Goal: Task Accomplishment & Management: Use online tool/utility

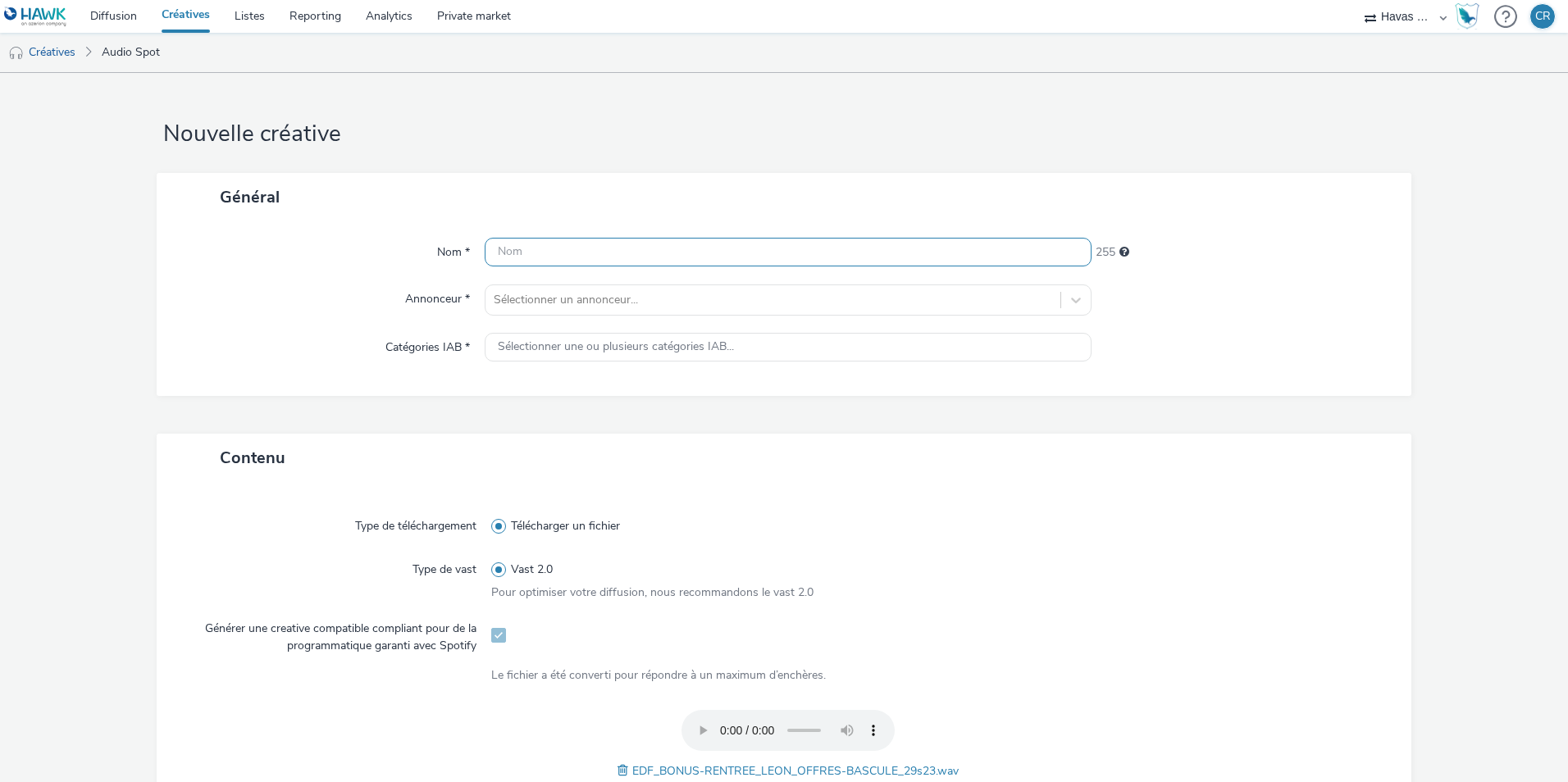
click at [522, 251] on input "text" at bounding box center [788, 252] width 607 height 28
paste input "EDF | PARTICULIER | BONUS RENTREE SEPT | AUDIO 100% LEON"
drag, startPoint x: 810, startPoint y: 253, endPoint x: 783, endPoint y: 253, distance: 27.0
click at [779, 251] on input "EDF | PARTICULIER | BONUS RENTREE SEPT | AUDIO 100% LEON" at bounding box center [788, 252] width 607 height 28
type input "EDF | PARTICULIER | BONUS RENTREE SEPT | AUDIO SPOTIFY LEON"
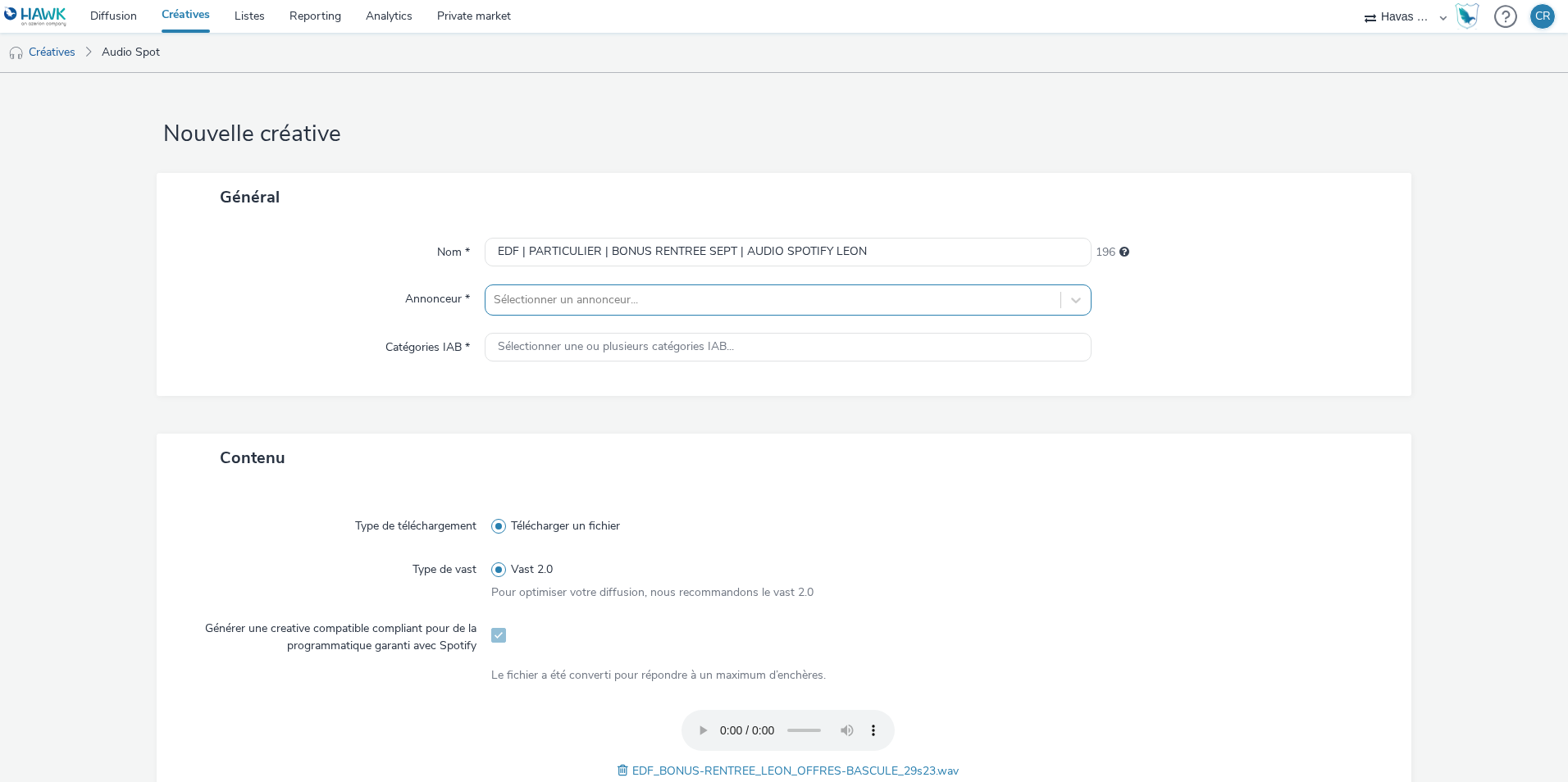
click at [610, 300] on div at bounding box center [773, 300] width 558 height 20
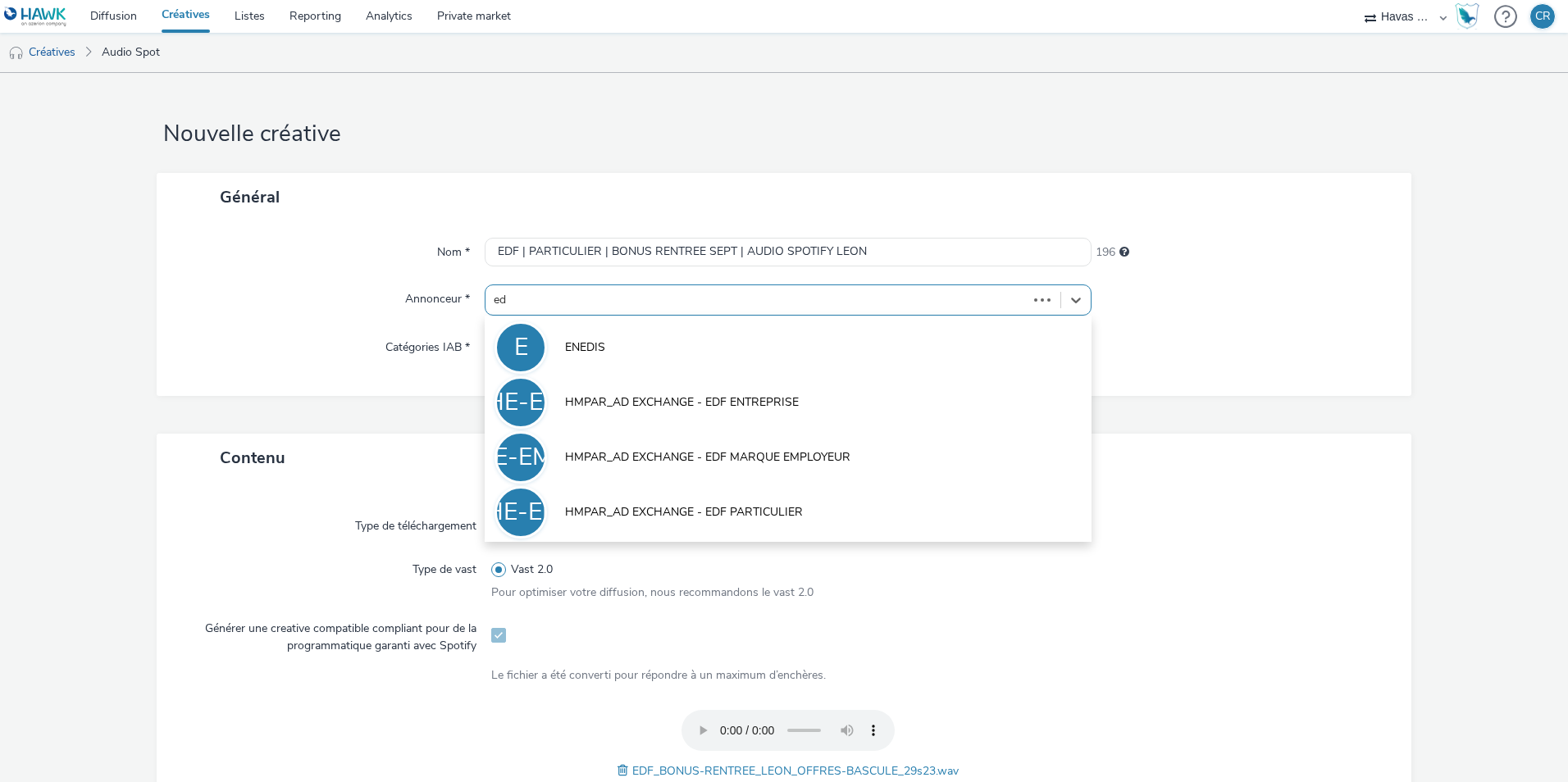
type input "edf"
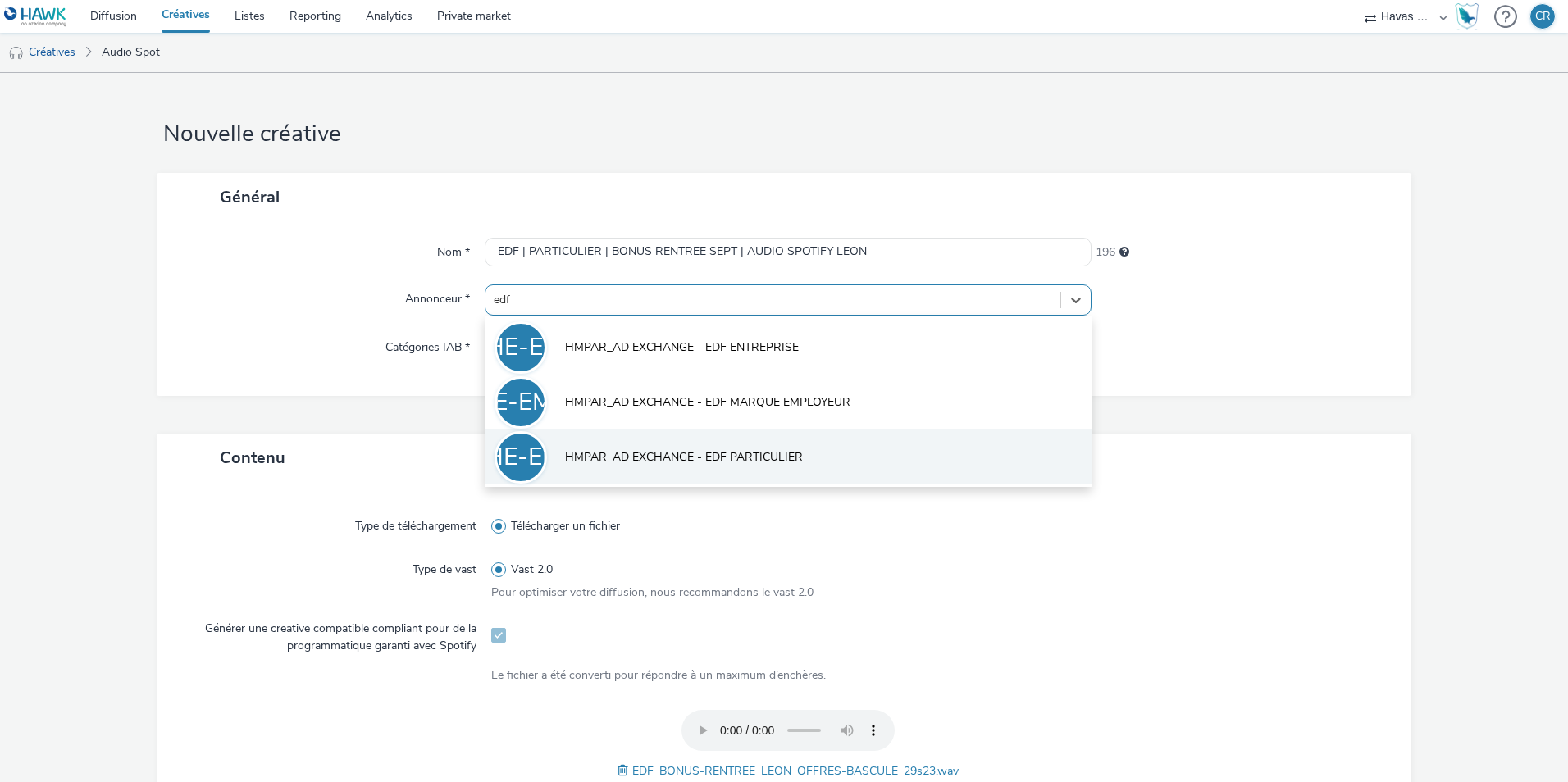
click at [659, 459] on span "HMPAR_AD EXCHANGE - EDF PARTICULIER" at bounding box center [684, 457] width 238 height 16
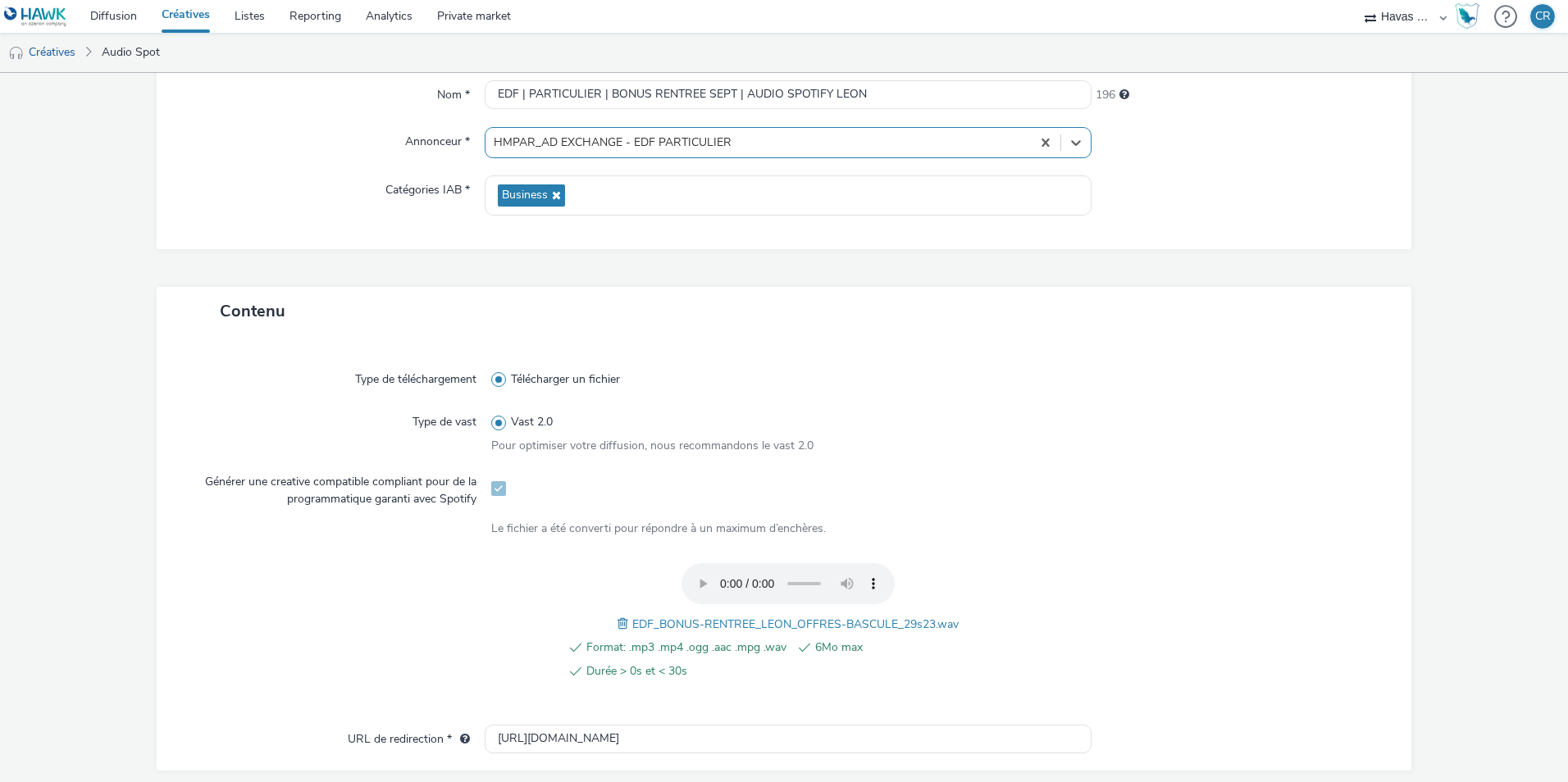
scroll to position [164, 0]
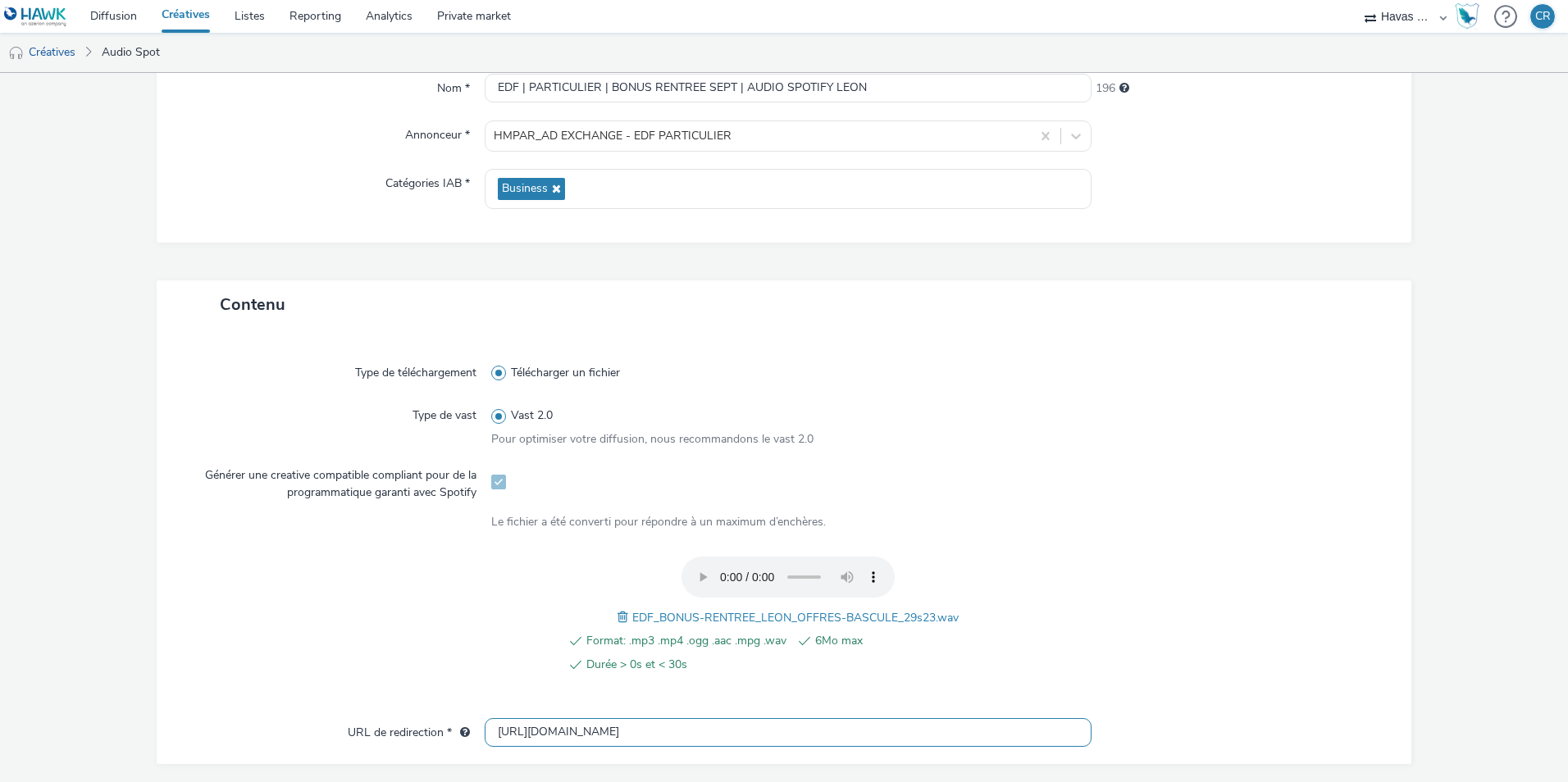
click at [634, 737] on input "[URL][DOMAIN_NAME]" at bounding box center [788, 733] width 607 height 28
paste input "s://[DOMAIN_NAME][URL]"
type input "[URL][DOMAIN_NAME]"
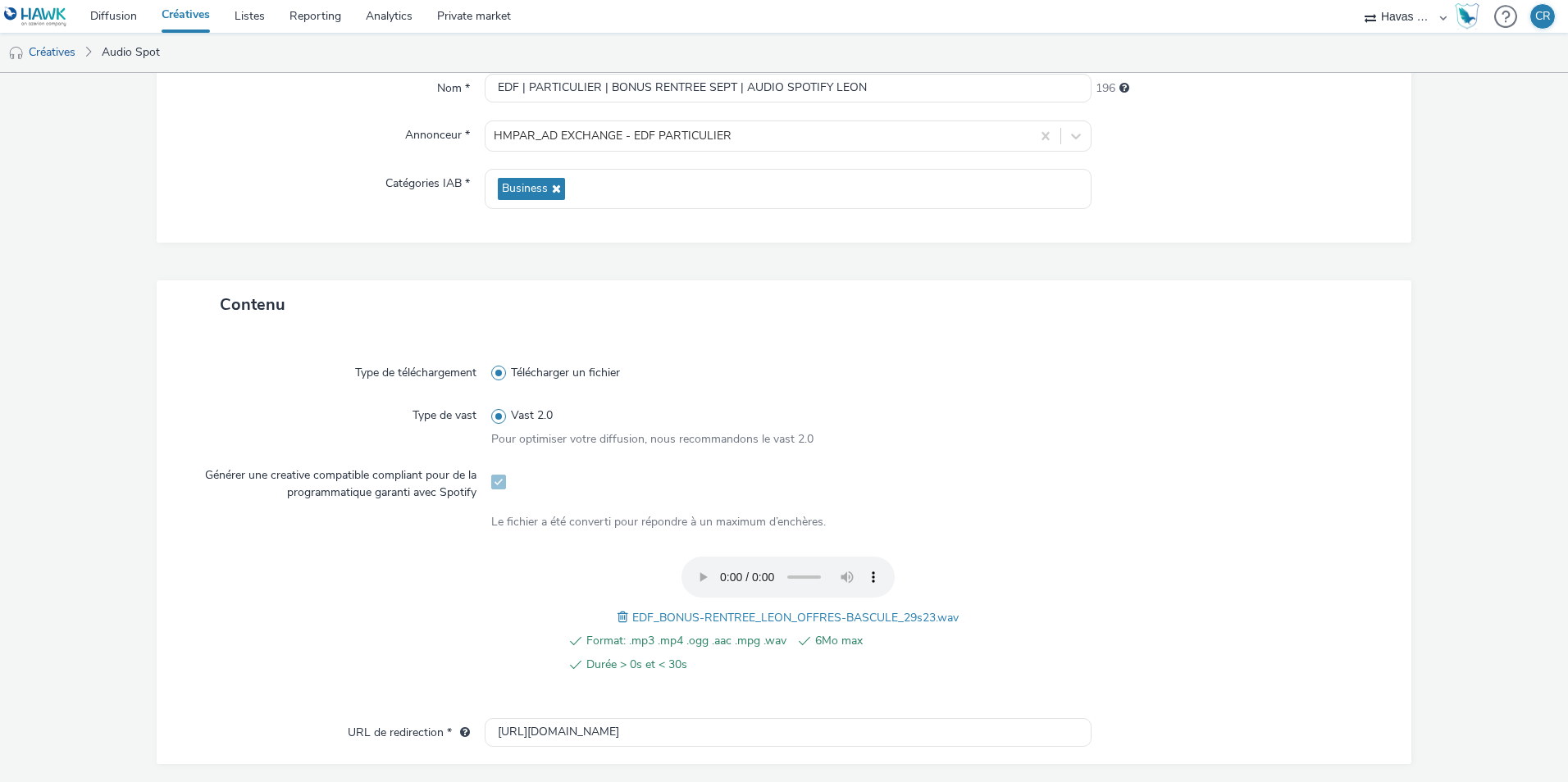
click at [444, 634] on div at bounding box center [338, 624] width 305 height 136
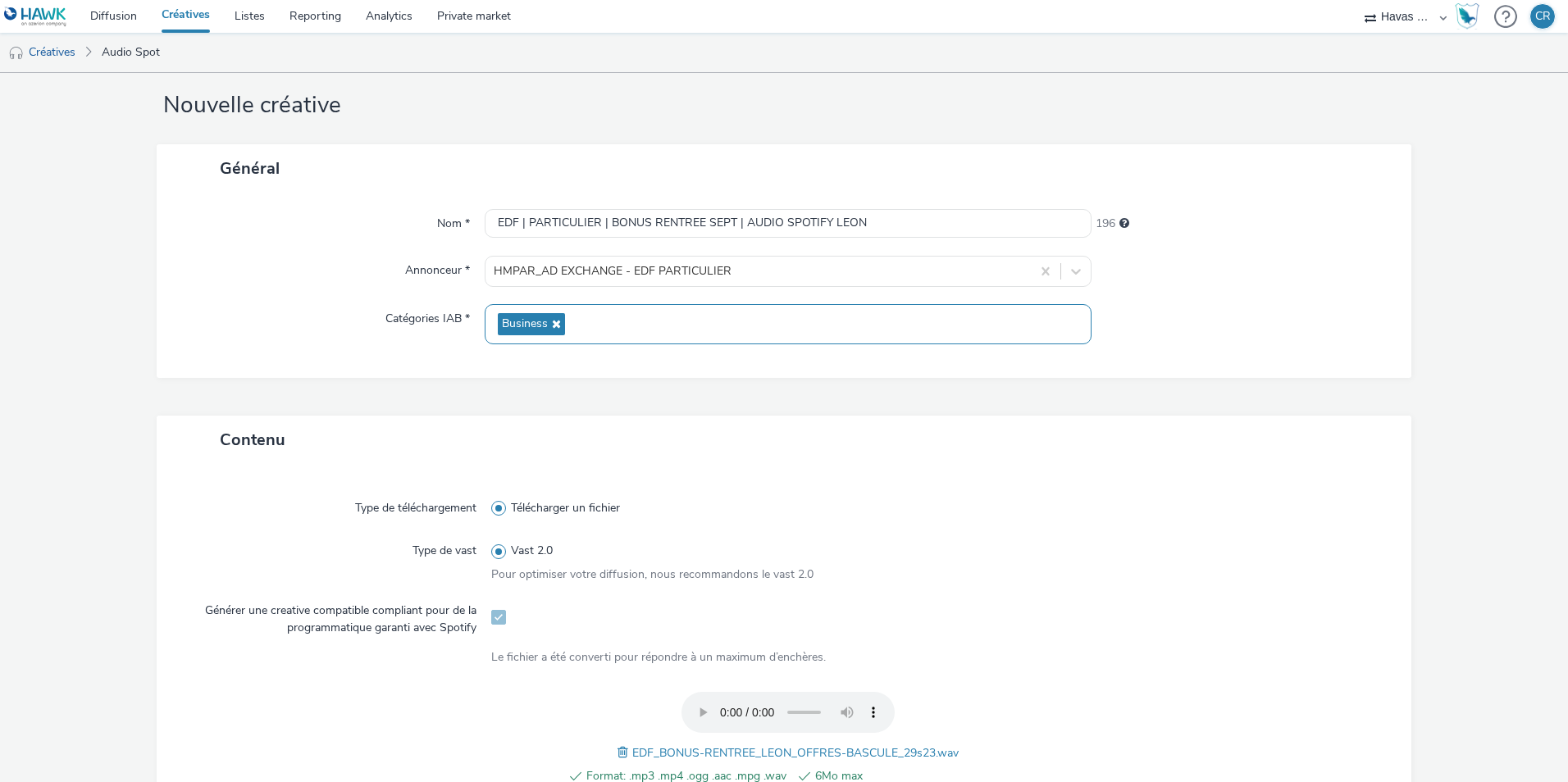
scroll to position [0, 0]
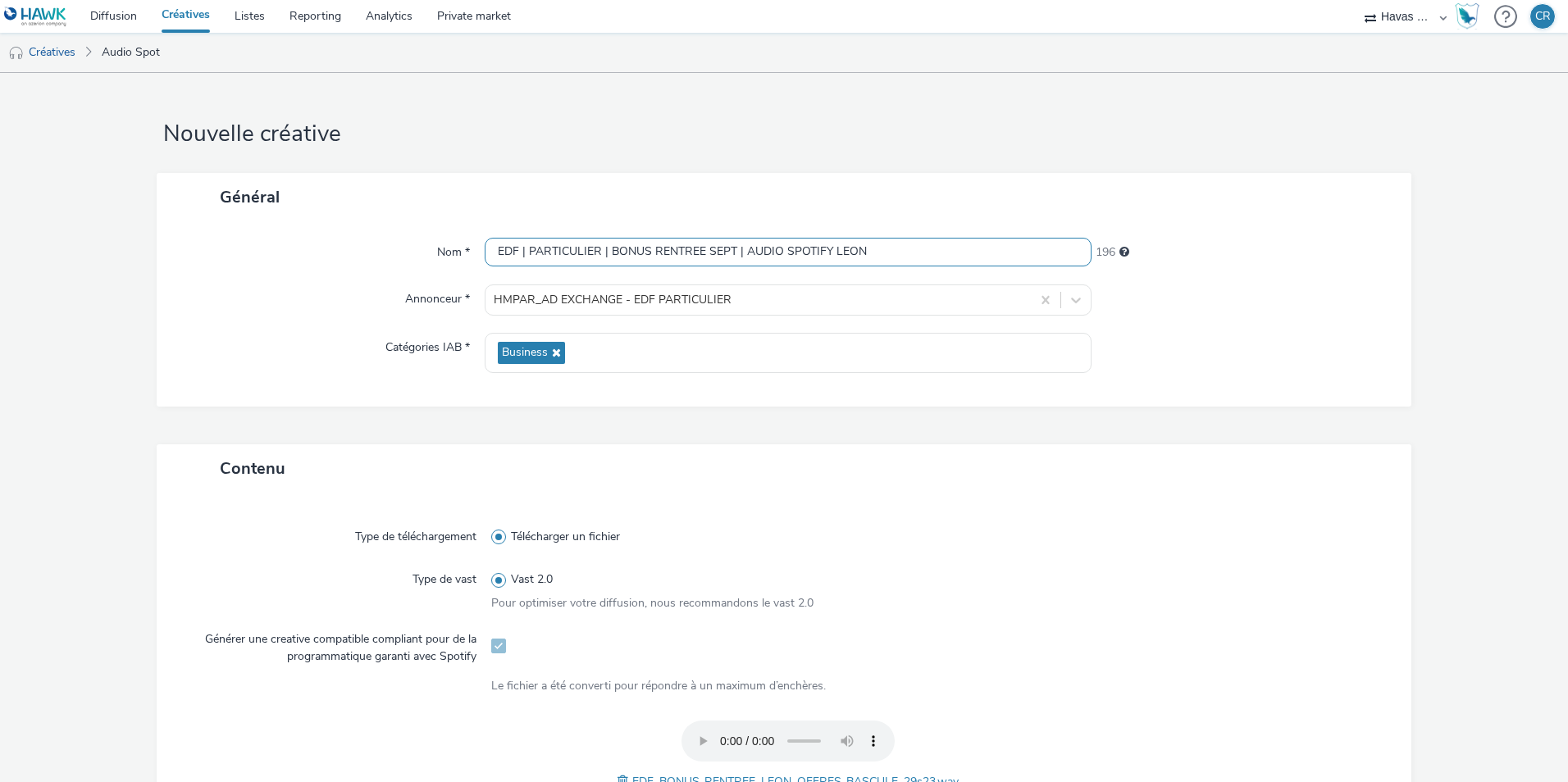
click at [882, 241] on input "EDF | PARTICULIER | BONUS RENTREE SEPT | AUDIO SPOTIFY LEON" at bounding box center [788, 252] width 607 height 28
click at [1044, 536] on label "Télécharger un fichier" at bounding box center [788, 536] width 593 height 16
click at [501, 536] on input "Télécharger un fichier" at bounding box center [496, 536] width 10 height 10
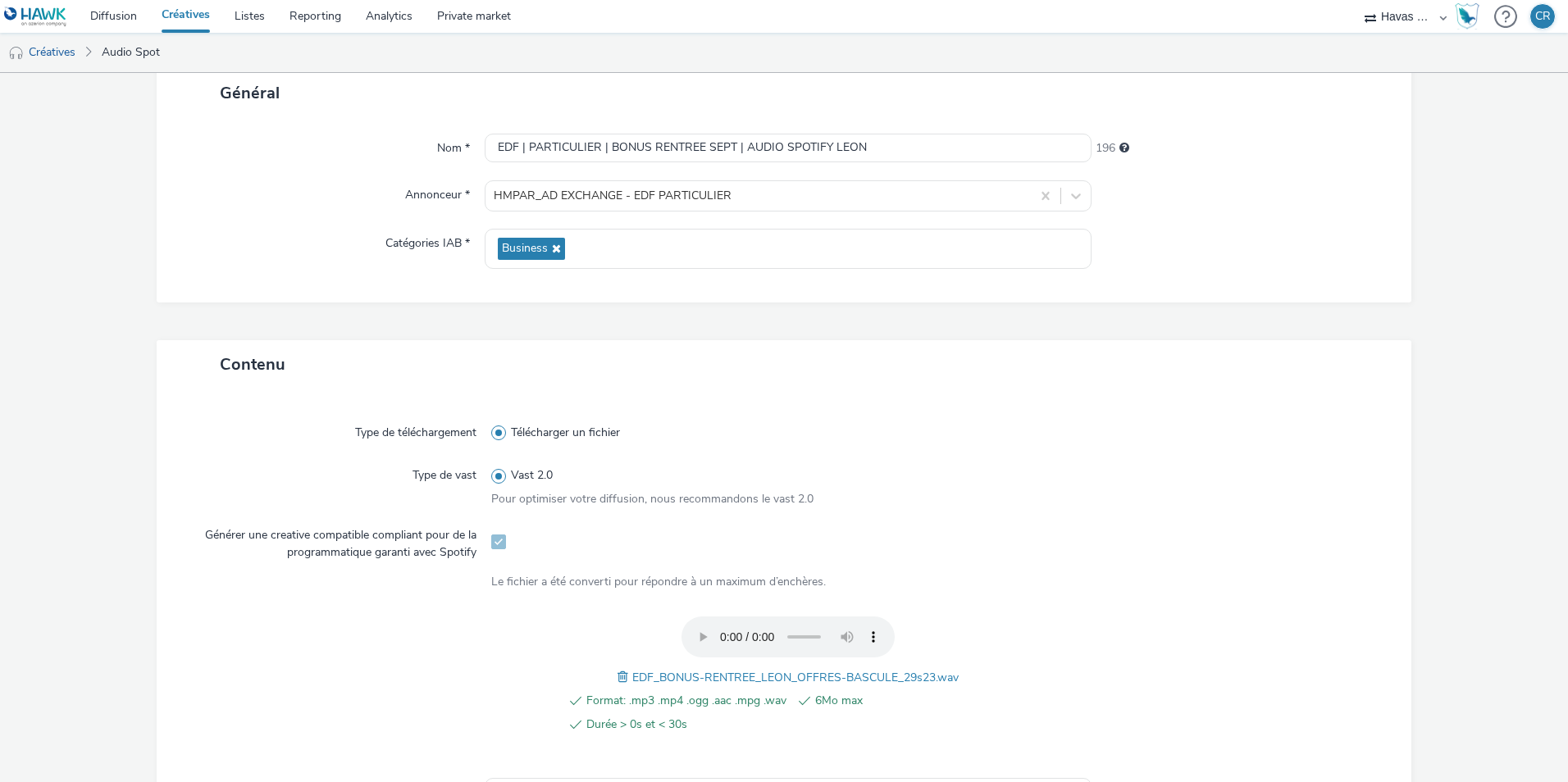
scroll to position [3, 0]
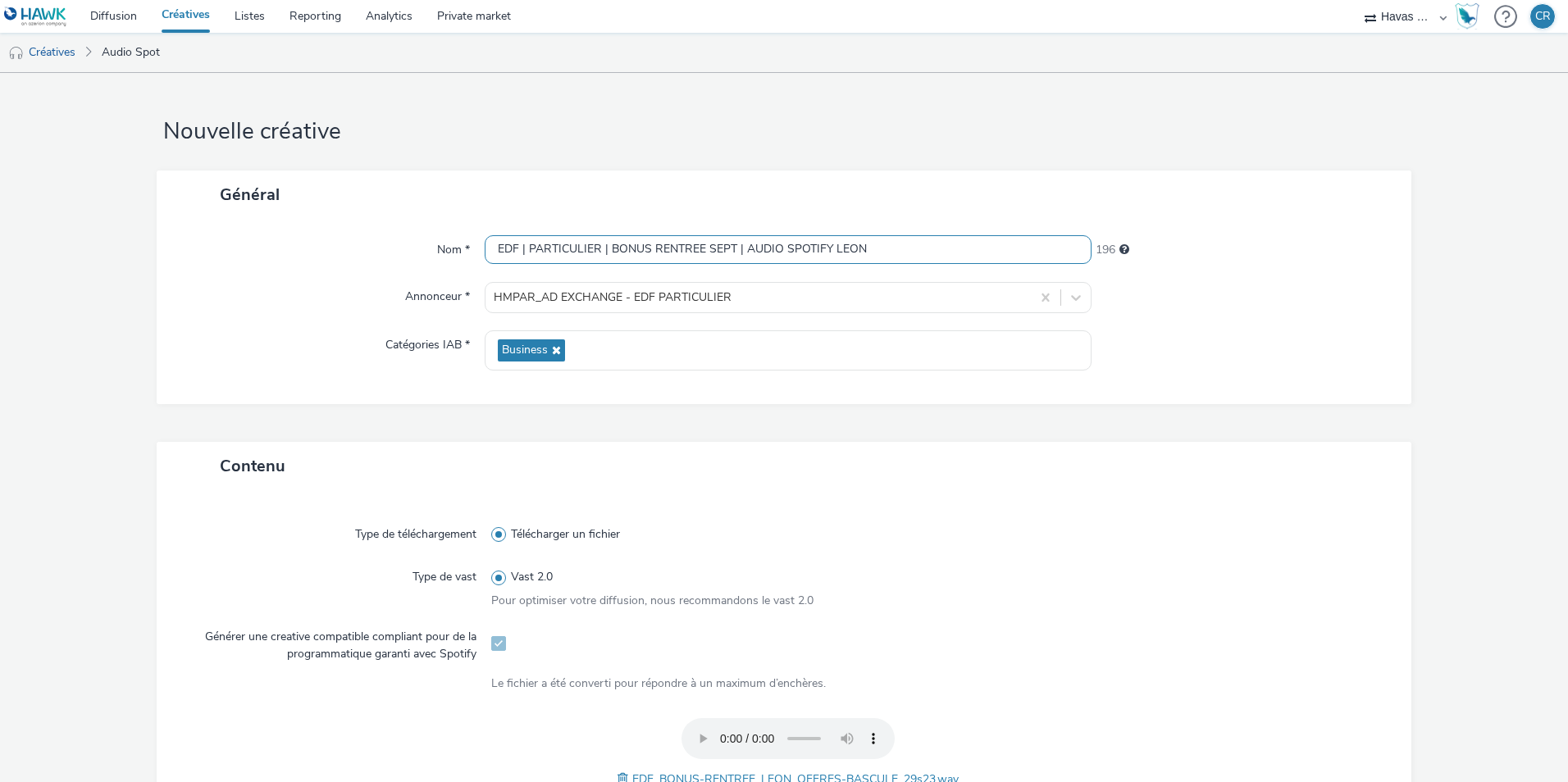
click at [919, 243] on input "EDF | PARTICULIER | BONUS RENTREE SEPT | AUDIO SPOTIFY LEON" at bounding box center [788, 249] width 607 height 28
click at [1060, 505] on div "Type de téléchargement Télécharger un fichier Type de vast Vast 2.0 Pour optimi…" at bounding box center [783, 707] width 1254 height 435
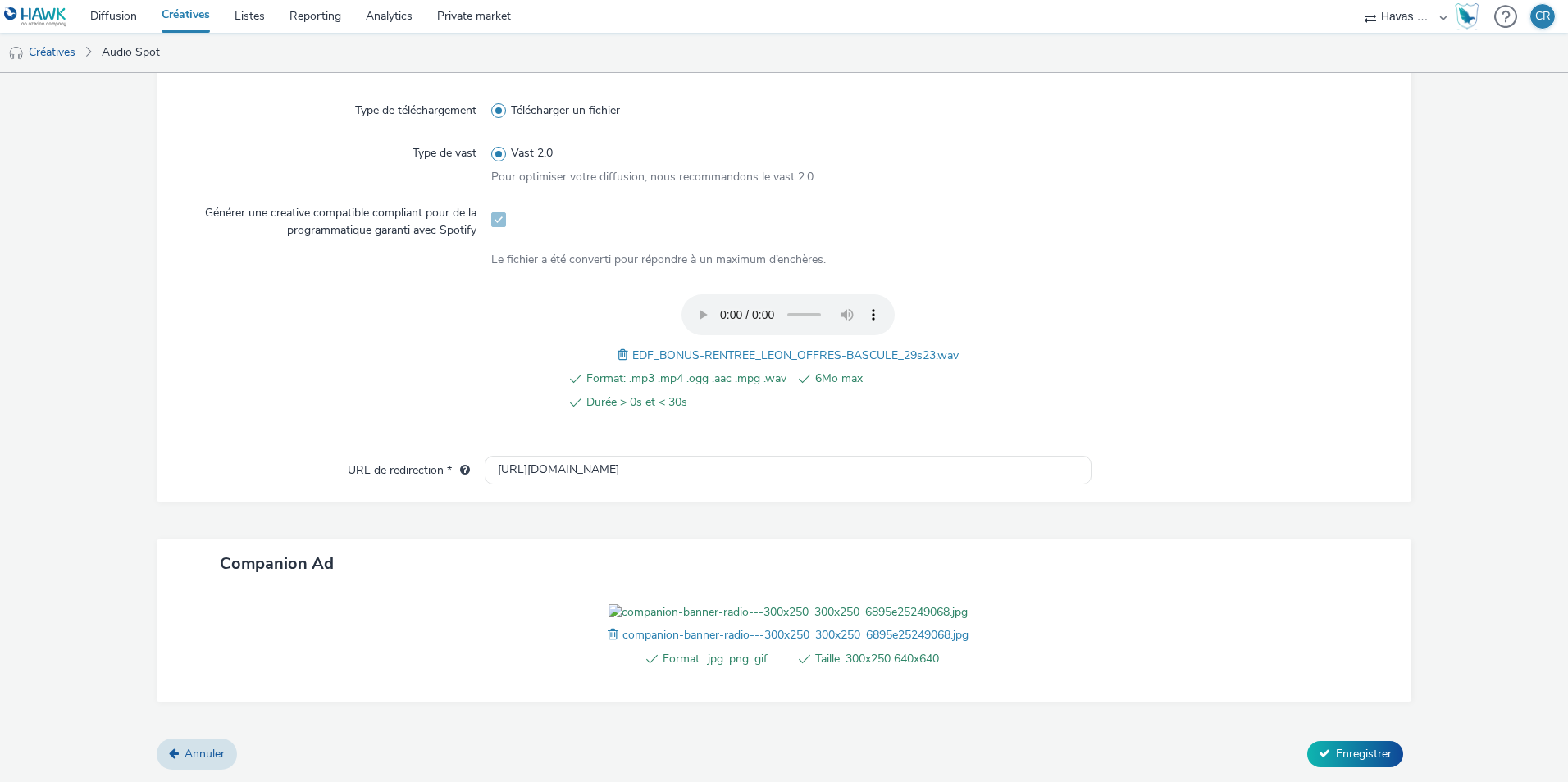
scroll to position [520, 0]
click at [1365, 755] on span "Enregistrer" at bounding box center [1363, 754] width 56 height 15
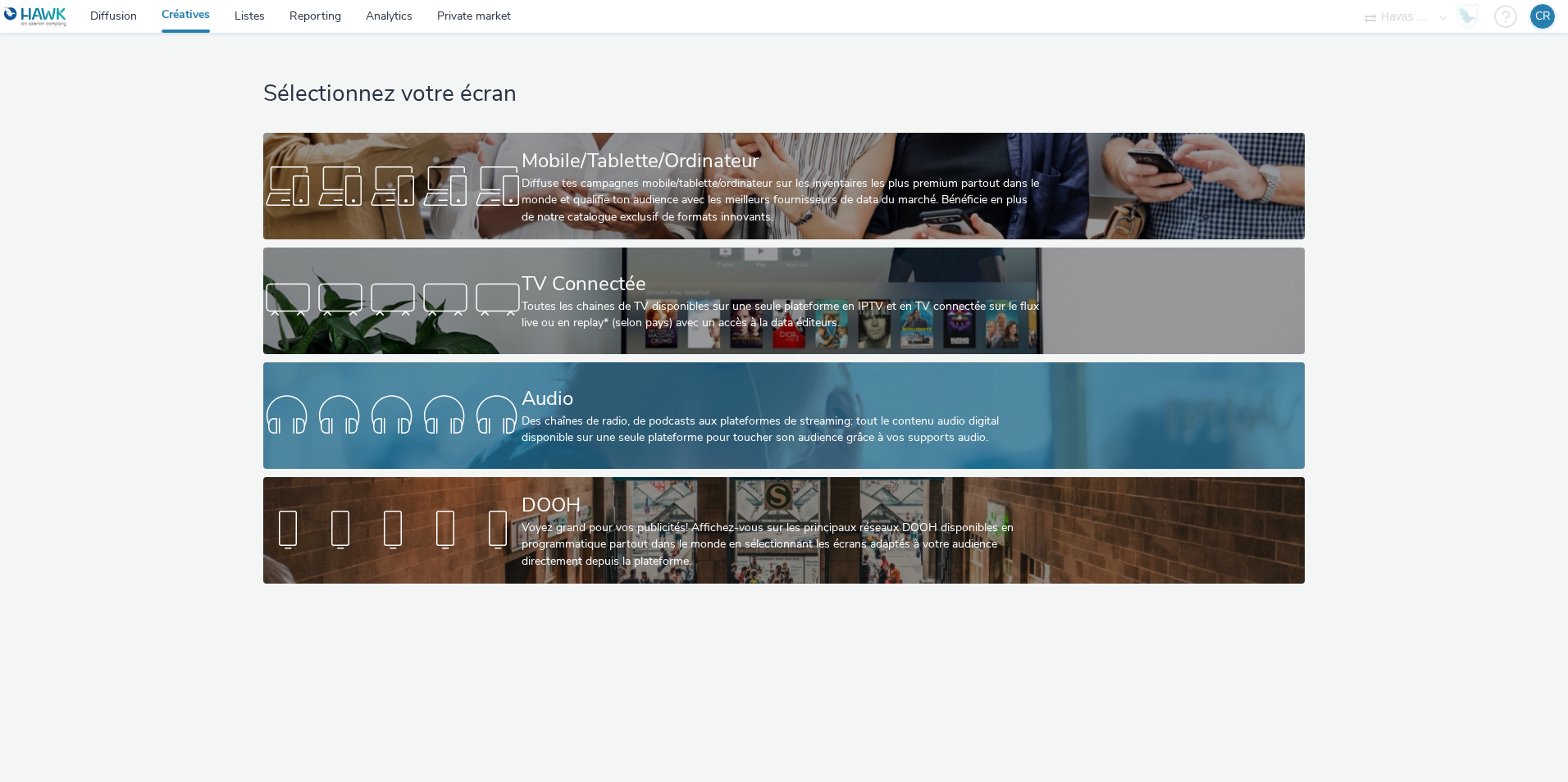
click at [613, 403] on div "Audio" at bounding box center [780, 399] width 518 height 28
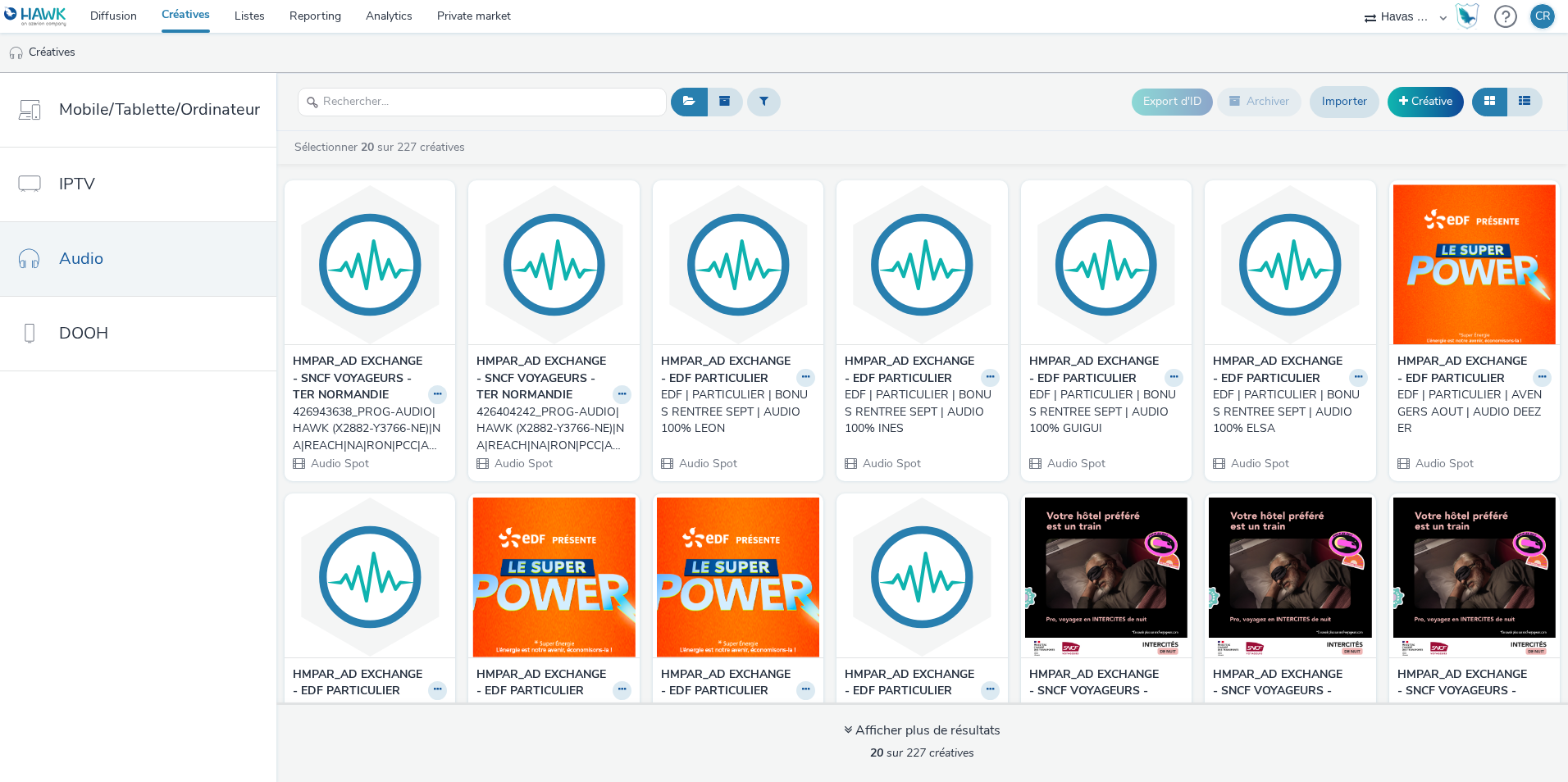
click at [712, 419] on div "EDF | PARTICULIER | BONUS RENTREE SEPT | AUDIO 100% LEON" at bounding box center [735, 411] width 148 height 50
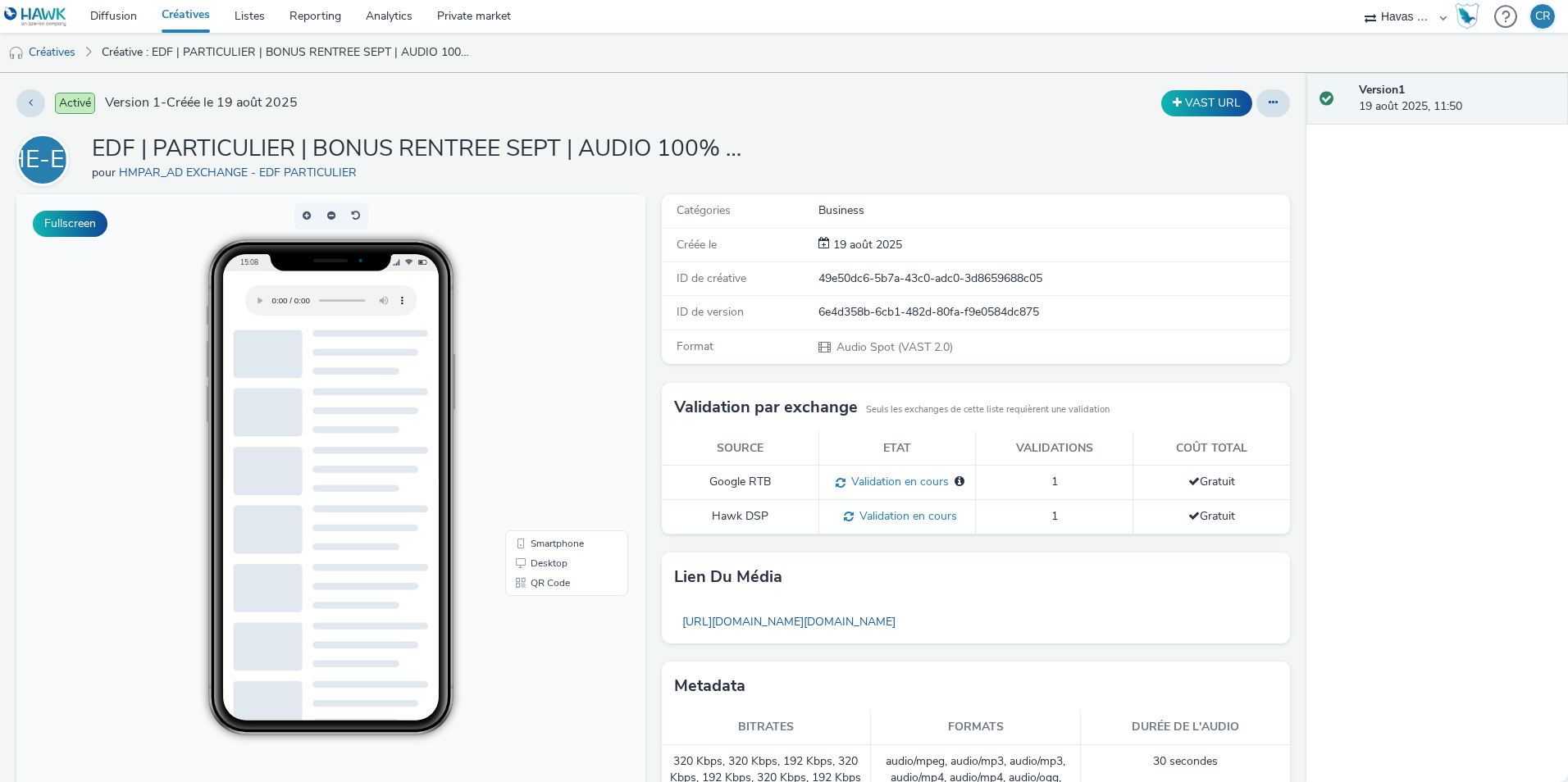
click at [623, 145] on h1 "EDF | PARTICULIER | BONUS RENTREE SEPT | AUDIO 100% LEON" at bounding box center [420, 149] width 656 height 31
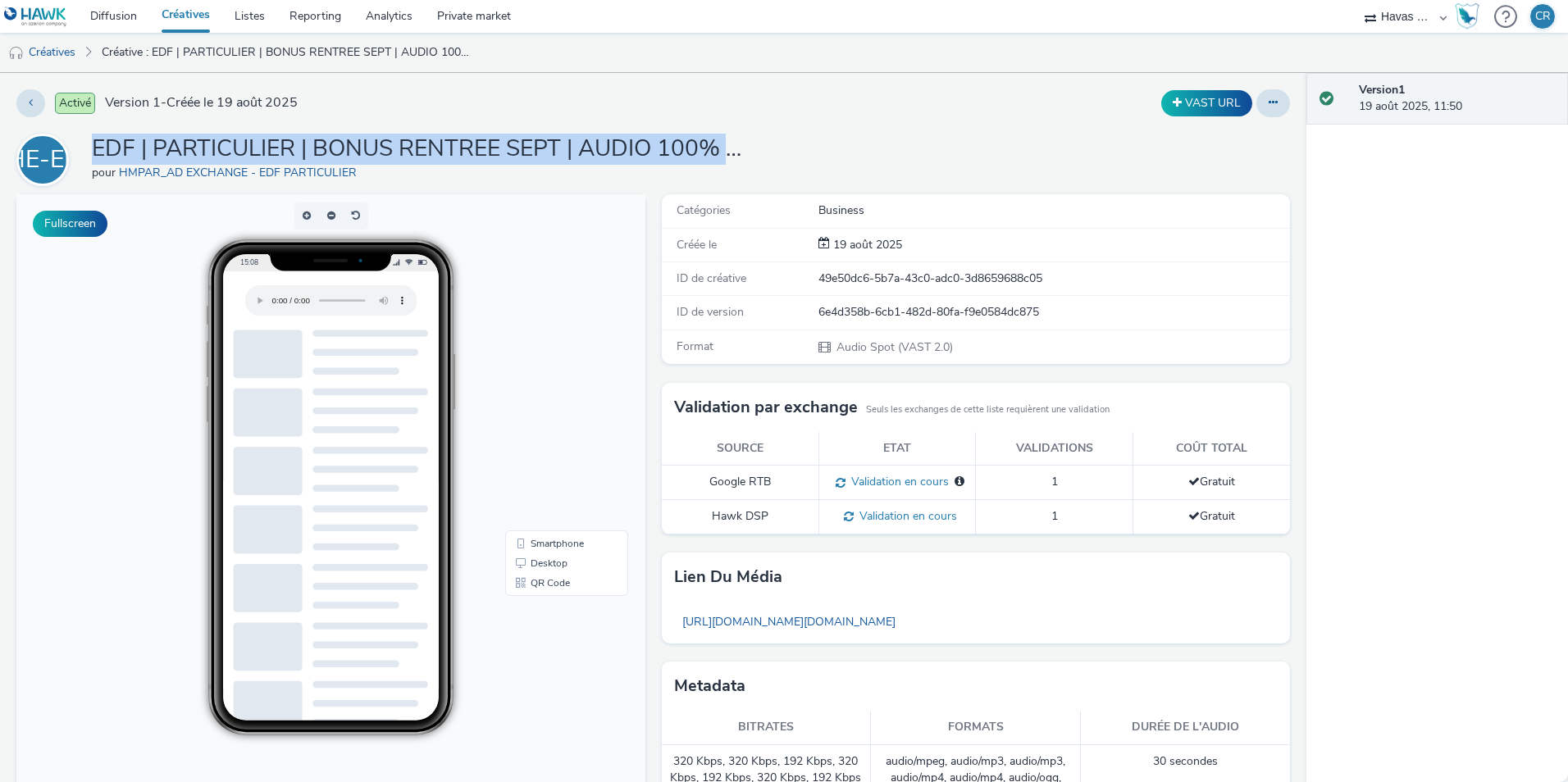
click at [623, 145] on h1 "EDF | PARTICULIER | BONUS RENTREE SEPT | AUDIO 100% LEON" at bounding box center [420, 149] width 656 height 31
copy h1 "EDF | PARTICULIER | BONUS RENTREE SEPT | AUDIO 100% LEON"
click at [64, 51] on link "Créatives" at bounding box center [42, 53] width 83 height 40
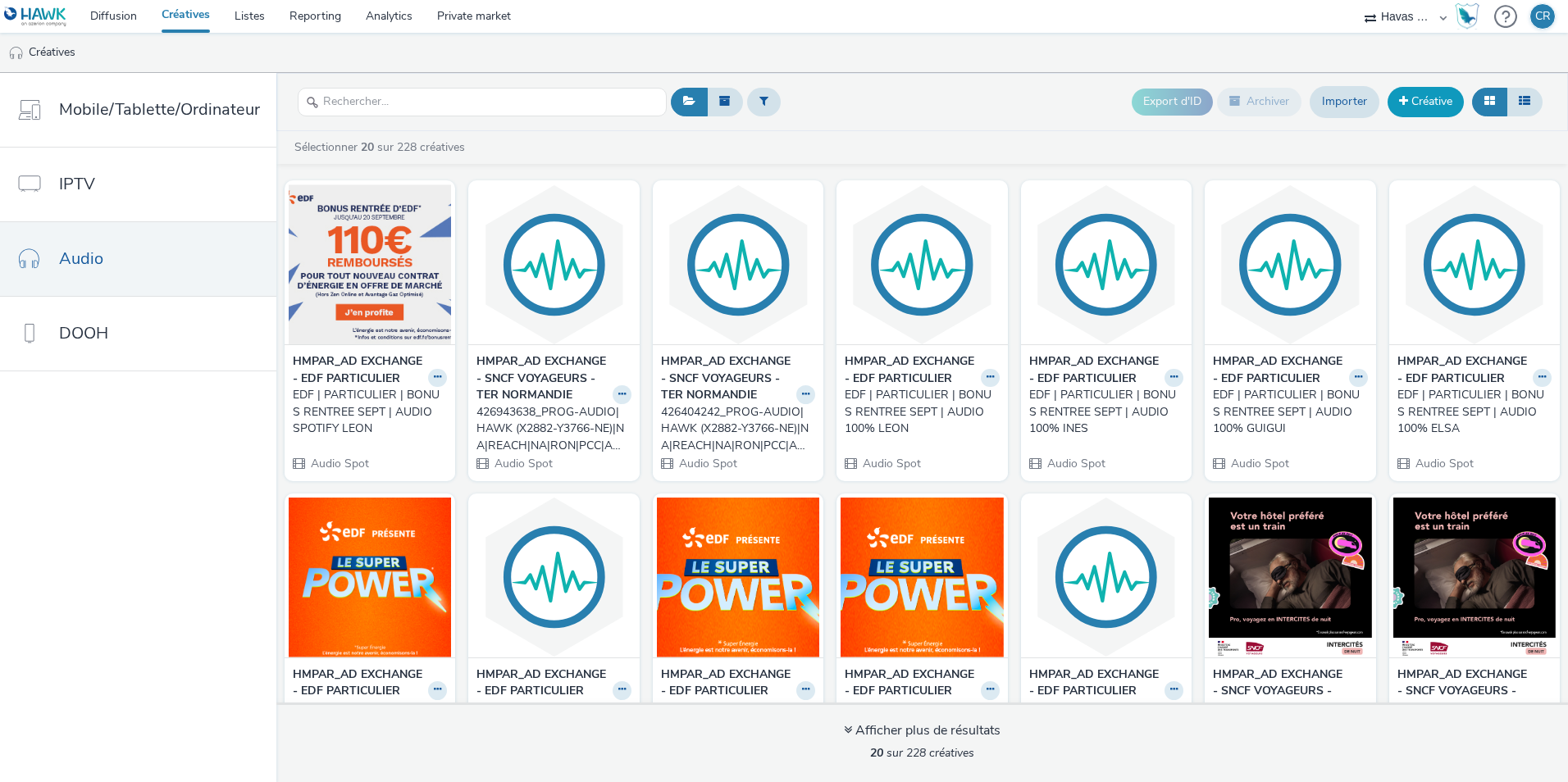
click at [1431, 100] on link "Créative" at bounding box center [1425, 101] width 76 height 29
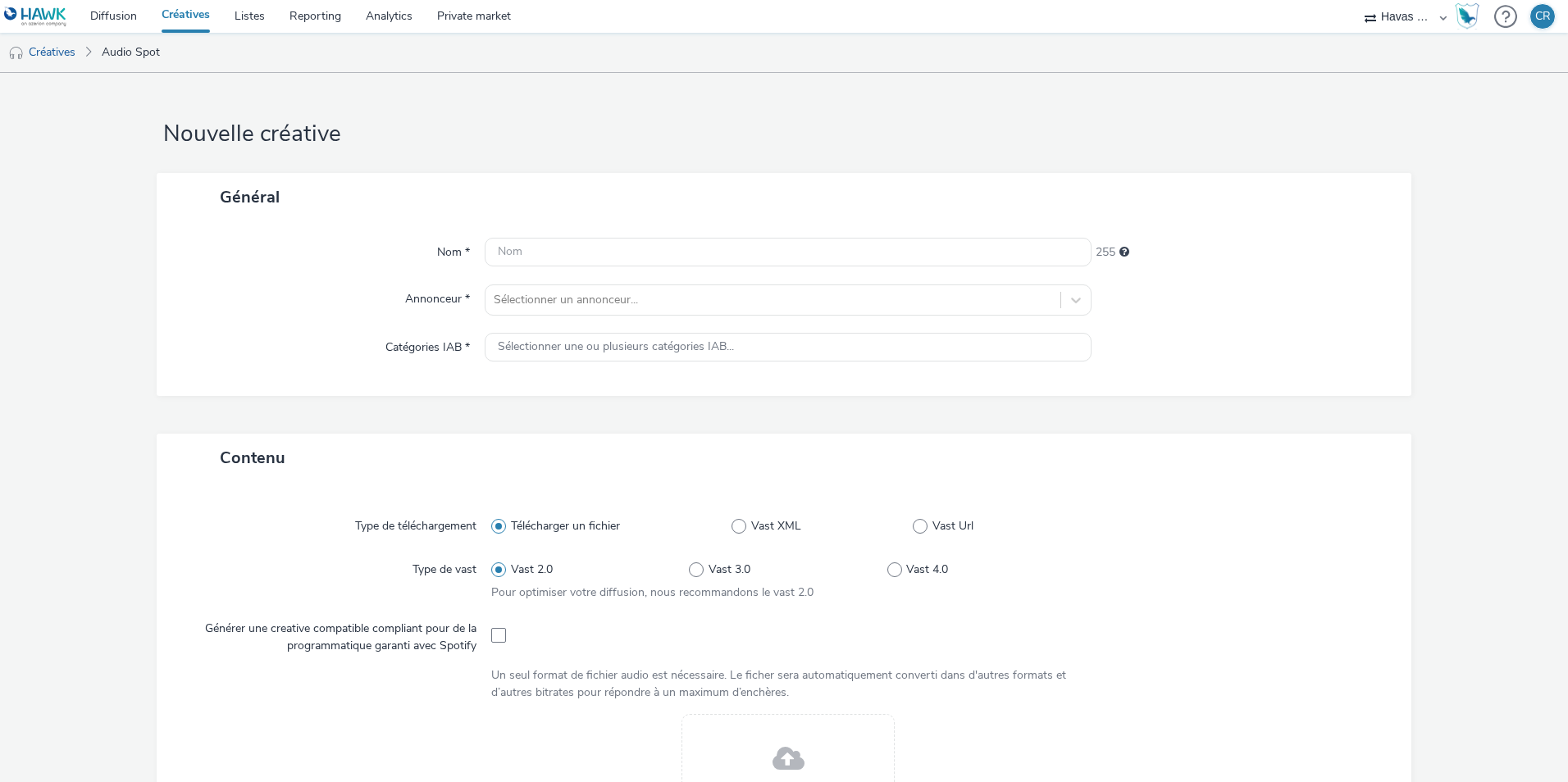
scroll to position [57, 0]
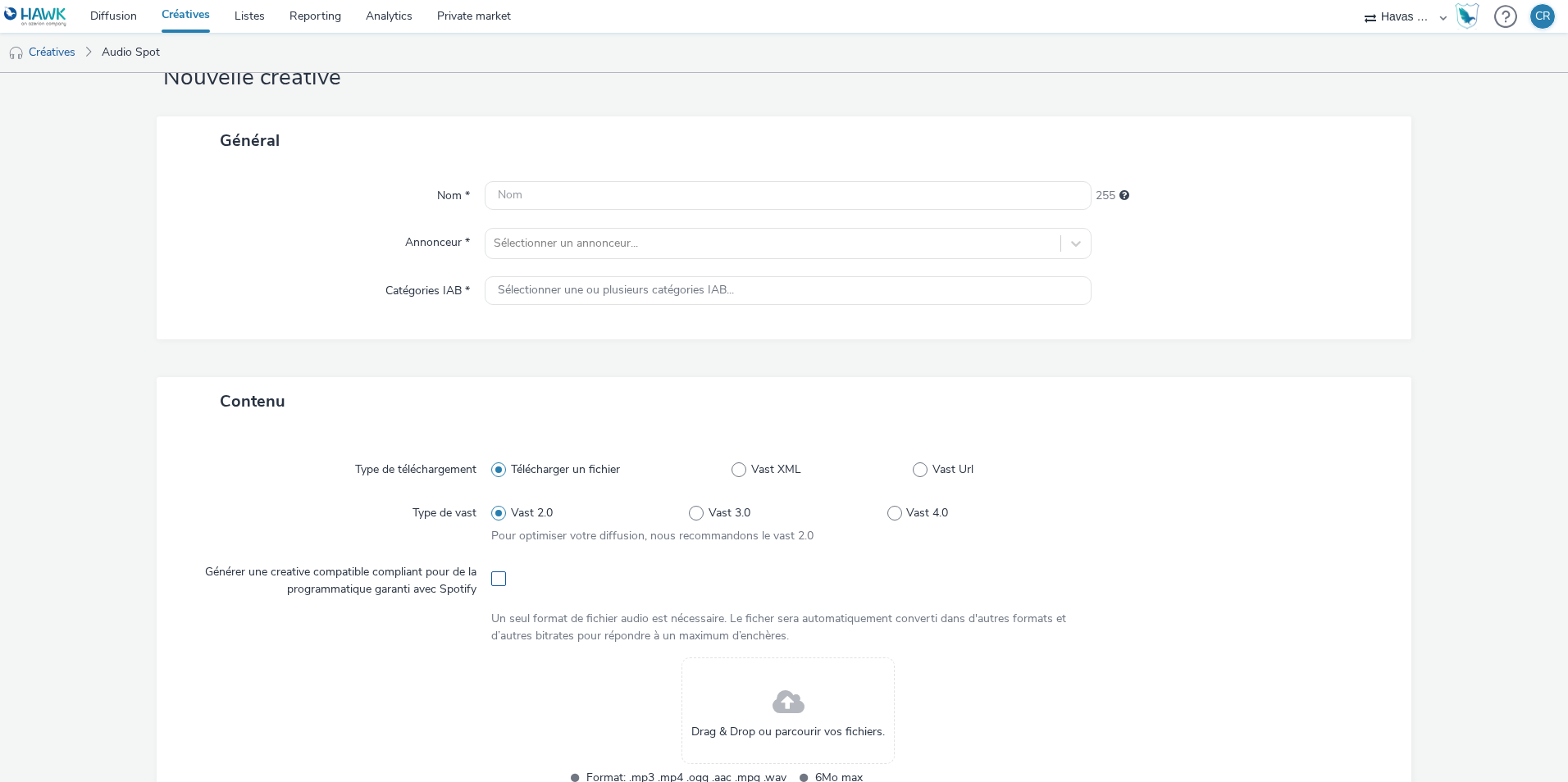
click at [495, 585] on span at bounding box center [499, 579] width 15 height 15
checkbox input "true"
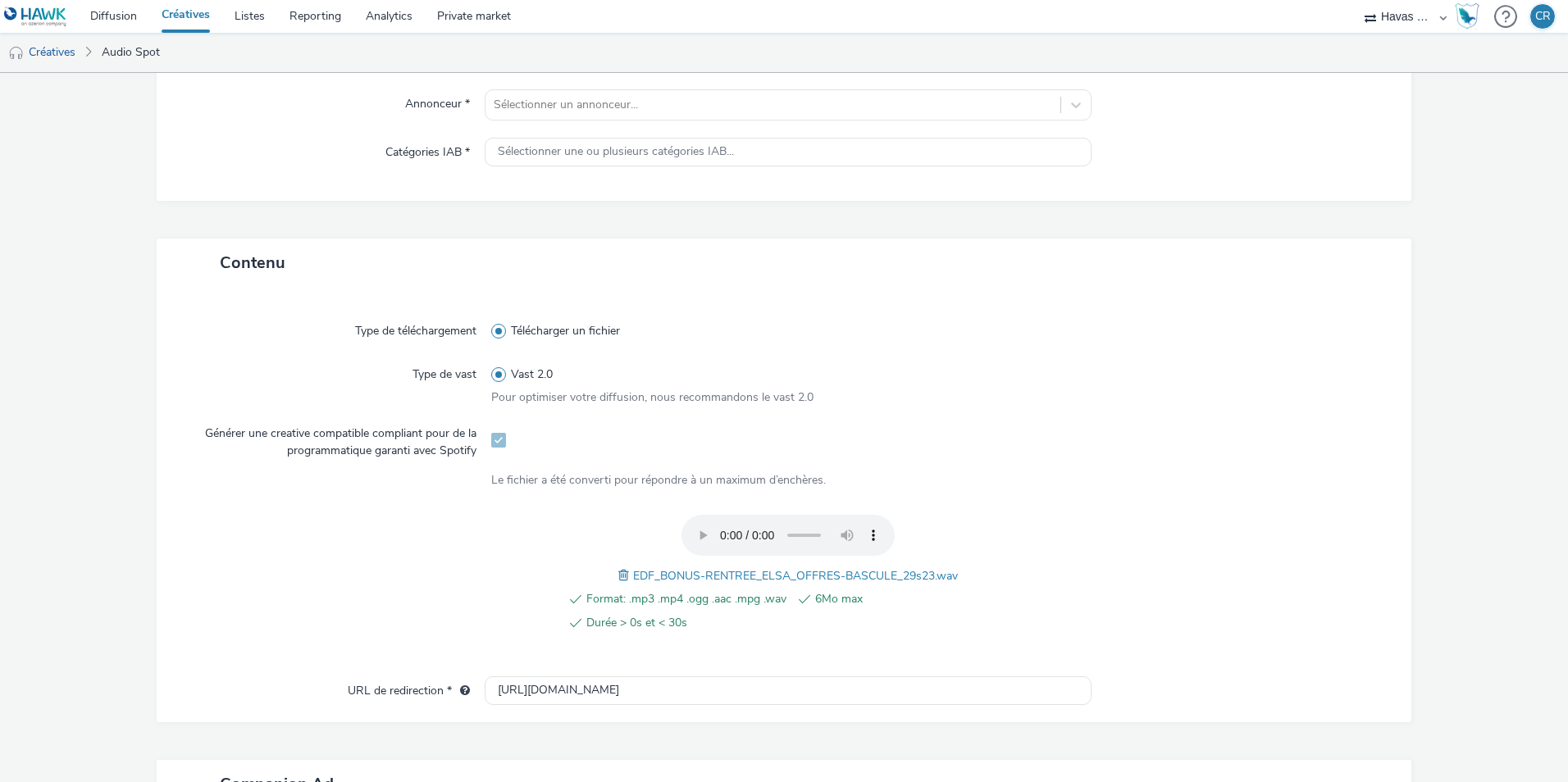
scroll to position [0, 0]
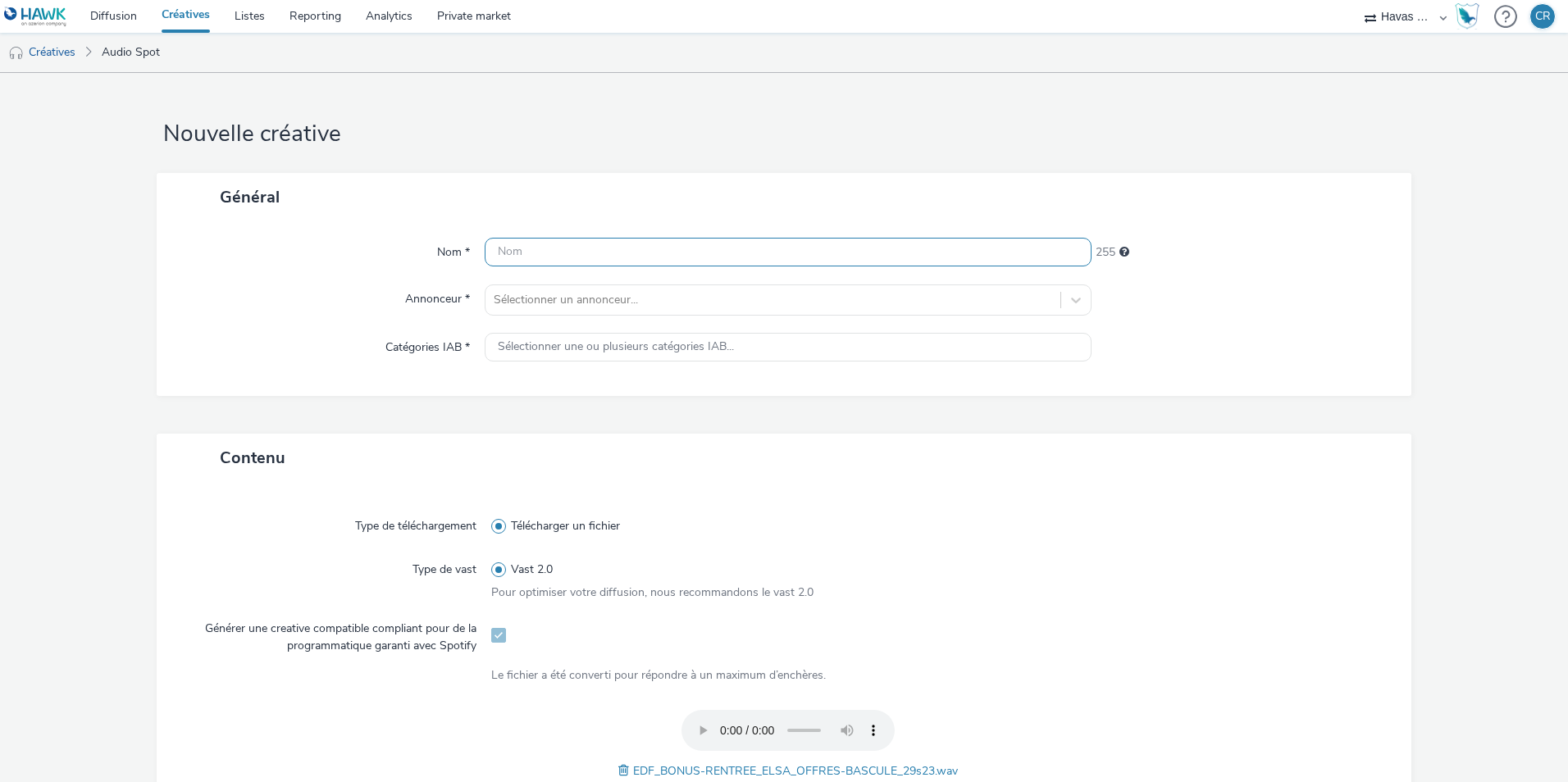
click at [640, 259] on input "text" at bounding box center [788, 252] width 607 height 28
paste input "EDF | PARTICULIER | BONUS RENTREE SEPT | AUDIO SPOTIFY LEON"
drag, startPoint x: 867, startPoint y: 252, endPoint x: 829, endPoint y: 252, distance: 38.0
click at [829, 252] on input "EDF | PARTICULIER | BONUS RENTREE SEPT | AUDIO SPOTIFY LEON" at bounding box center [788, 252] width 607 height 28
type input "EDF | PARTICULIER | BONUS RENTREE SEPT | AUDIO SPOTIFY ELSA"
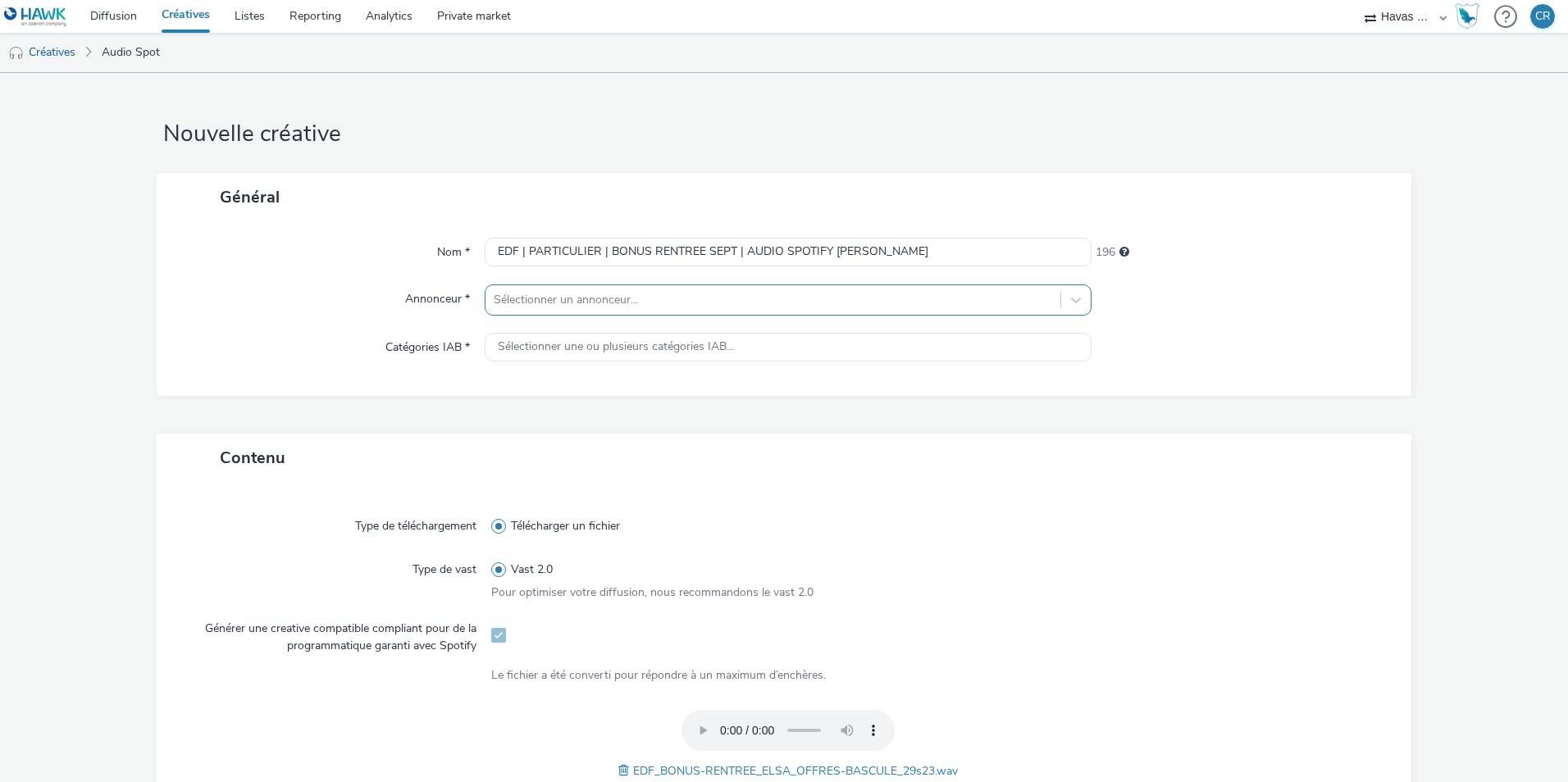
click at [840, 301] on div at bounding box center [773, 300] width 558 height 20
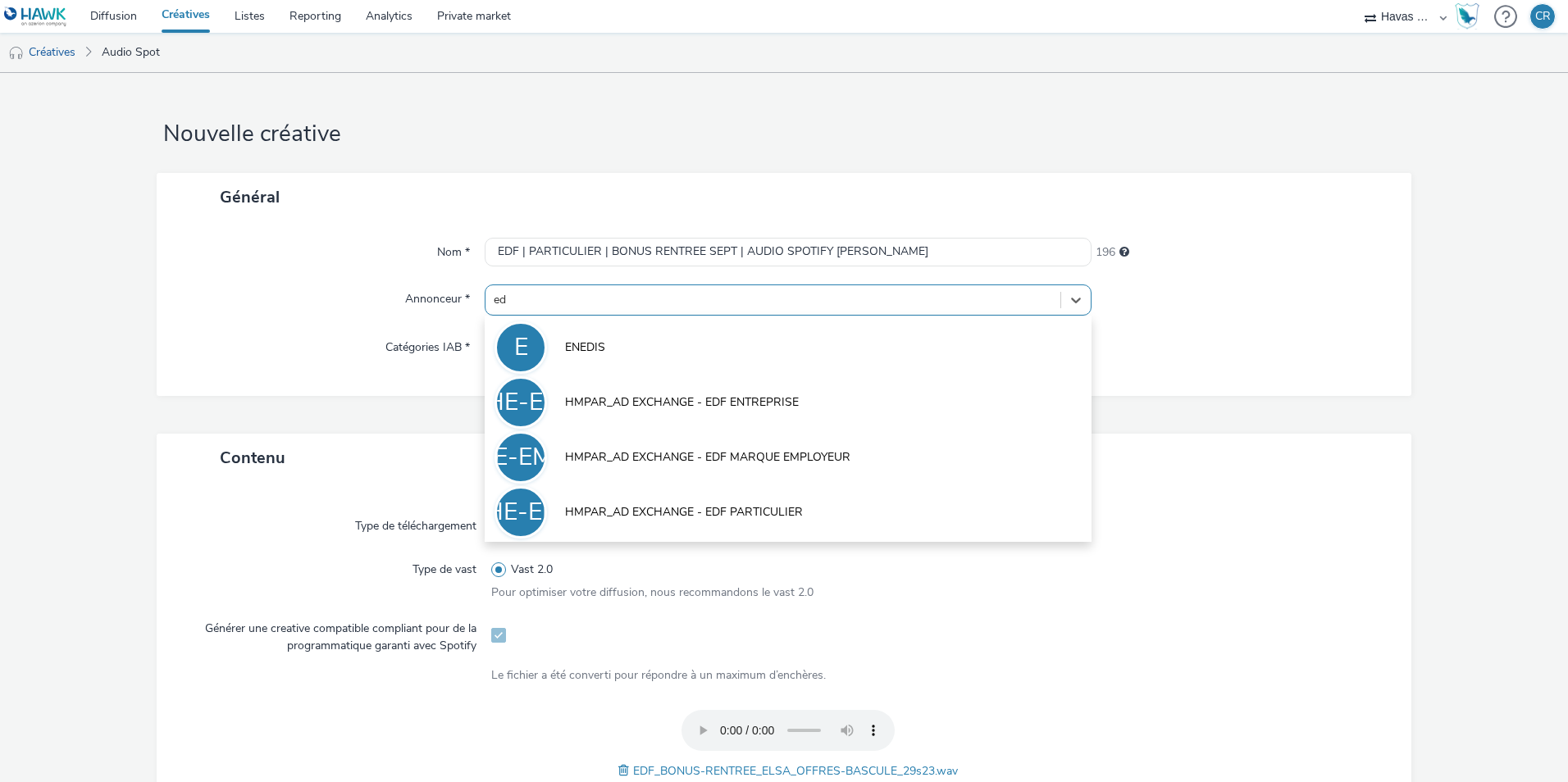
type input "edf"
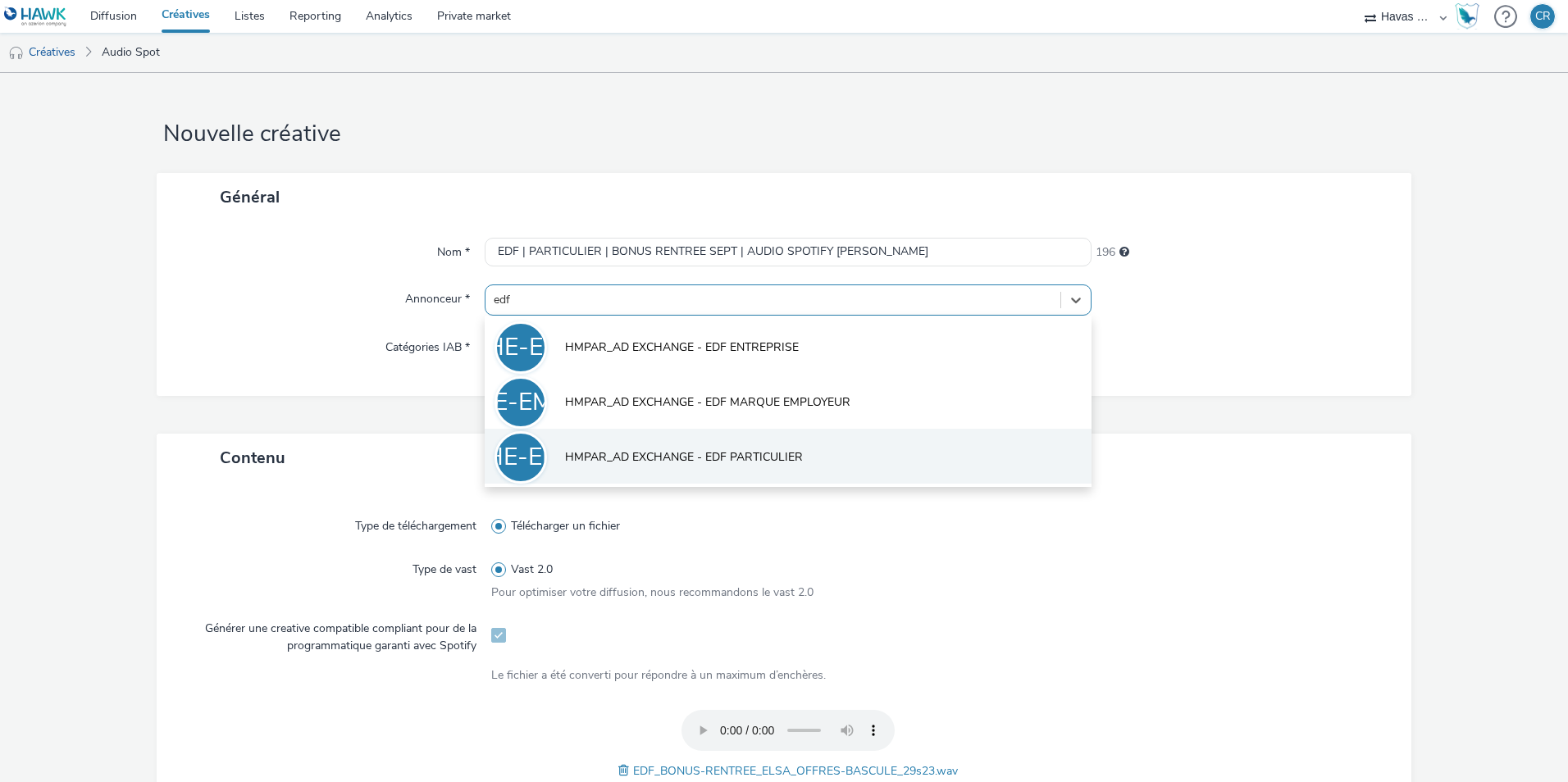
click at [767, 452] on span "HMPAR_AD EXCHANGE - EDF PARTICULIER" at bounding box center [684, 457] width 238 height 16
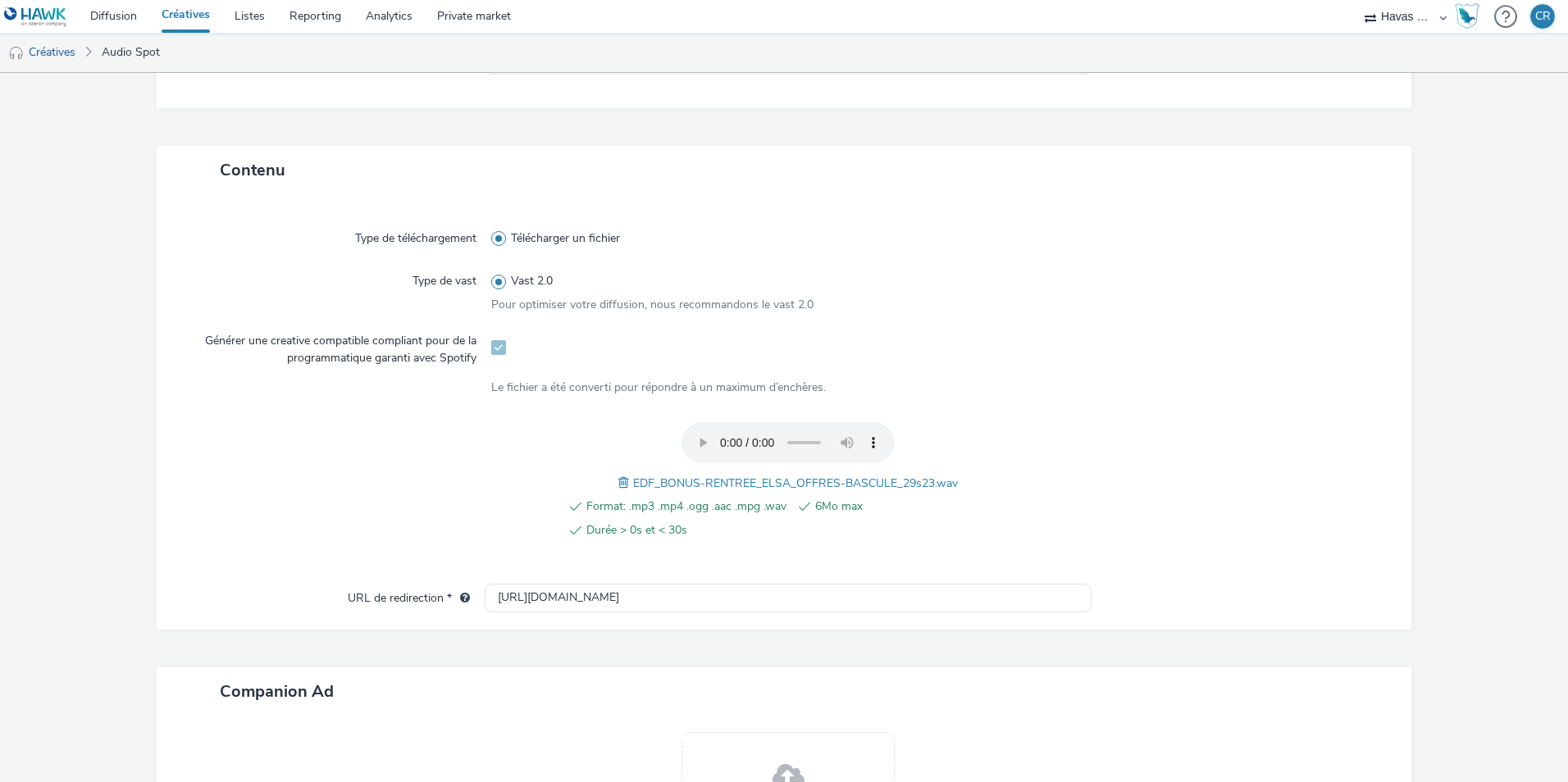
scroll to position [328, 0]
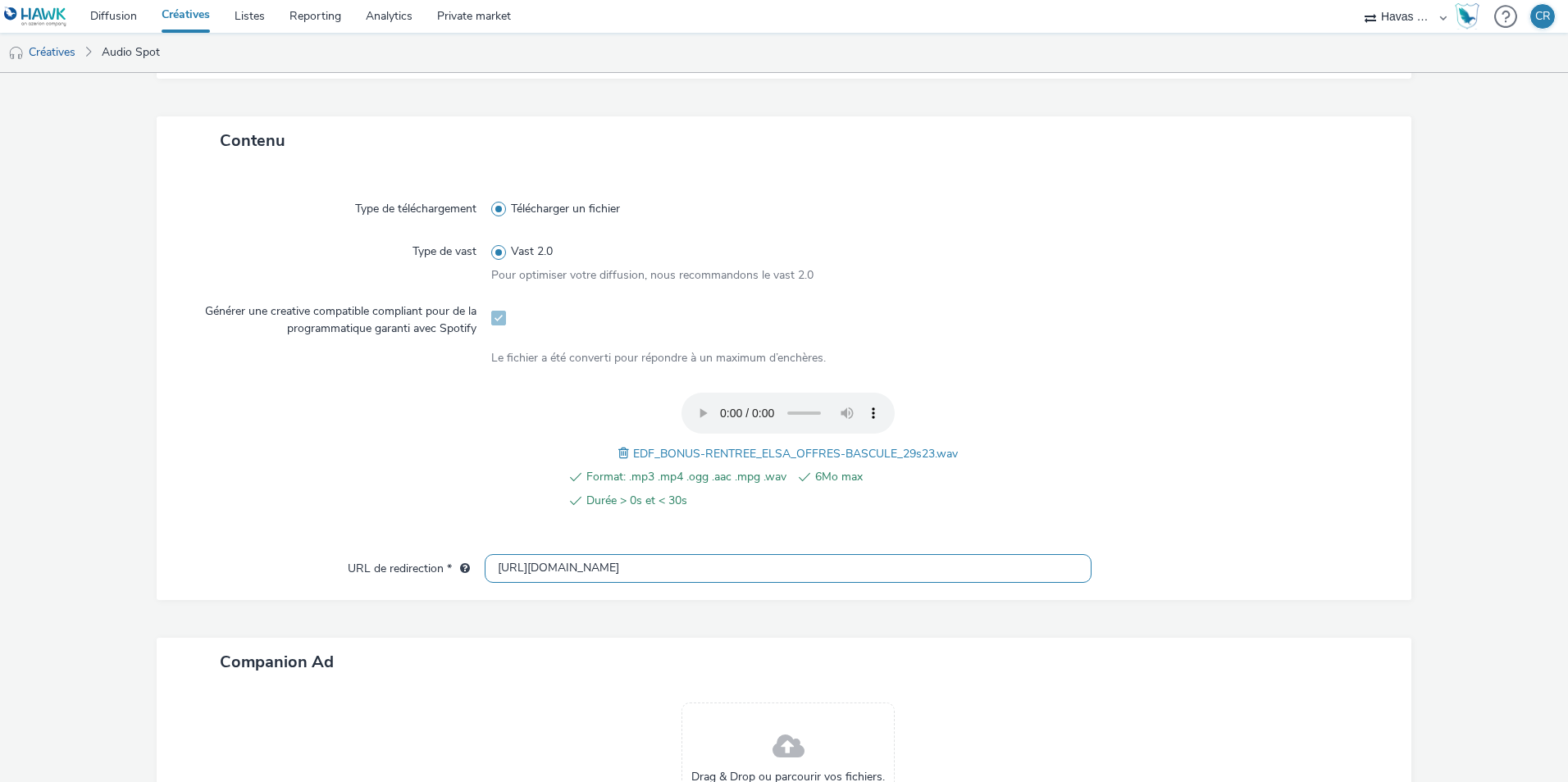
click at [664, 561] on input "[URL][DOMAIN_NAME]" at bounding box center [788, 569] width 607 height 28
paste input "s://[DOMAIN_NAME][URL]"
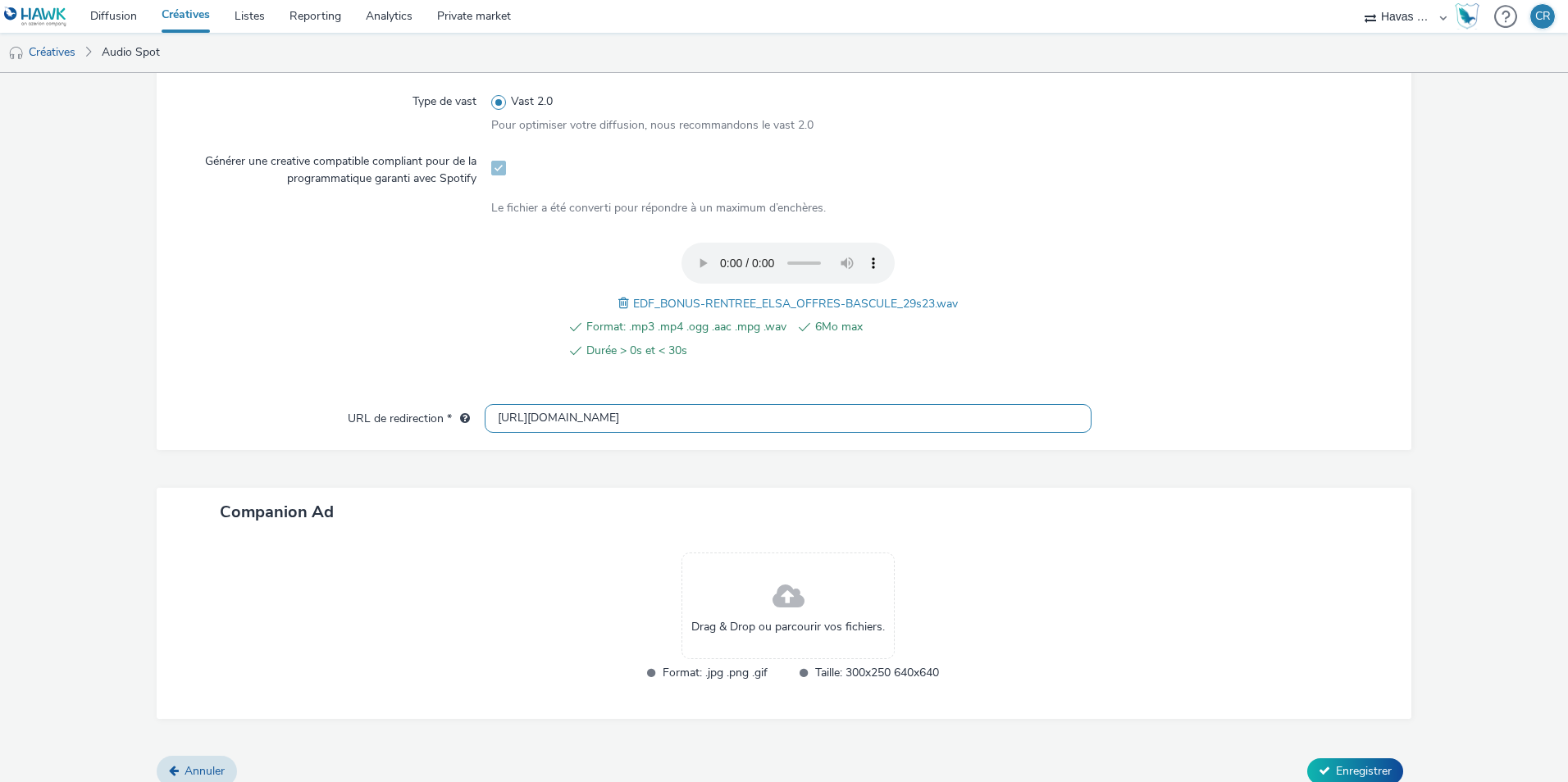
scroll to position [492, 0]
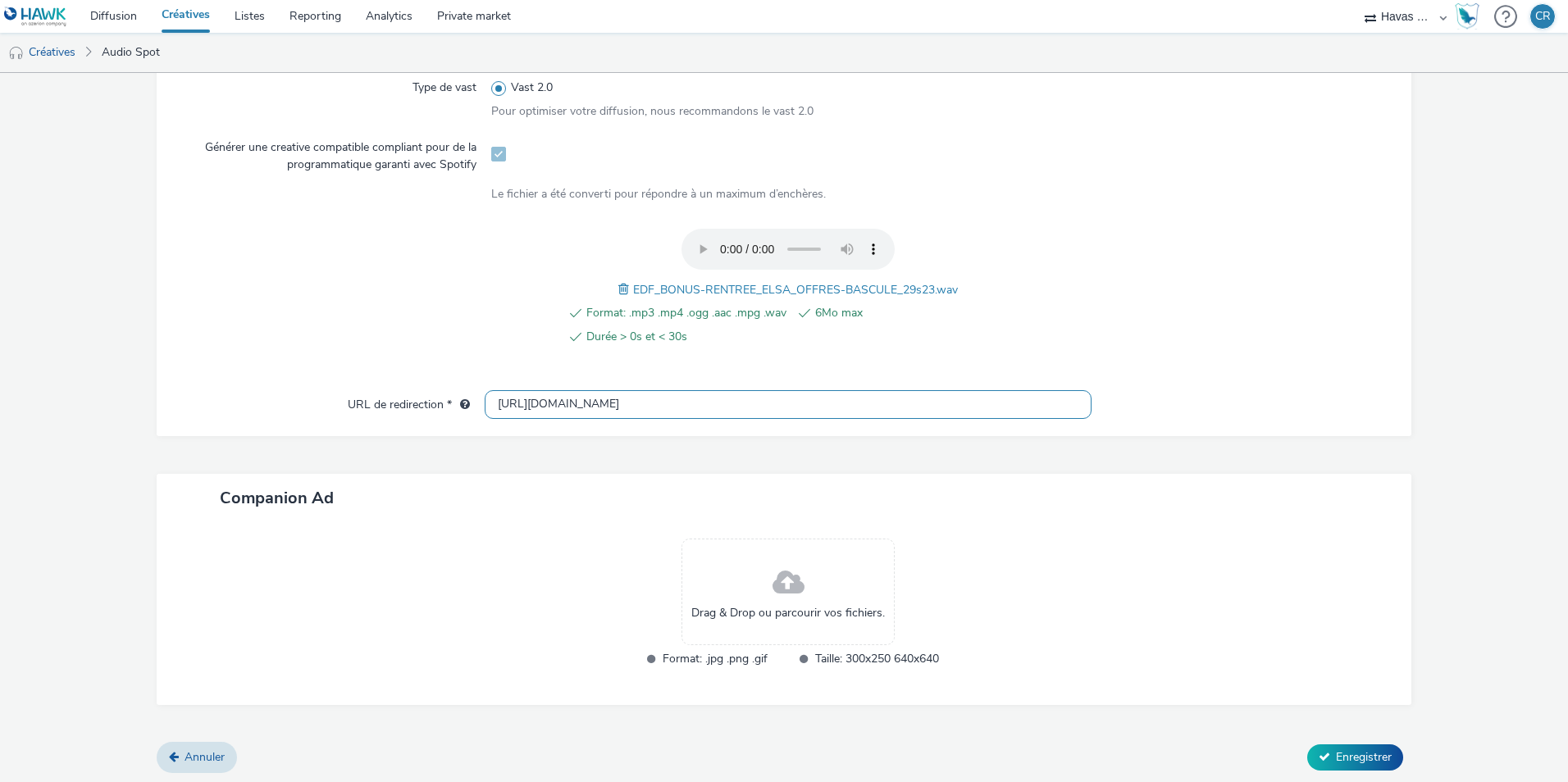
type input "[URL][DOMAIN_NAME]"
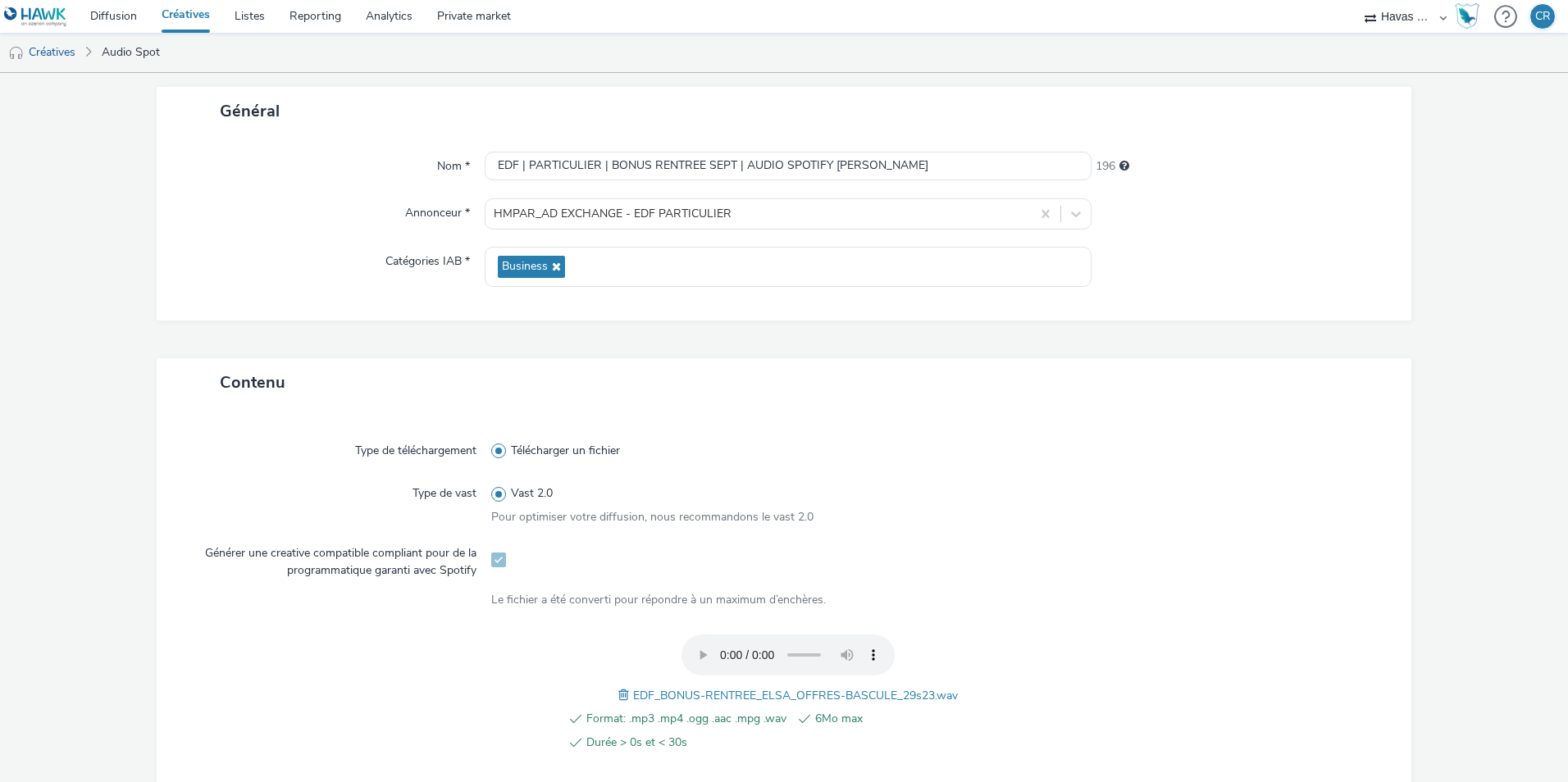
scroll to position [0, 0]
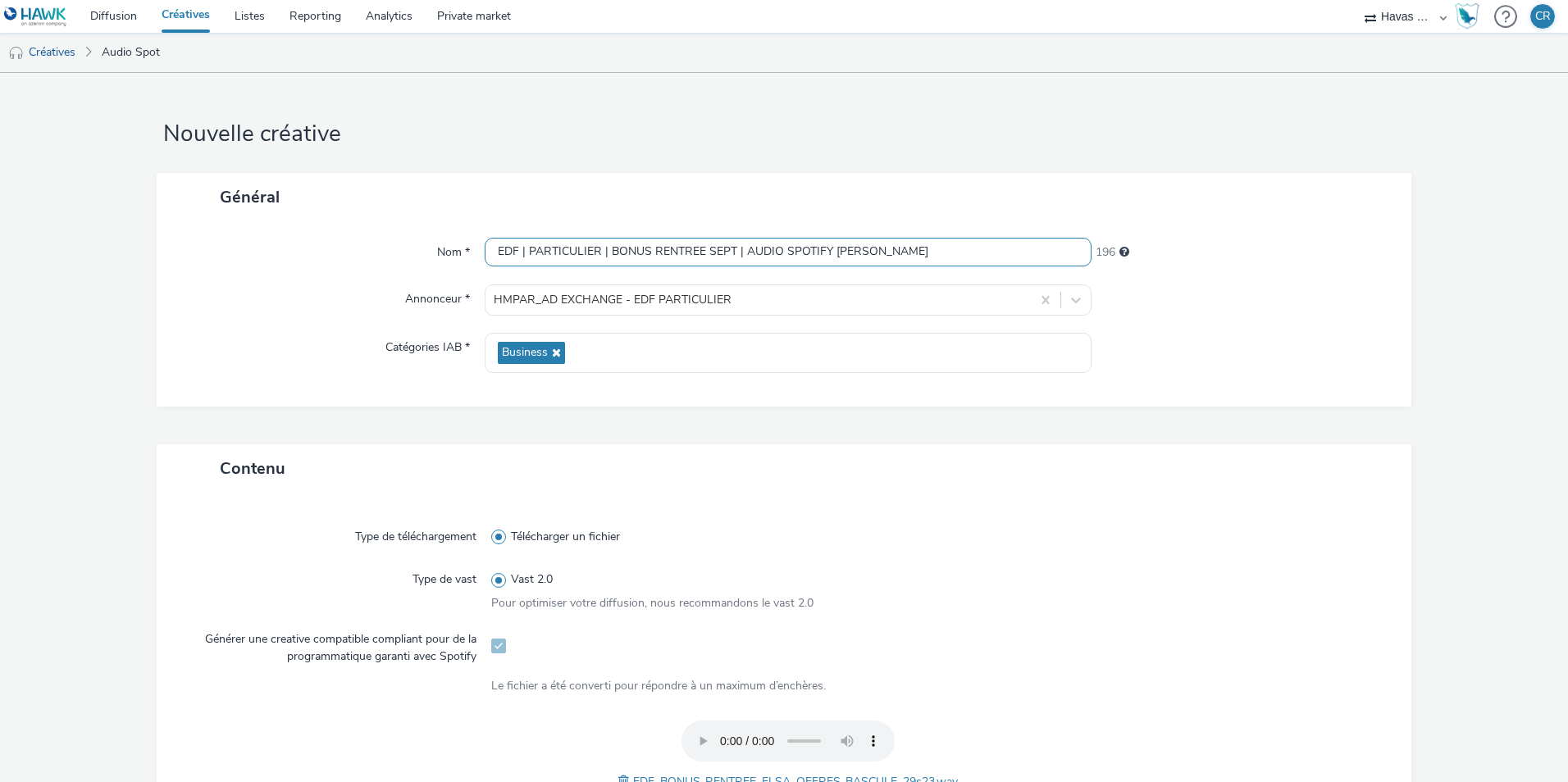
drag, startPoint x: 880, startPoint y: 248, endPoint x: 465, endPoint y: 235, distance: 415.2
click at [465, 235] on div "Nom * EDF | PARTICULIER | BONUS RENTREE SEPT | AUDIO SPOTIFY ELSA 196 Annonceur…" at bounding box center [783, 314] width 1254 height 185
click at [972, 535] on label "Télécharger un fichier" at bounding box center [788, 536] width 593 height 16
click at [501, 535] on input "Télécharger un fichier" at bounding box center [496, 536] width 10 height 10
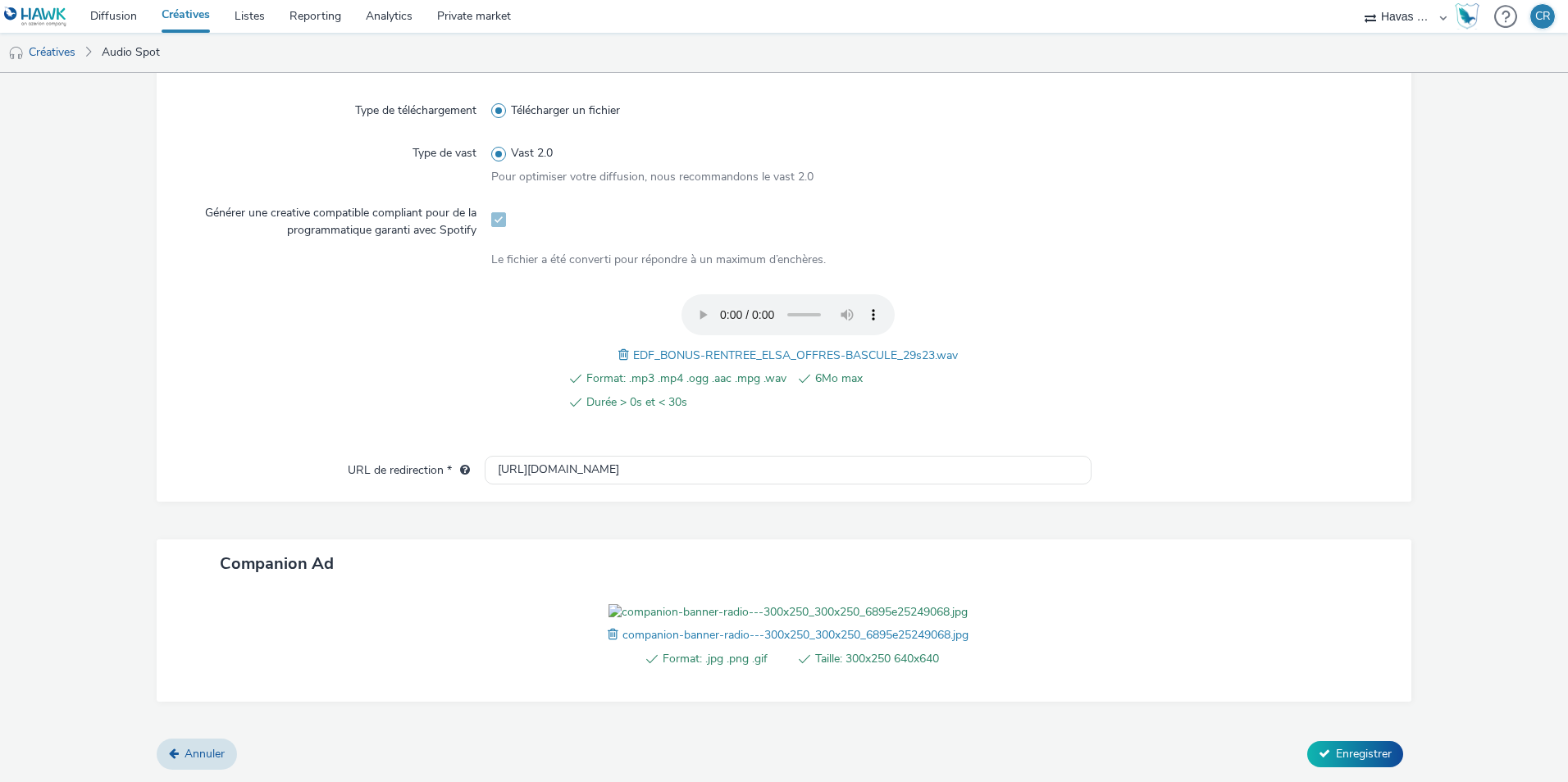
scroll to position [520, 0]
click at [1336, 758] on span "Enregistrer" at bounding box center [1363, 754] width 56 height 15
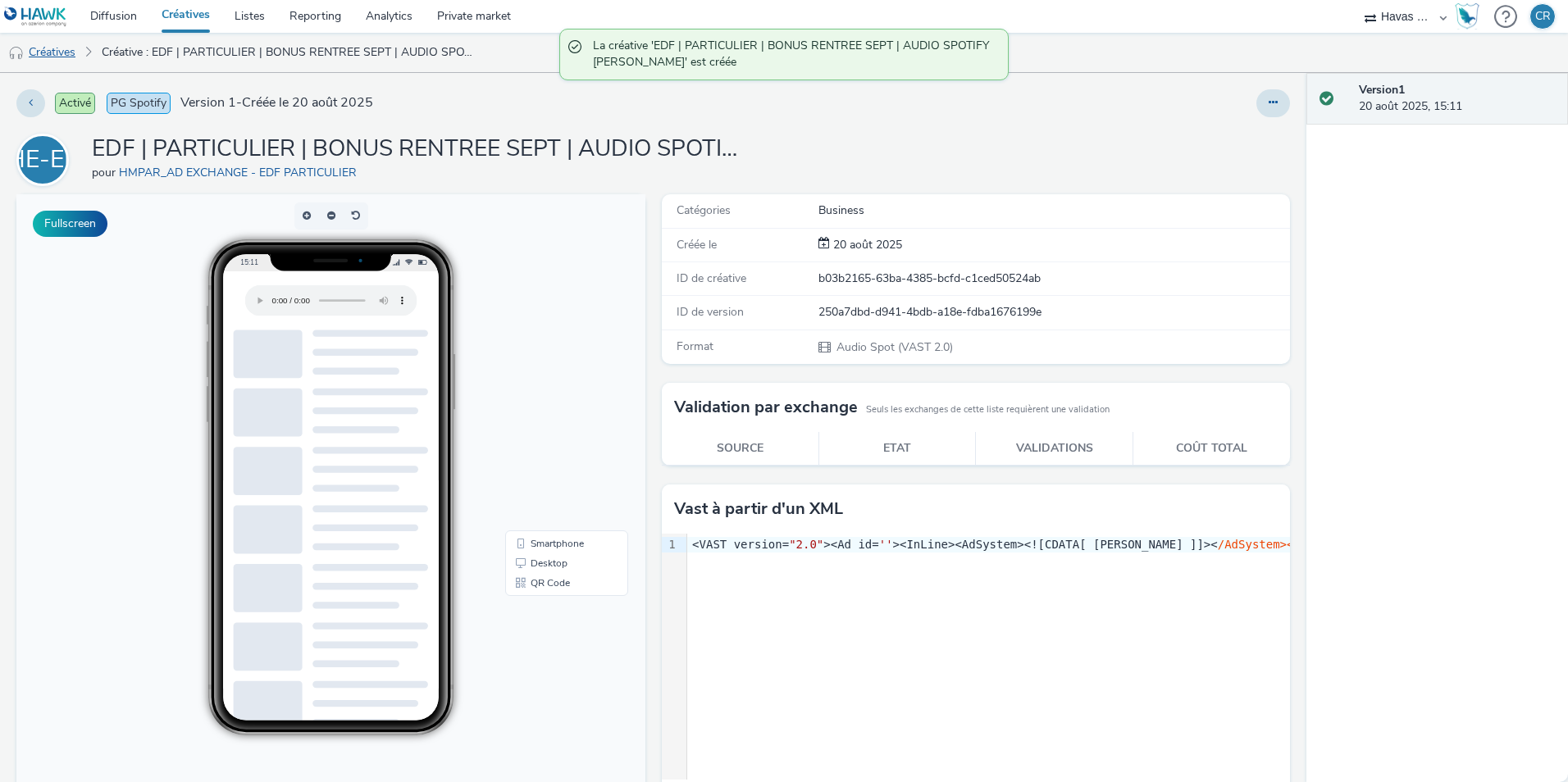
click at [36, 54] on link "Créatives" at bounding box center [42, 53] width 83 height 40
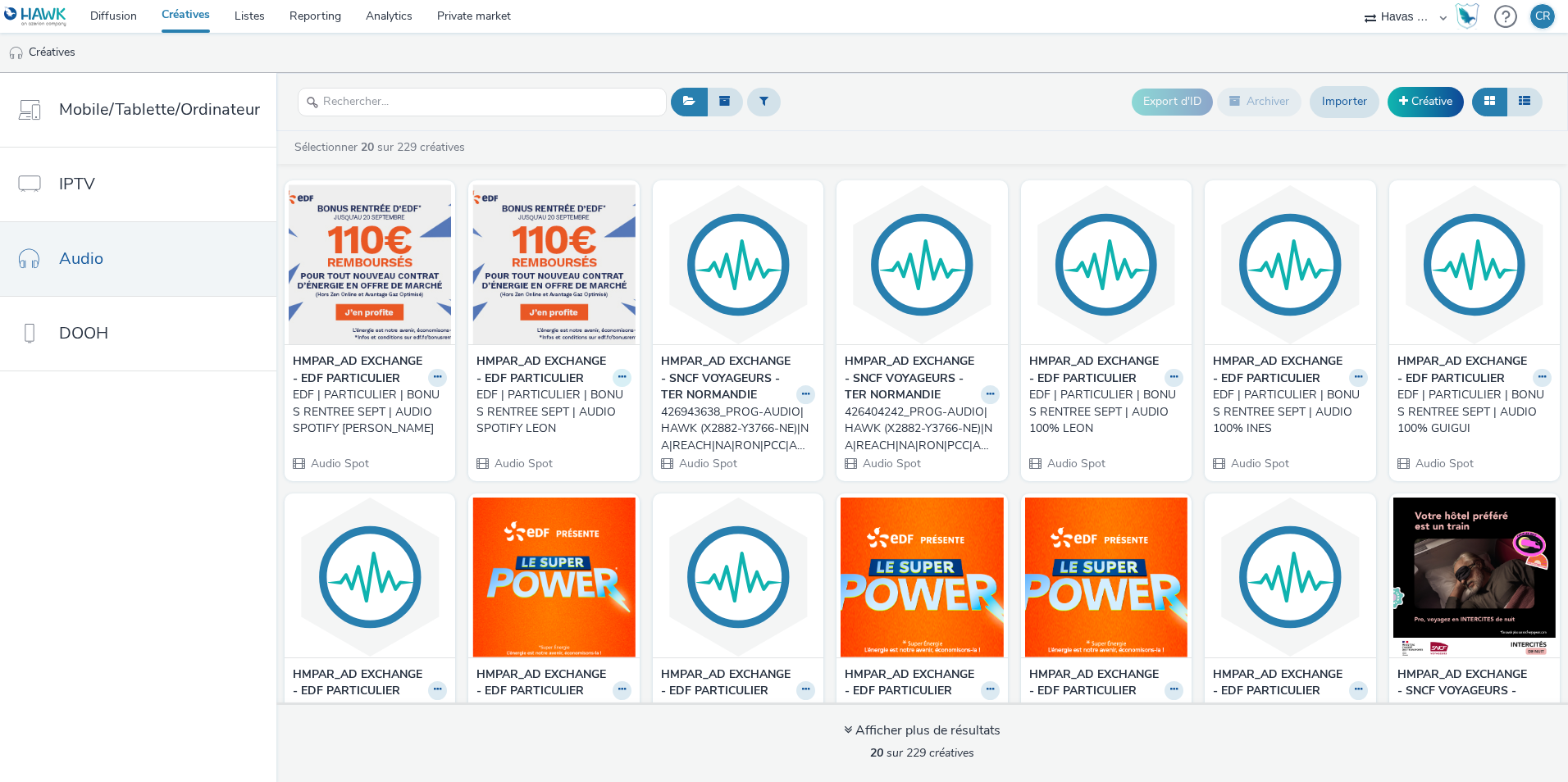
click at [441, 382] on icon at bounding box center [437, 377] width 8 height 9
click at [593, 422] on link "Modifier" at bounding box center [570, 406] width 123 height 33
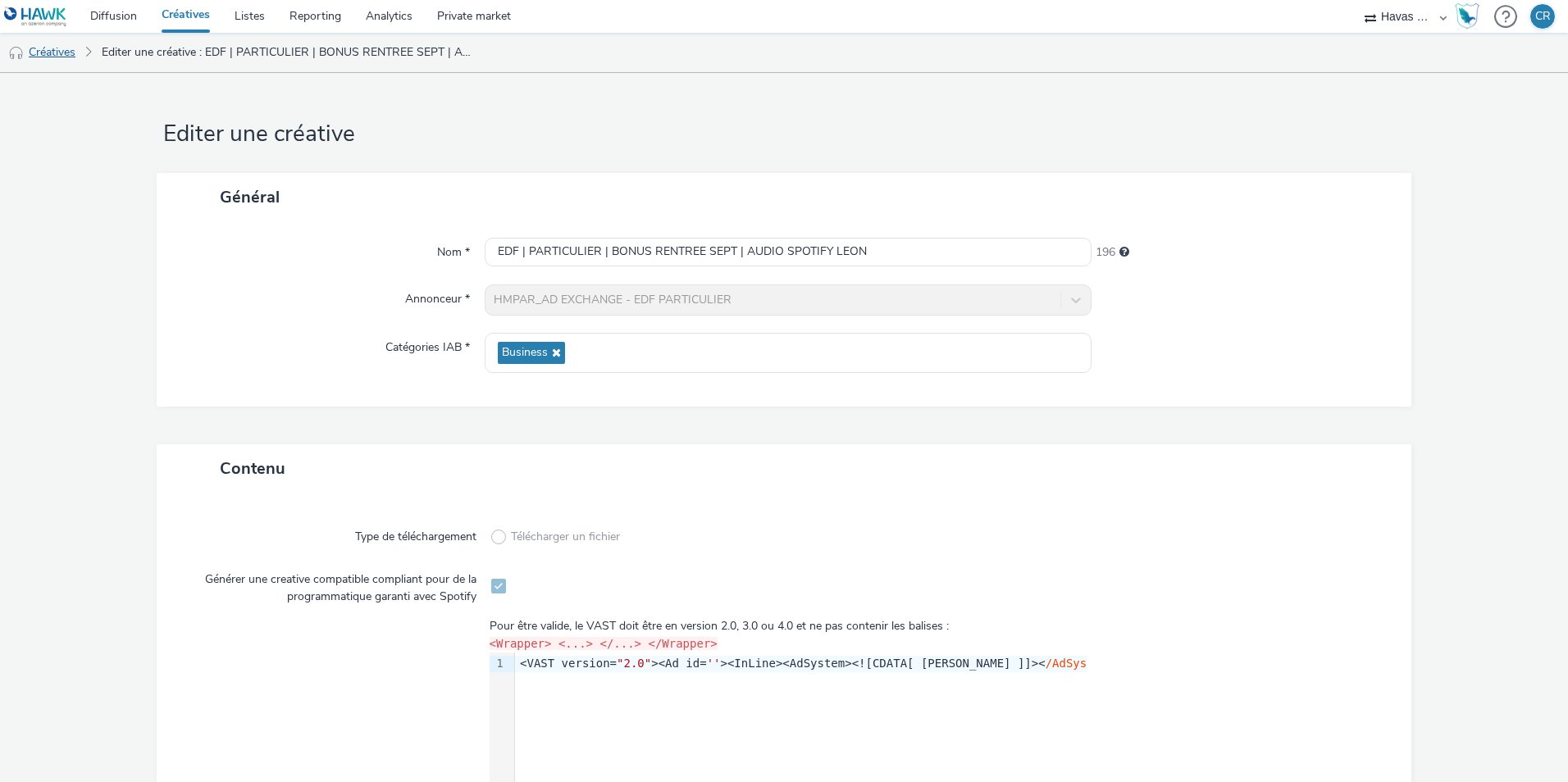
click at [61, 50] on link "Créatives" at bounding box center [42, 53] width 83 height 40
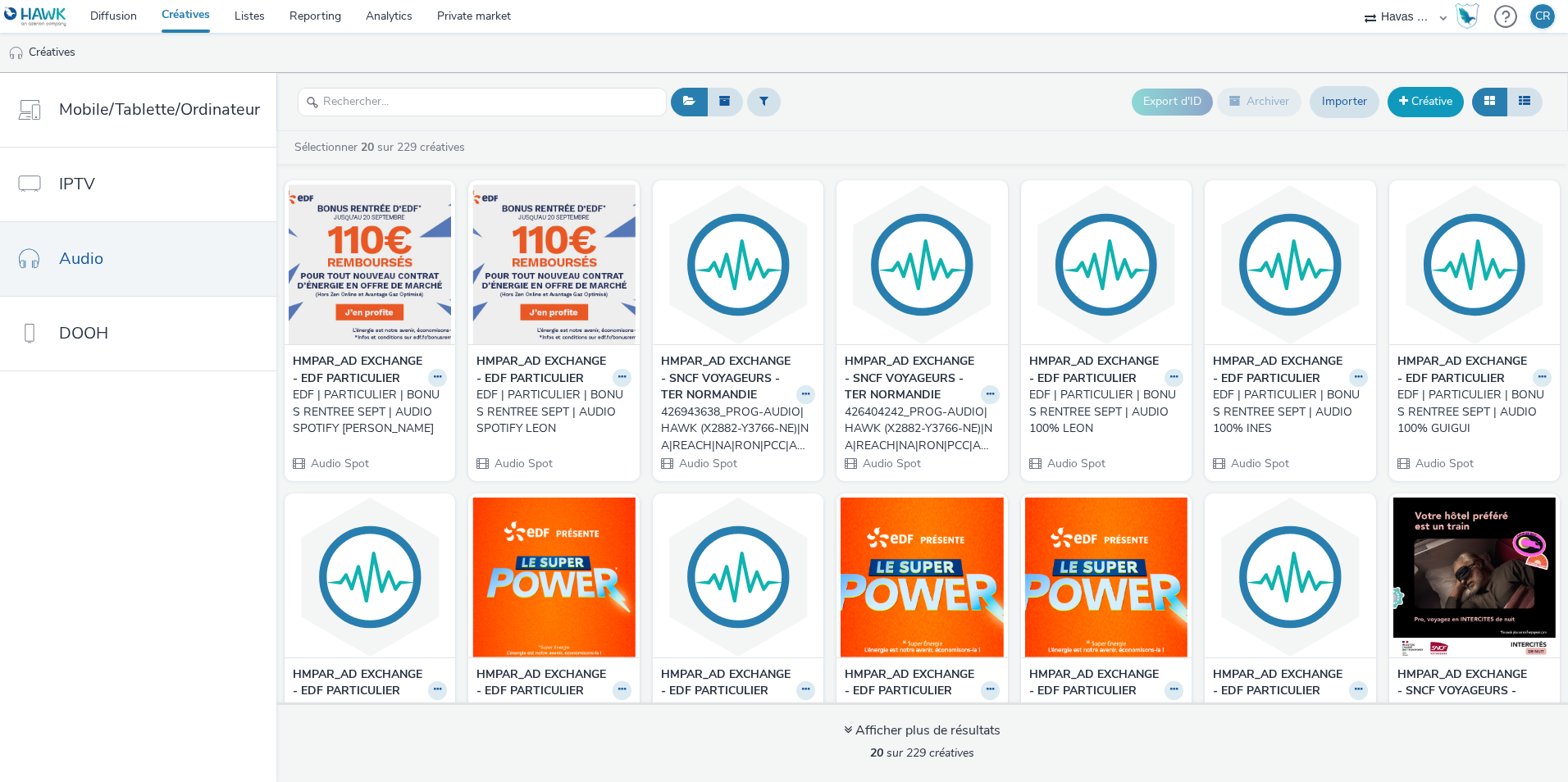
click at [1413, 100] on link "Créative" at bounding box center [1425, 101] width 76 height 29
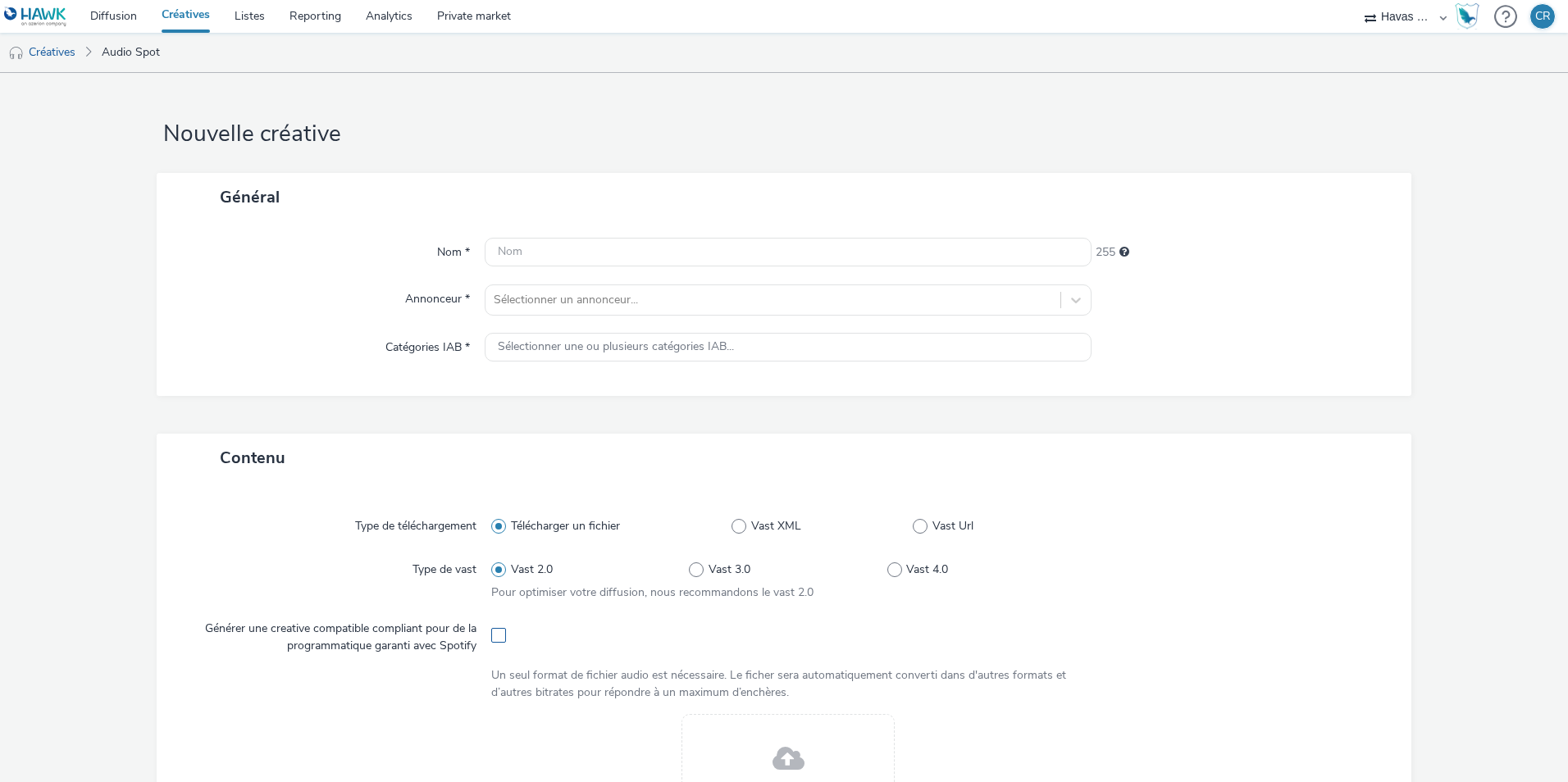
click at [500, 636] on span at bounding box center [499, 635] width 15 height 15
checkbox input "true"
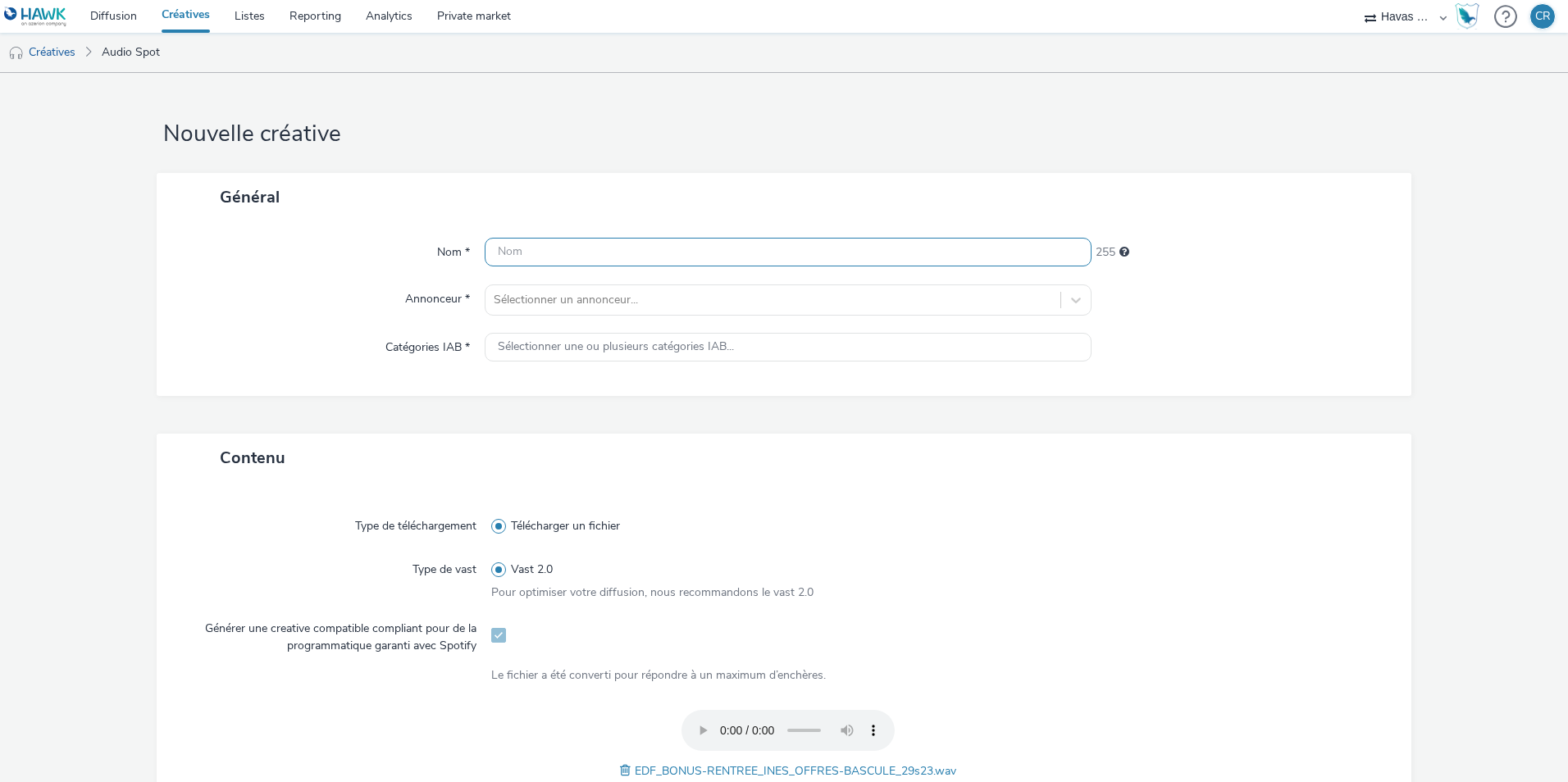
click at [574, 252] on input "text" at bounding box center [788, 252] width 607 height 28
paste input "EDF | PARTICULIER | BONUS RENTREE SEPT | AUDIO SPOTIFY ELSA"
drag, startPoint x: 865, startPoint y: 251, endPoint x: 829, endPoint y: 252, distance: 36.0
click at [829, 252] on input "EDF | PARTICULIER | BONUS RENTREE SEPT | AUDIO SPOTIFY ELSA" at bounding box center [788, 252] width 607 height 28
type input "EDF | PARTICULIER | BONUS RENTREE SEPT | AUDIO SPOTIFY INES"
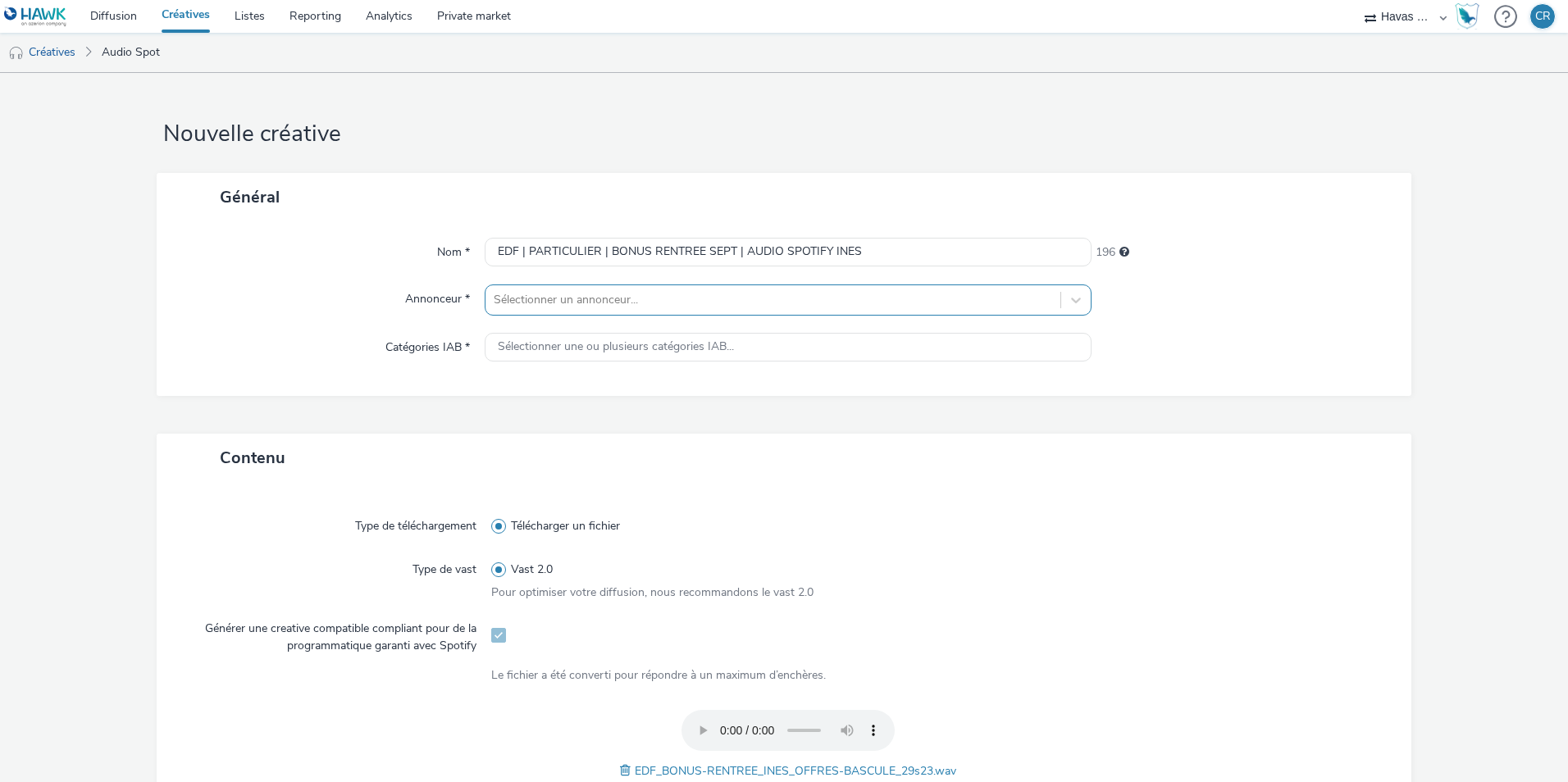
click at [696, 299] on div at bounding box center [773, 300] width 558 height 20
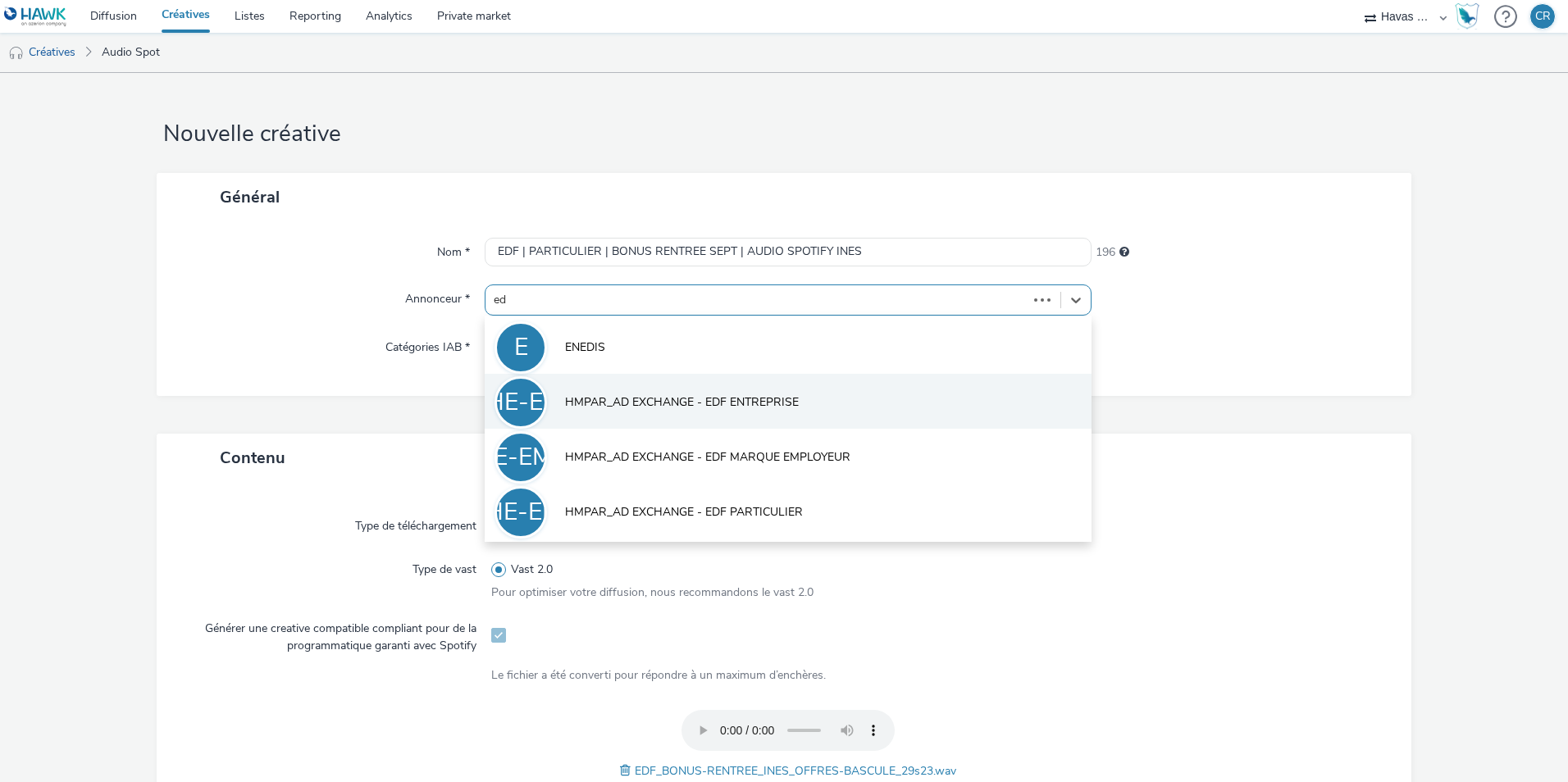
type input "edf"
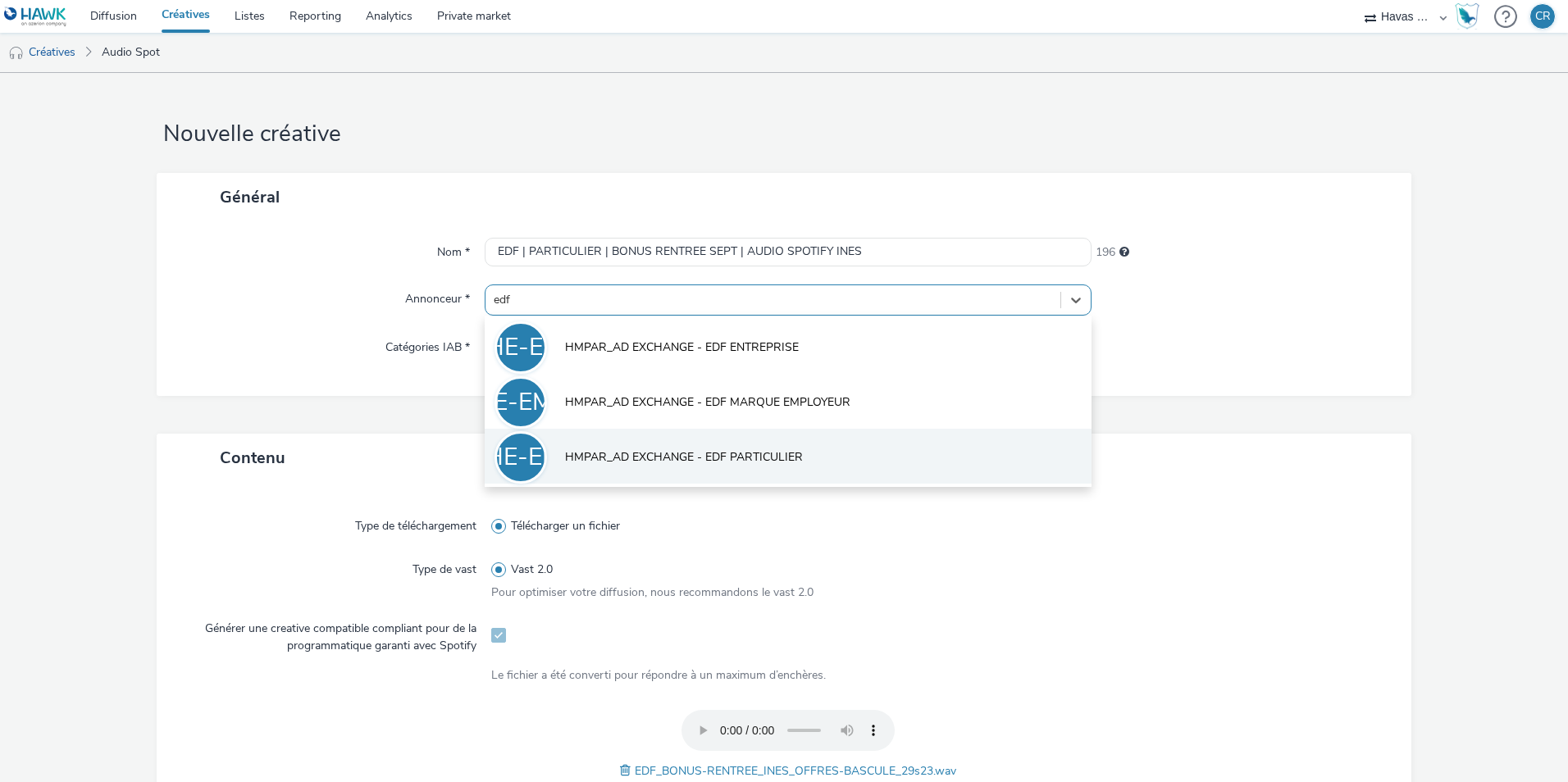
click at [700, 455] on span "HMPAR_AD EXCHANGE - EDF PARTICULIER" at bounding box center [684, 457] width 238 height 16
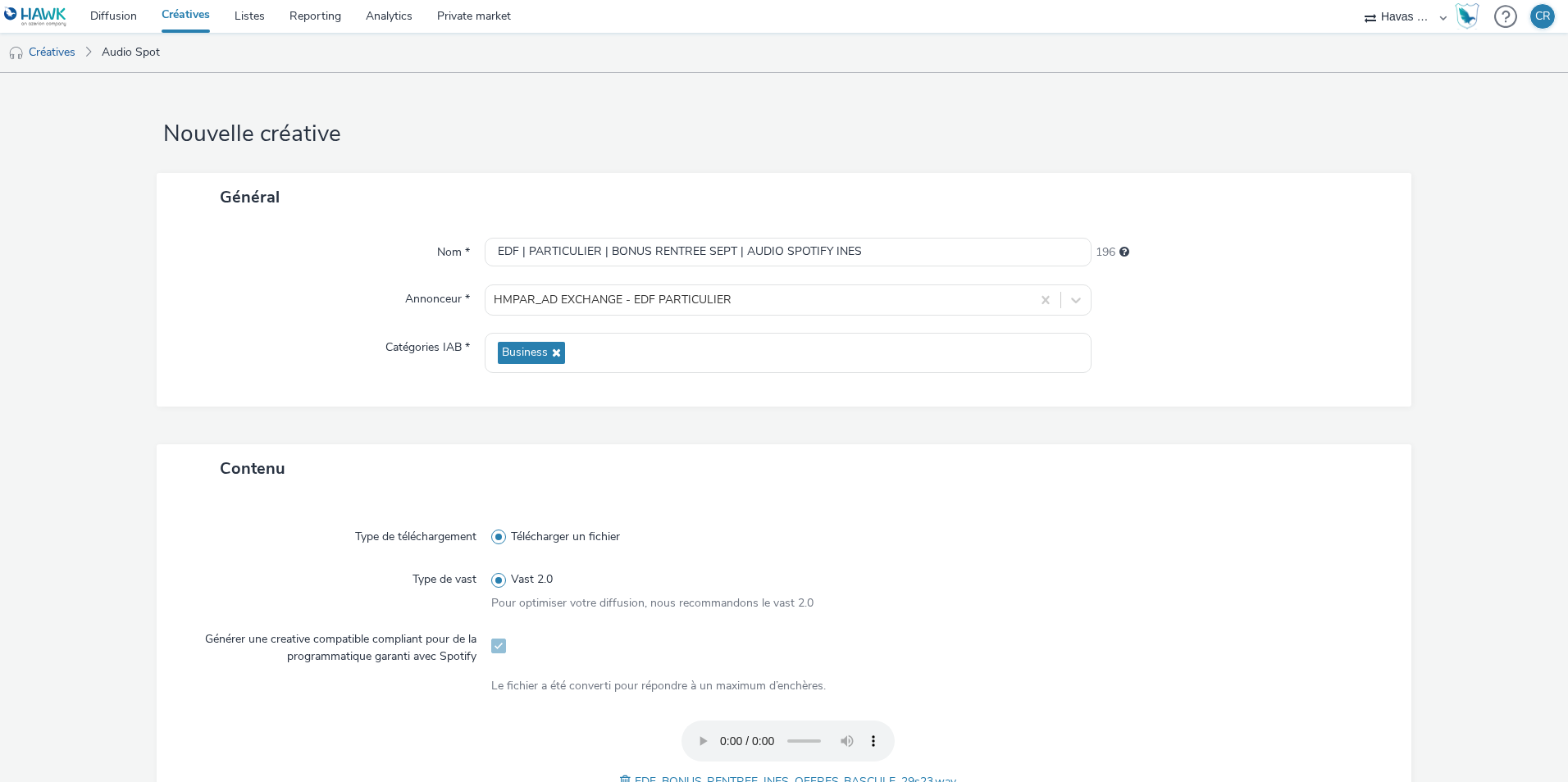
scroll to position [409, 0]
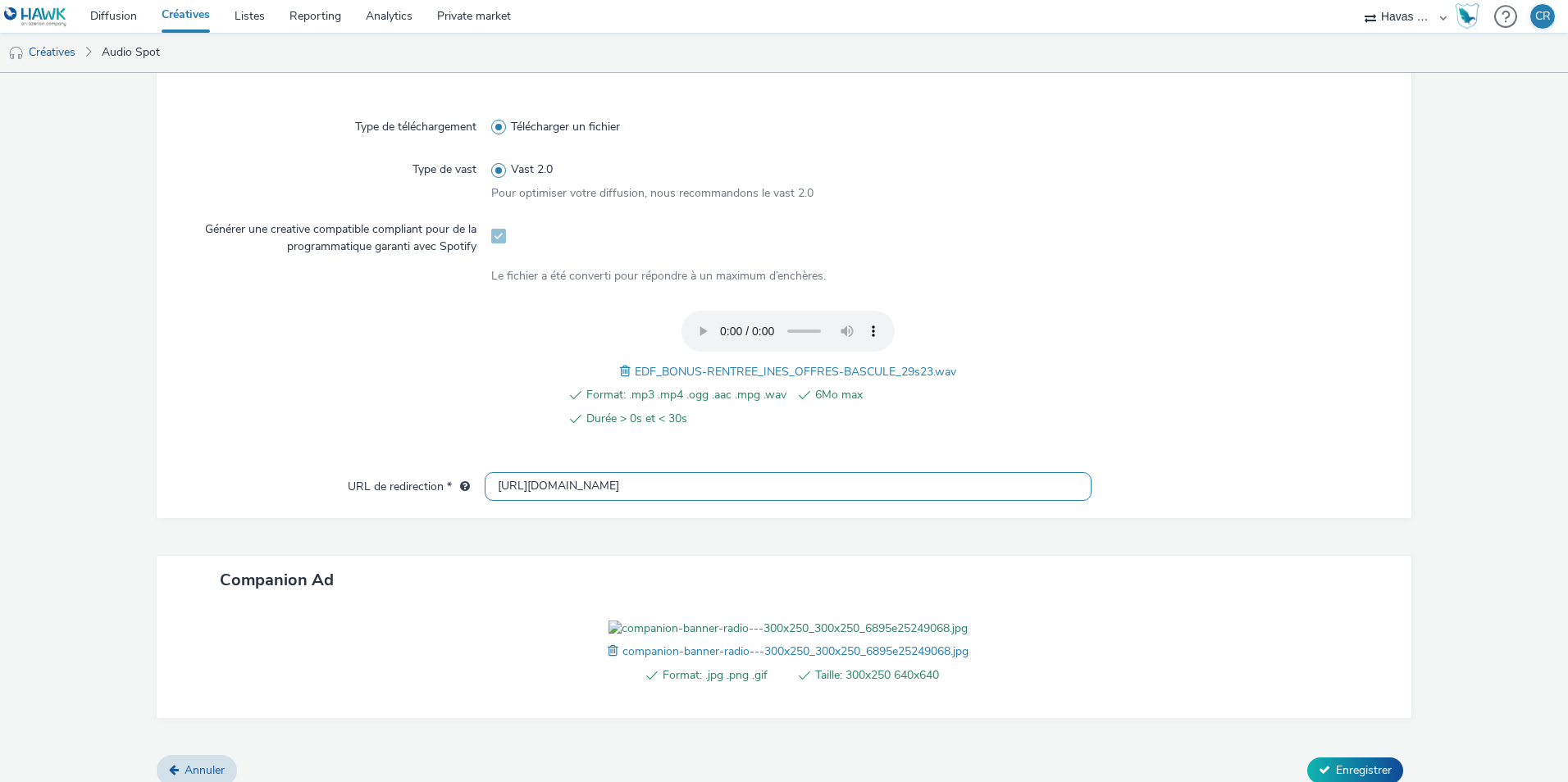
click at [685, 488] on input "[URL][DOMAIN_NAME]" at bounding box center [788, 486] width 607 height 28
paste input "s://[DOMAIN_NAME][URL]"
type input "[URL][DOMAIN_NAME]"
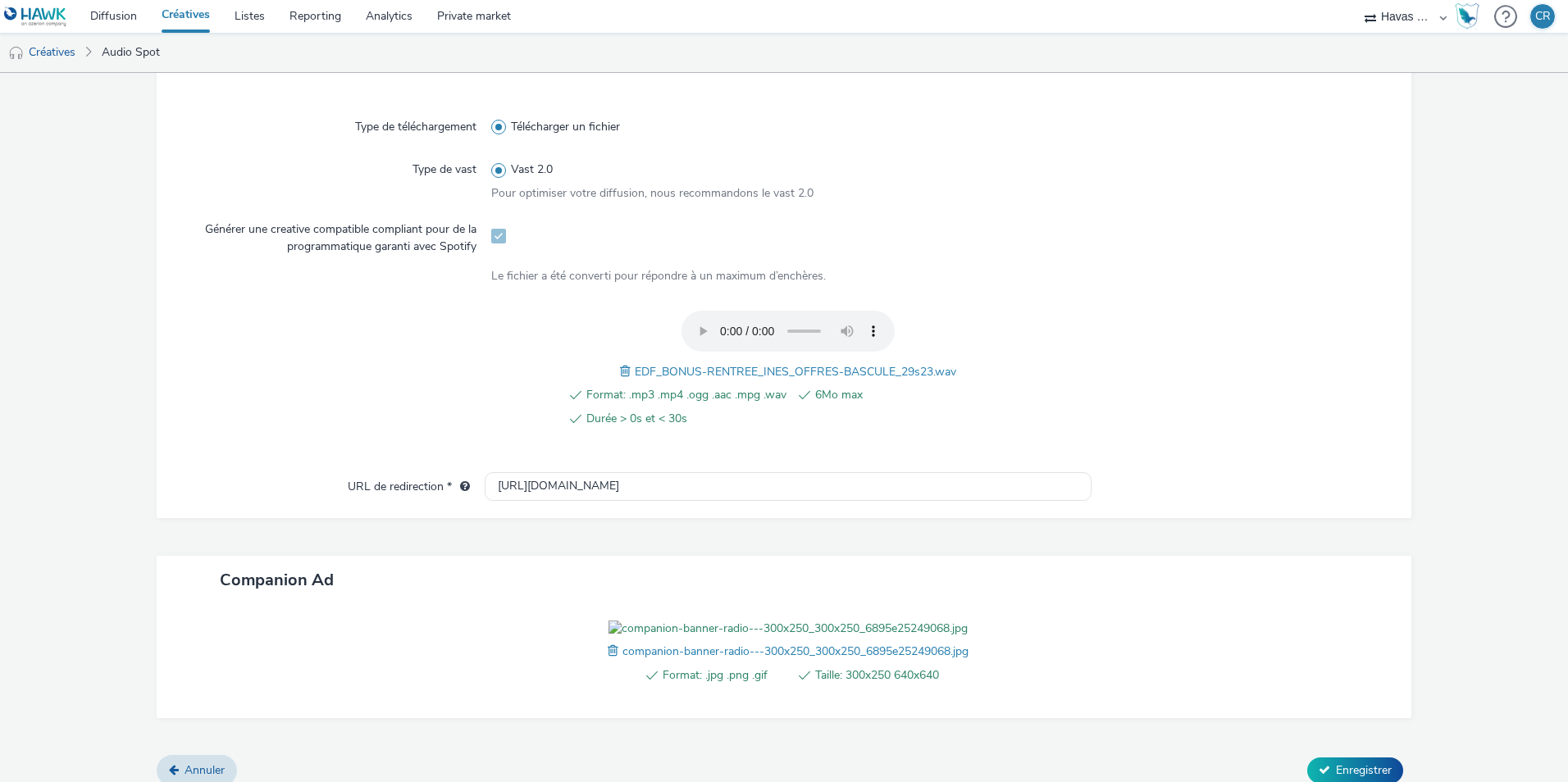
click at [597, 632] on div "Format: .jpg .png .gif Taille: 300x250 640x640 companion-banner-radio---300x250…" at bounding box center [788, 662] width 607 height 82
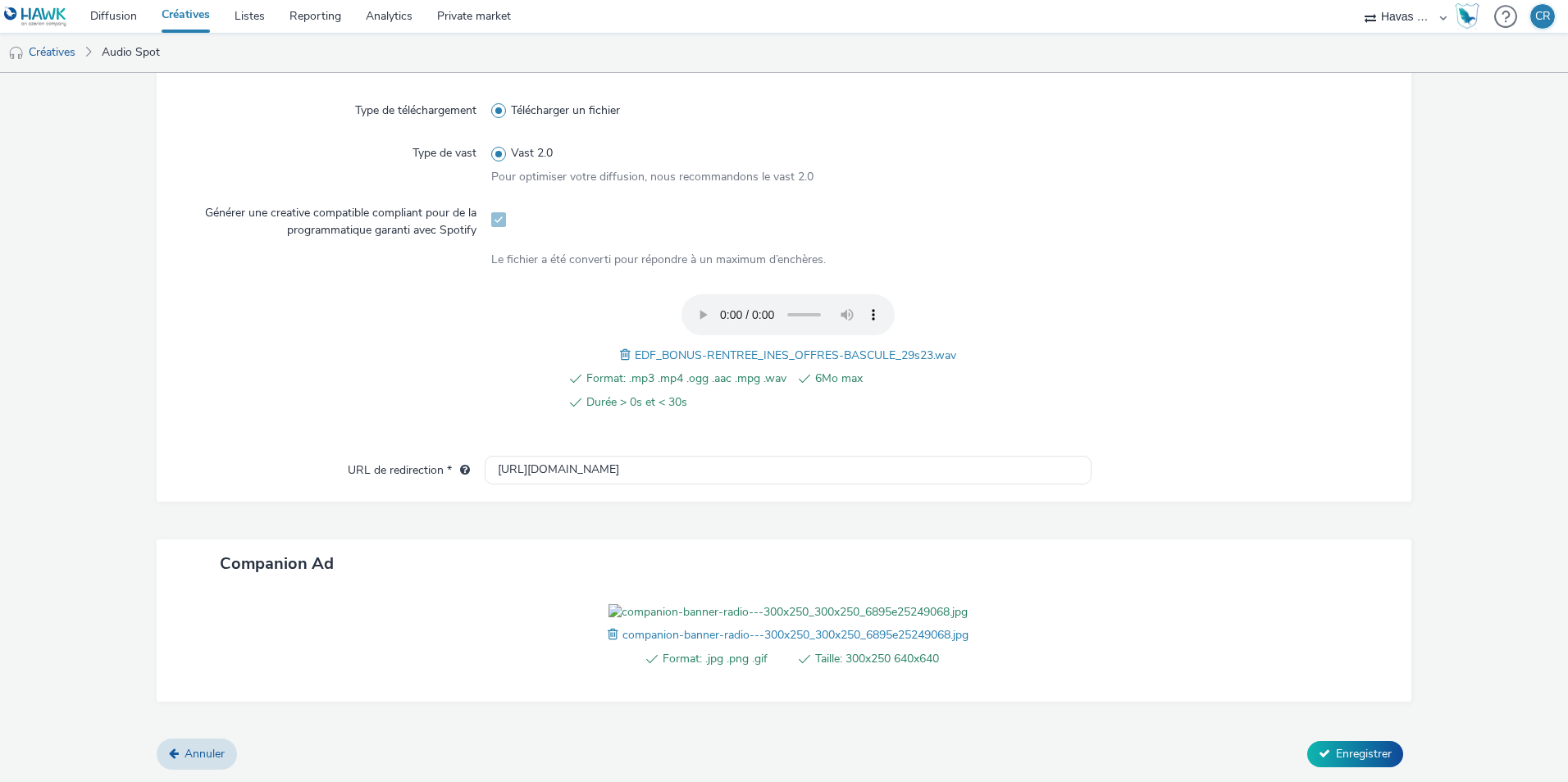
scroll to position [520, 0]
click at [1356, 750] on span "Enregistrer" at bounding box center [1363, 754] width 56 height 15
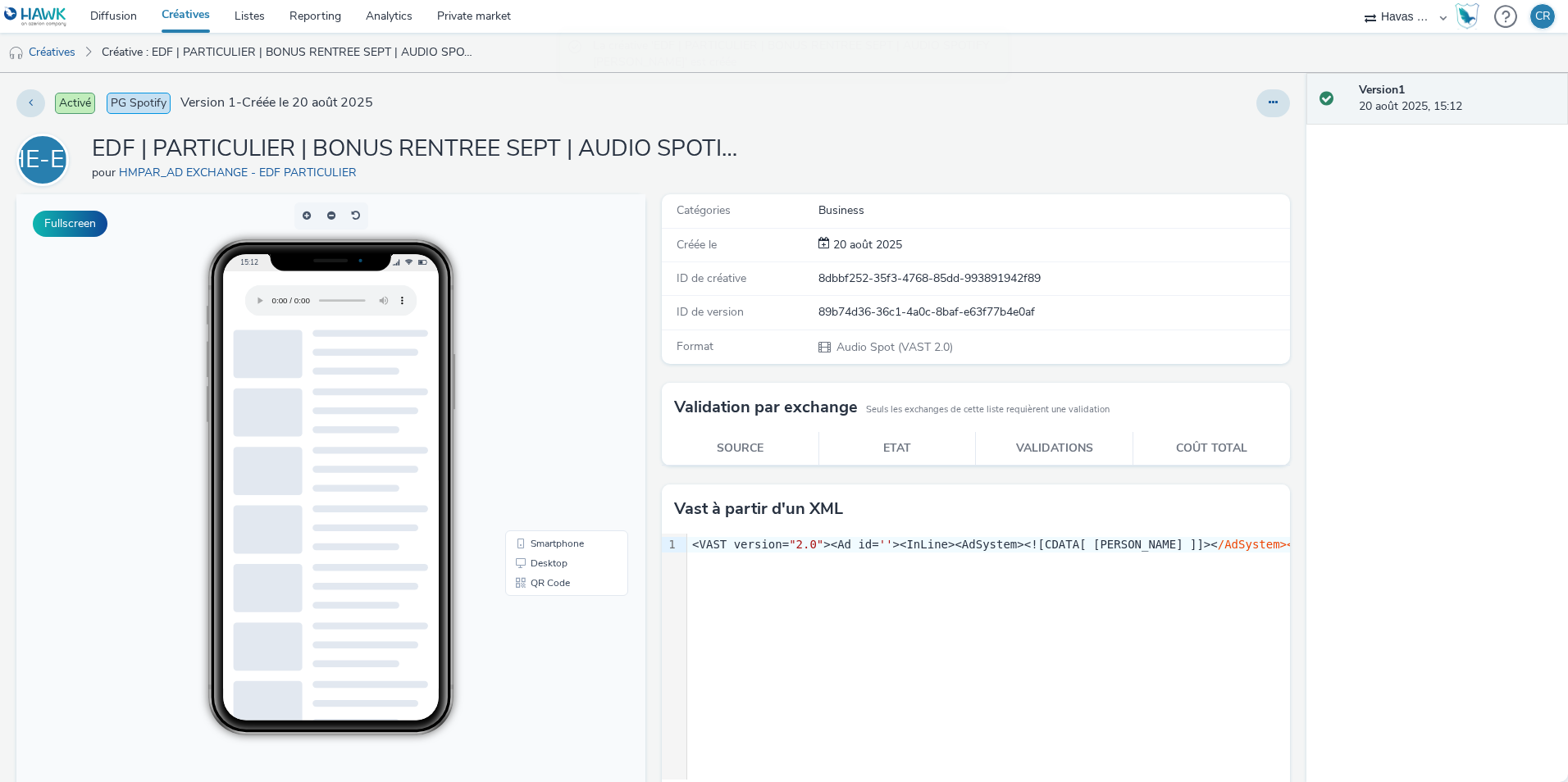
click at [615, 136] on h1 "EDF | PARTICULIER | BONUS RENTREE SEPT | AUDIO SPOTIFY INES" at bounding box center [420, 149] width 656 height 31
click at [615, 148] on h1 "EDF | PARTICULIER | BONUS RENTREE SEPT | AUDIO SPOTIFY INES" at bounding box center [420, 149] width 656 height 31
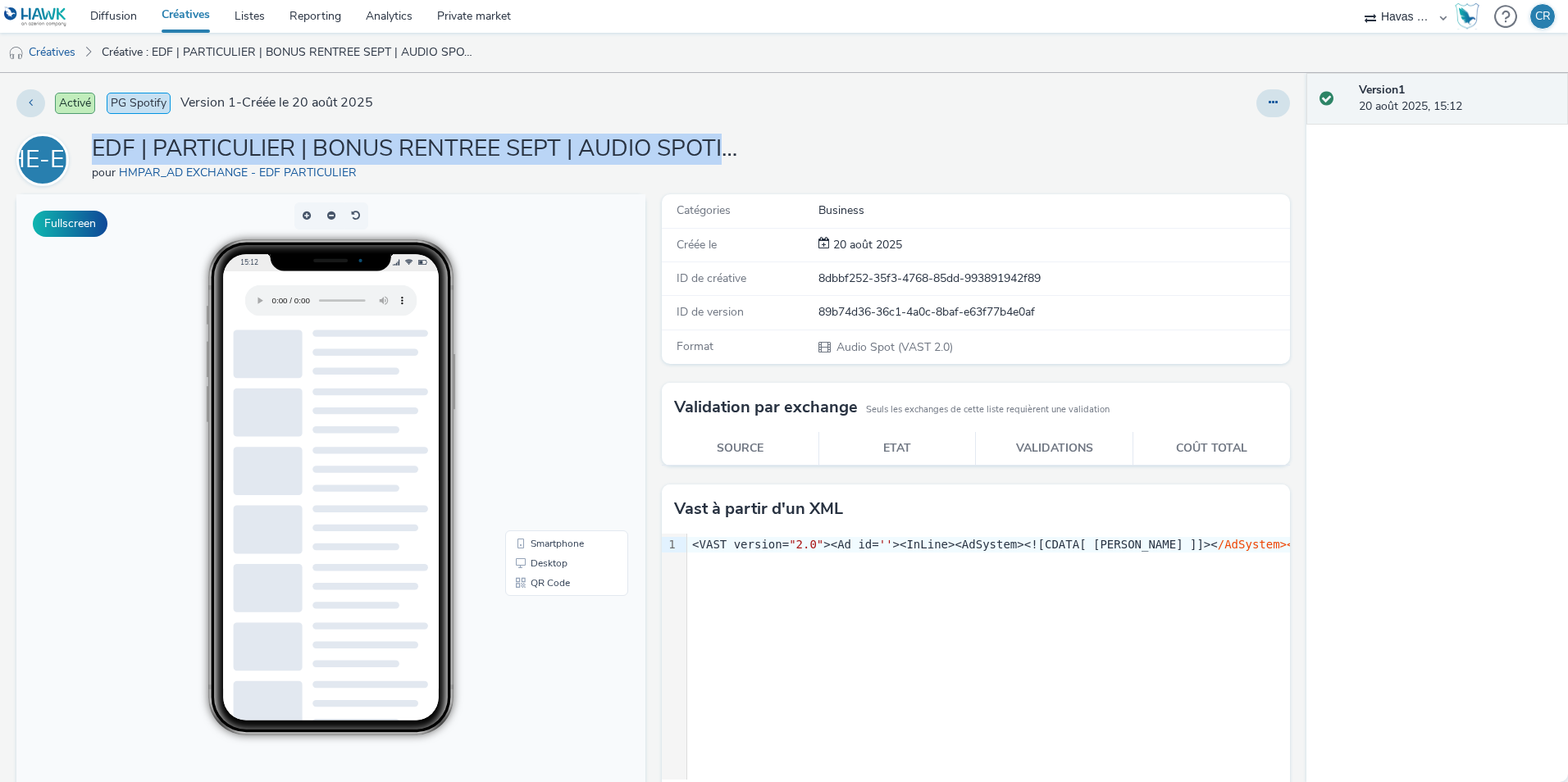
click at [615, 148] on h1 "EDF | PARTICULIER | BONUS RENTREE SEPT | AUDIO SPOTIFY INES" at bounding box center [420, 149] width 656 height 31
copy h1 "EDF | PARTICULIER | BONUS RENTREE SEPT | AUDIO SPOTIFY INES"
click at [58, 51] on link "Créatives" at bounding box center [42, 53] width 83 height 40
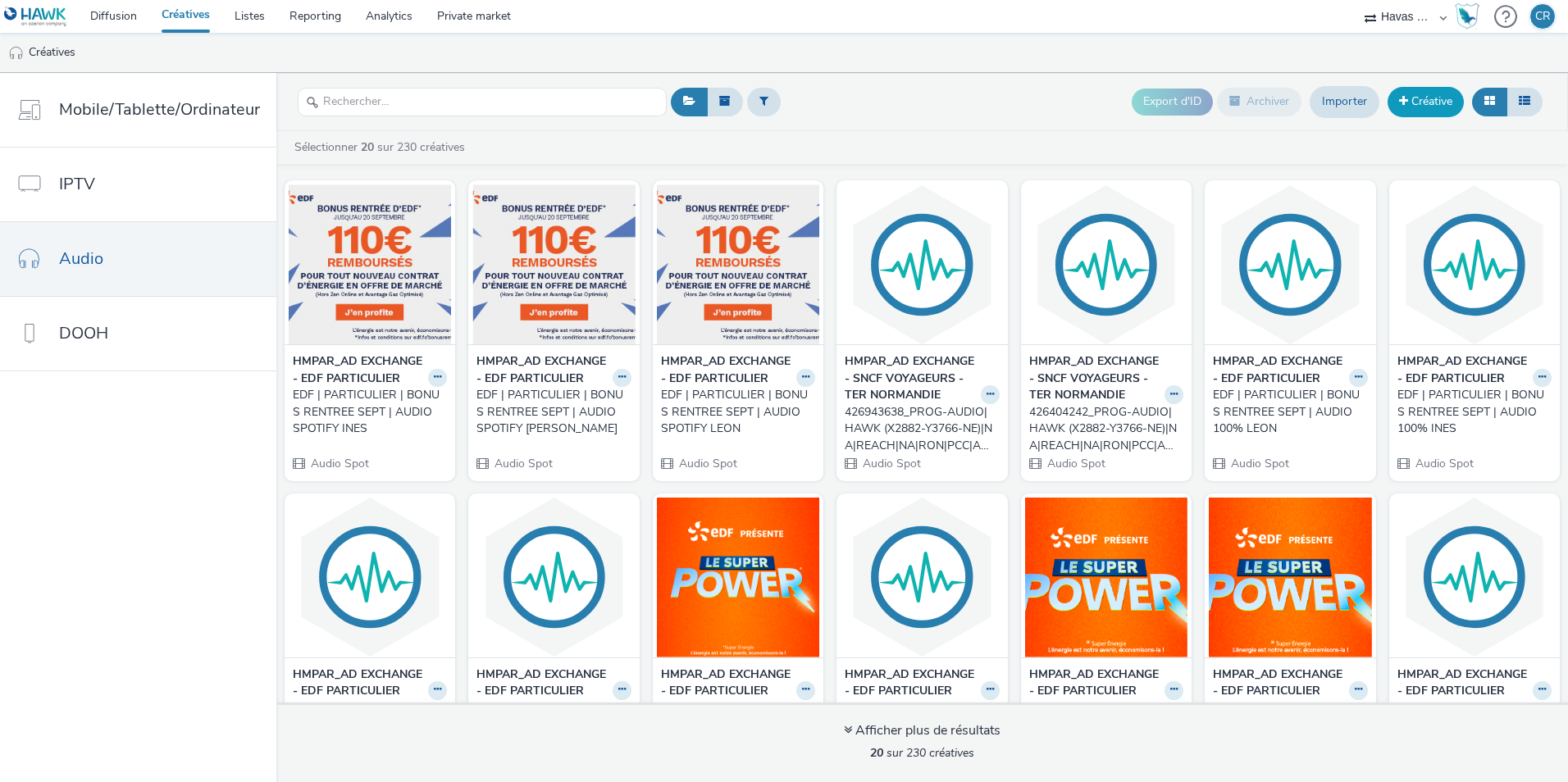
click at [1417, 100] on link "Créative" at bounding box center [1425, 101] width 76 height 29
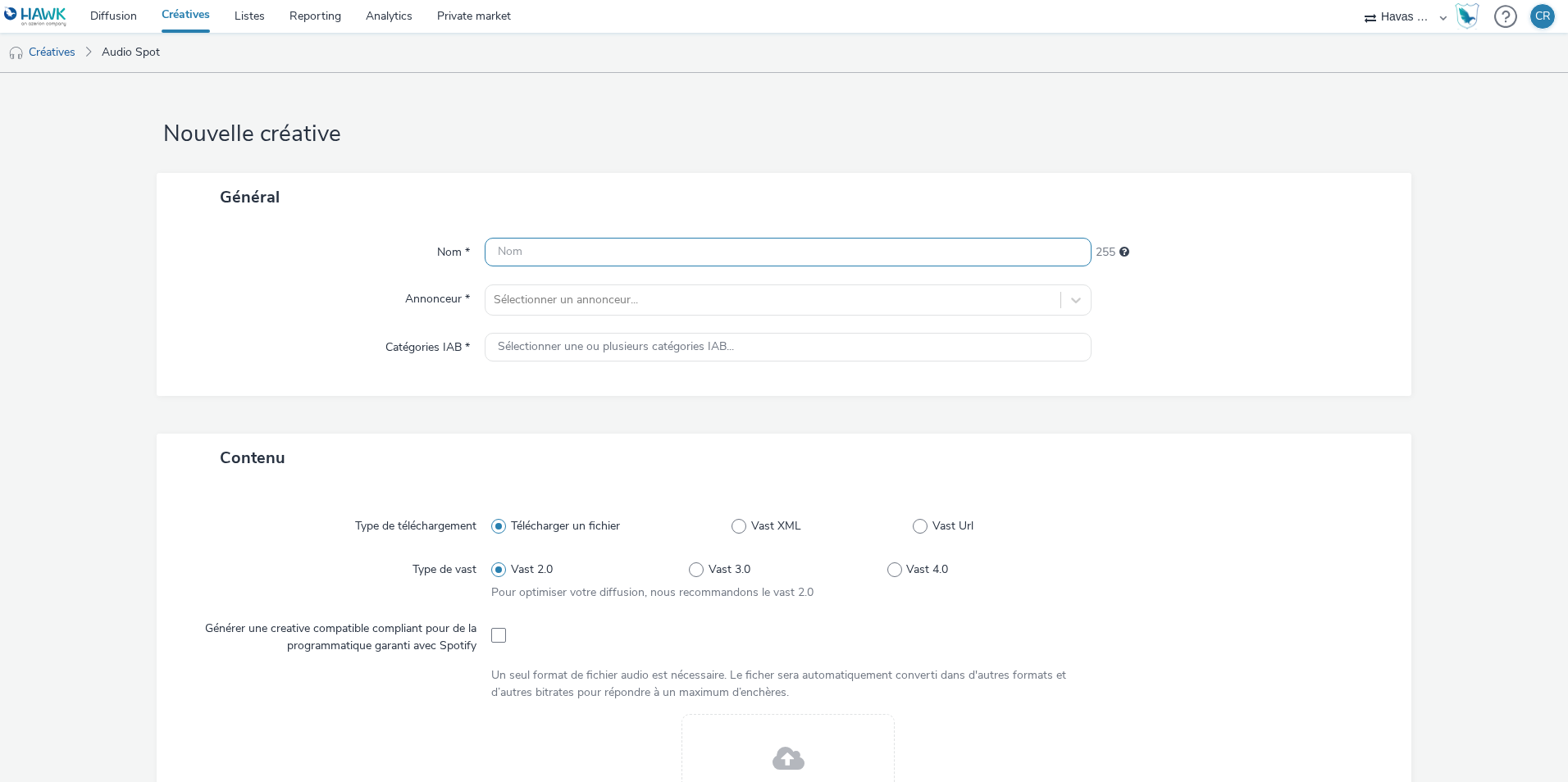
click at [703, 265] on input "text" at bounding box center [788, 252] width 607 height 28
paste input "EDF | PARTICULIER | BONUS RENTREE SEPT | AUDIO SPOTIFY INES"
drag, startPoint x: 887, startPoint y: 251, endPoint x: 828, endPoint y: 251, distance: 59.0
click at [828, 251] on input "EDF | PARTICULIER | BONUS RENTREE SEPT | AUDIO SPOTIFY INES" at bounding box center [788, 252] width 607 height 28
type input "EDF | PARTICULIER | BONUS RENTREE SEPT | AUDIO SPOTIFY GUIGUI"
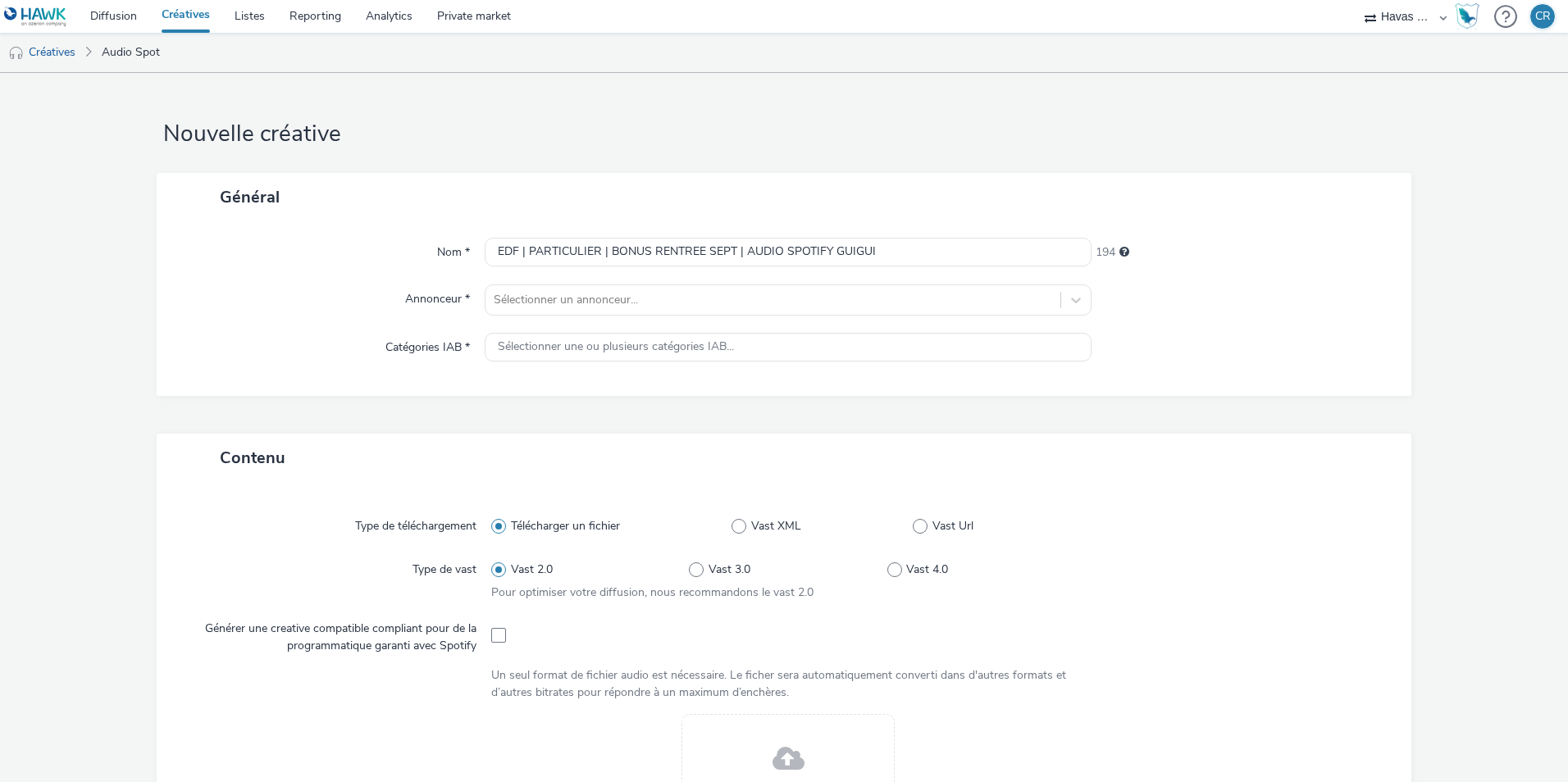
drag, startPoint x: 495, startPoint y: 630, endPoint x: 587, endPoint y: 630, distance: 92.0
click at [495, 630] on span at bounding box center [499, 635] width 15 height 15
checkbox input "true"
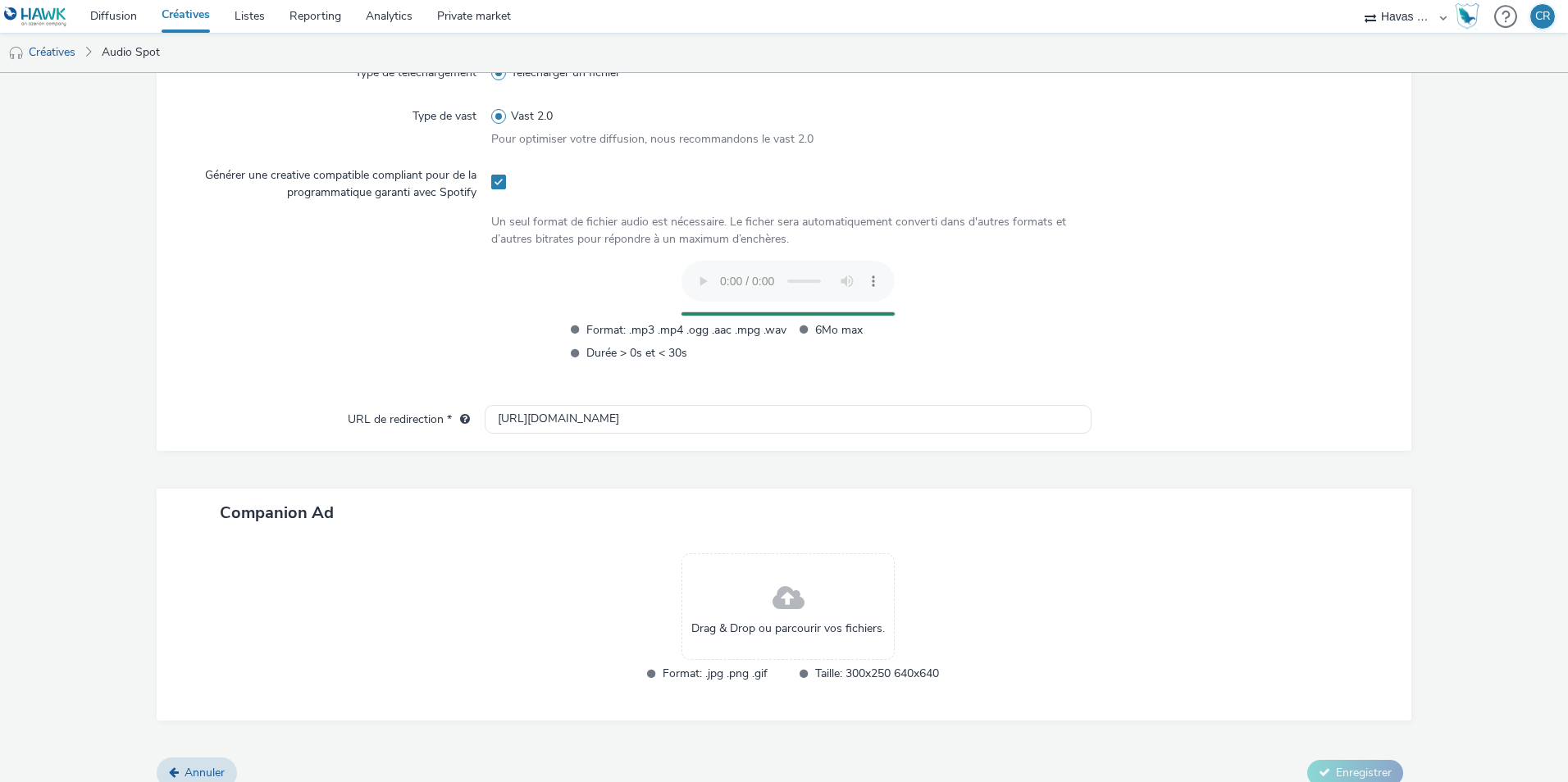
scroll to position [471, 0]
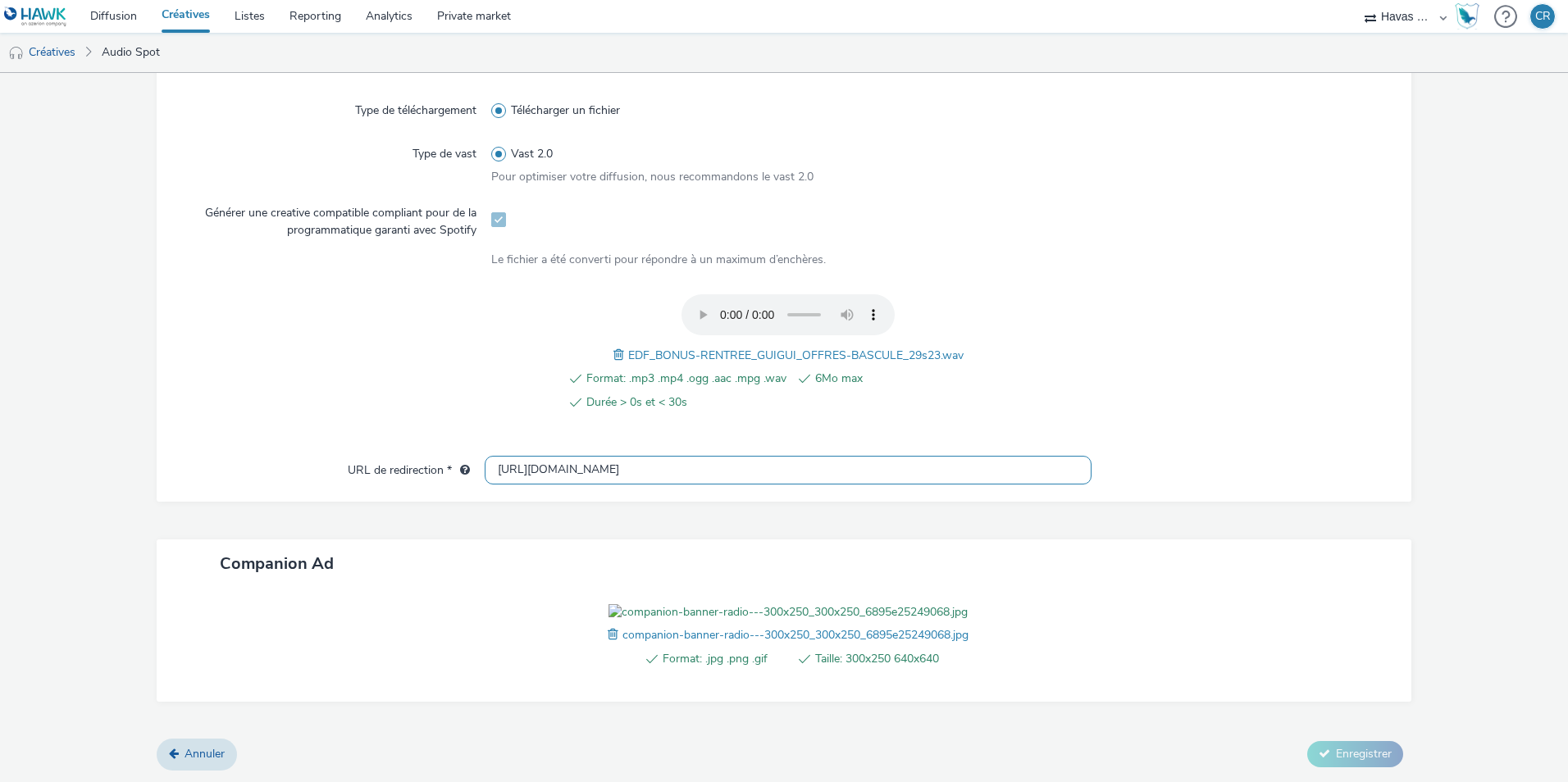
click at [746, 456] on input "[URL][DOMAIN_NAME]" at bounding box center [788, 470] width 607 height 28
paste input "s://[DOMAIN_NAME][URL]"
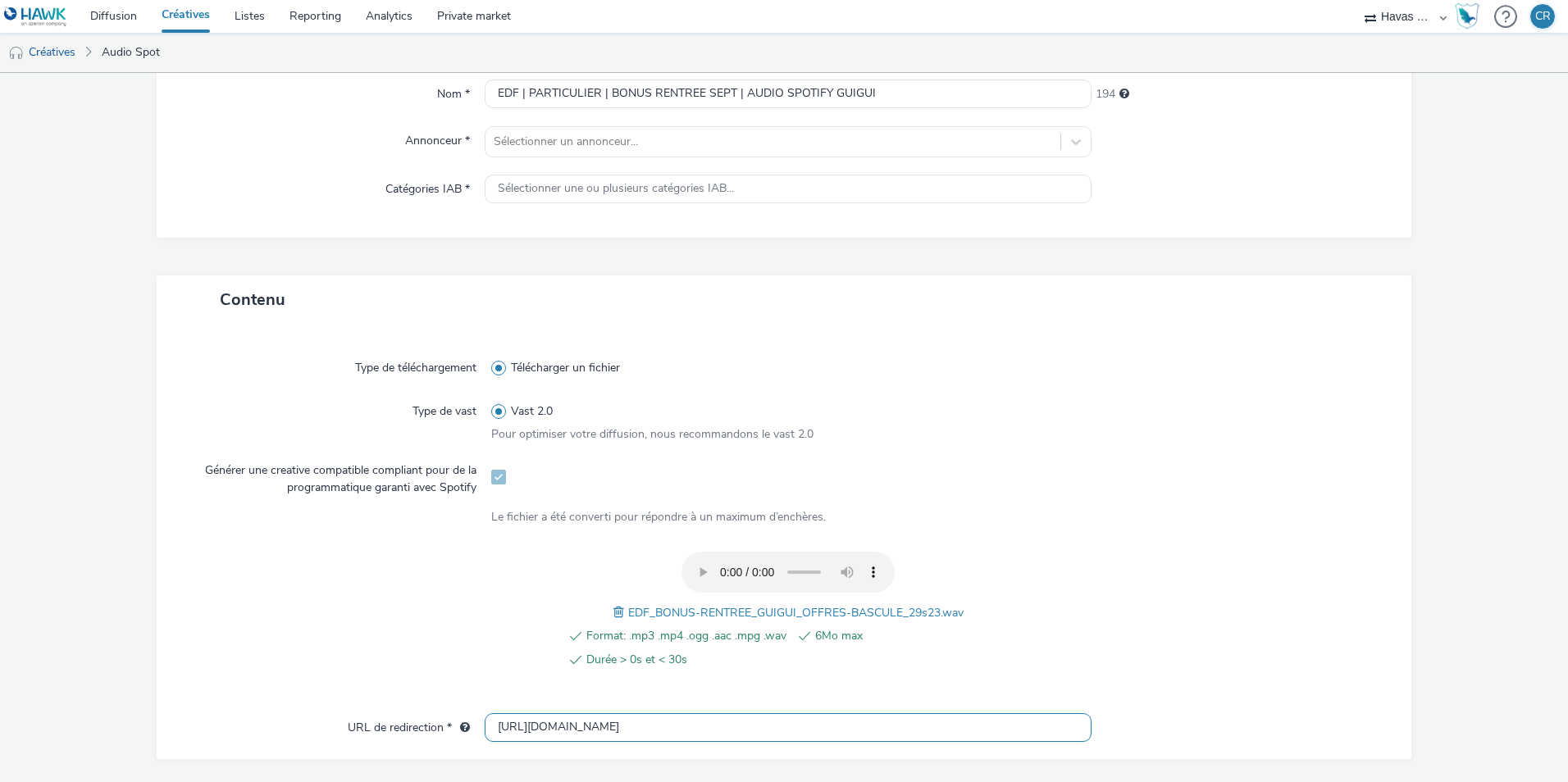
scroll to position [0, 0]
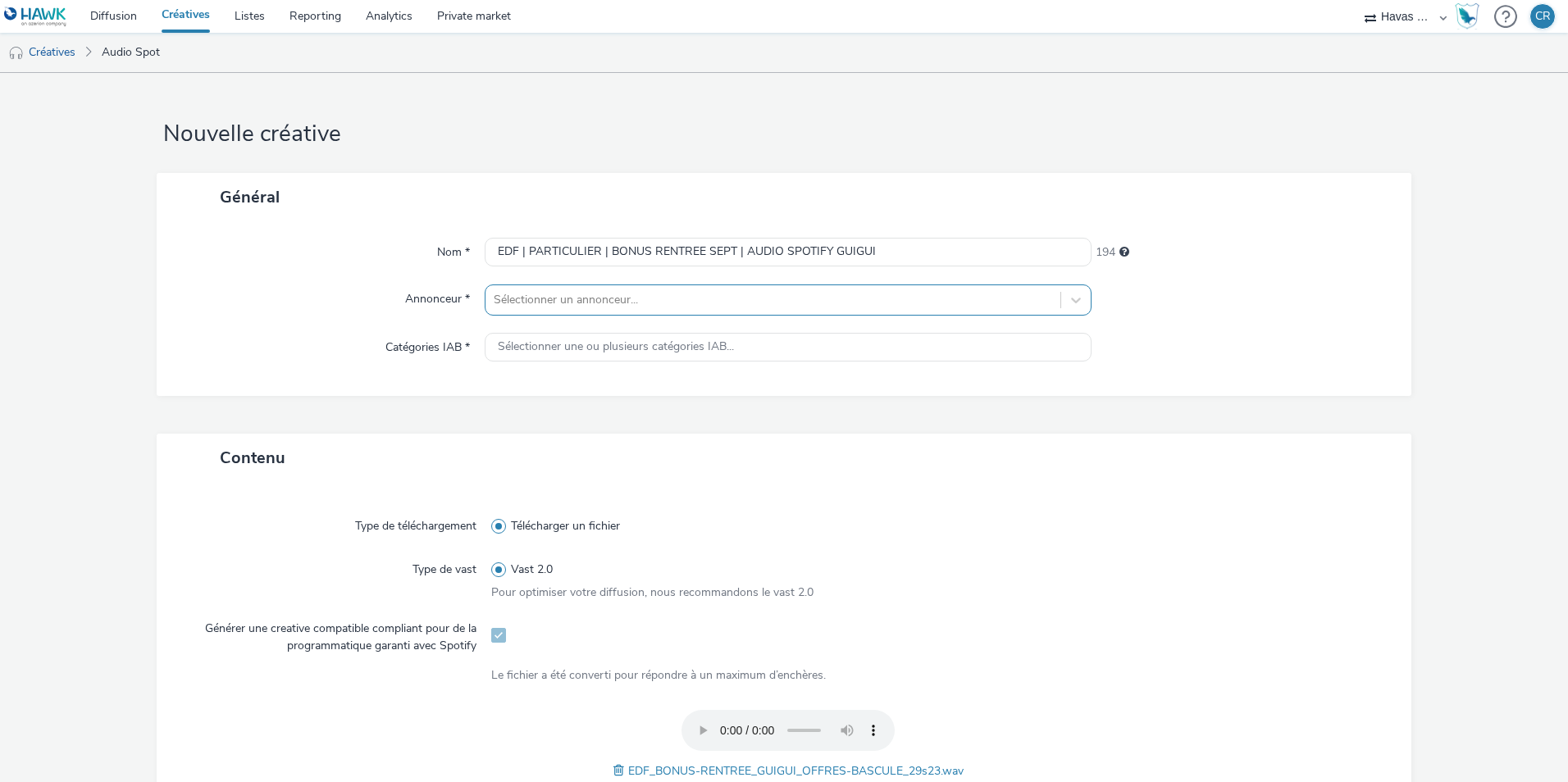
type input "[URL][DOMAIN_NAME]"
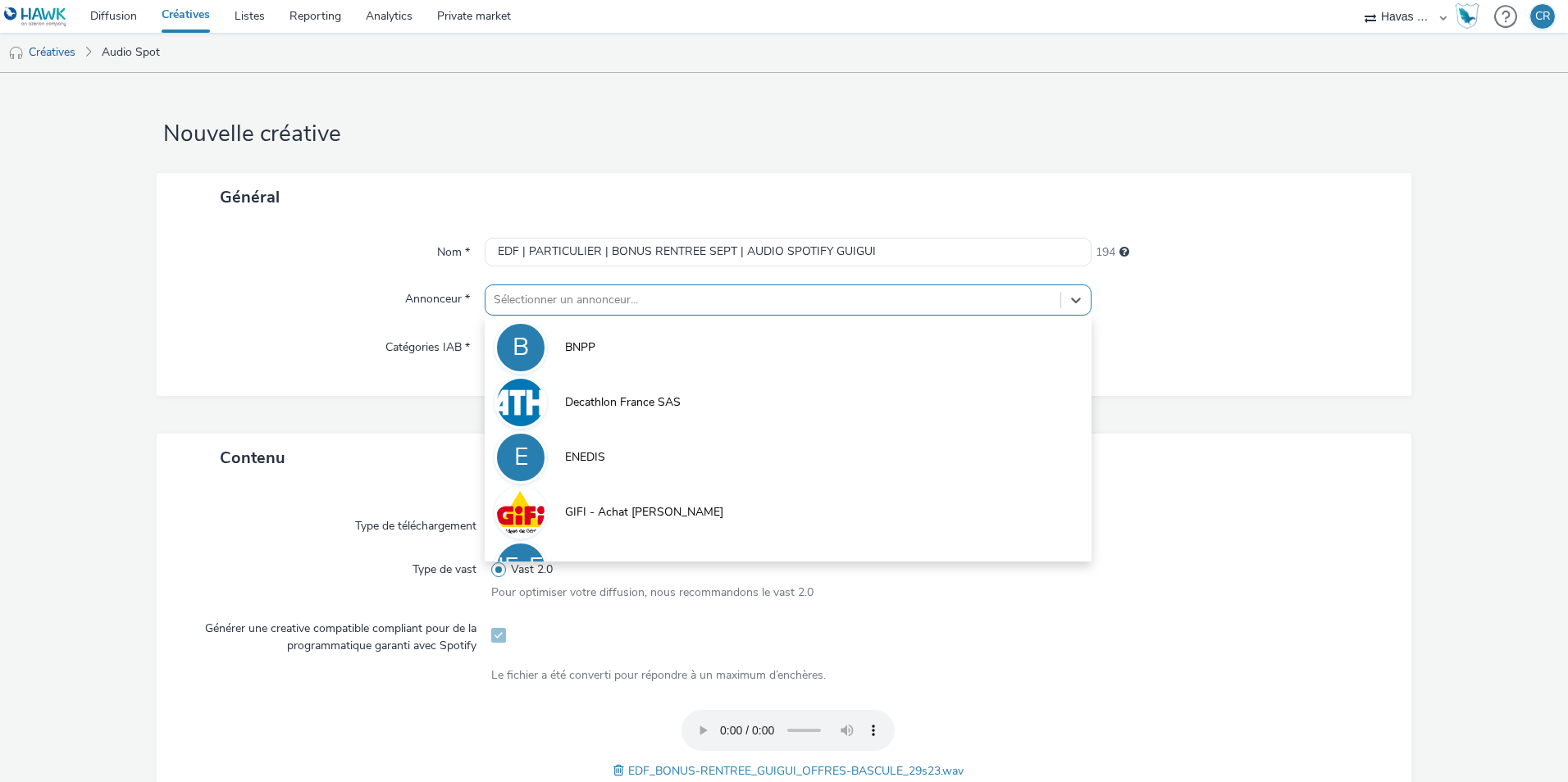
click at [695, 303] on div at bounding box center [773, 300] width 558 height 20
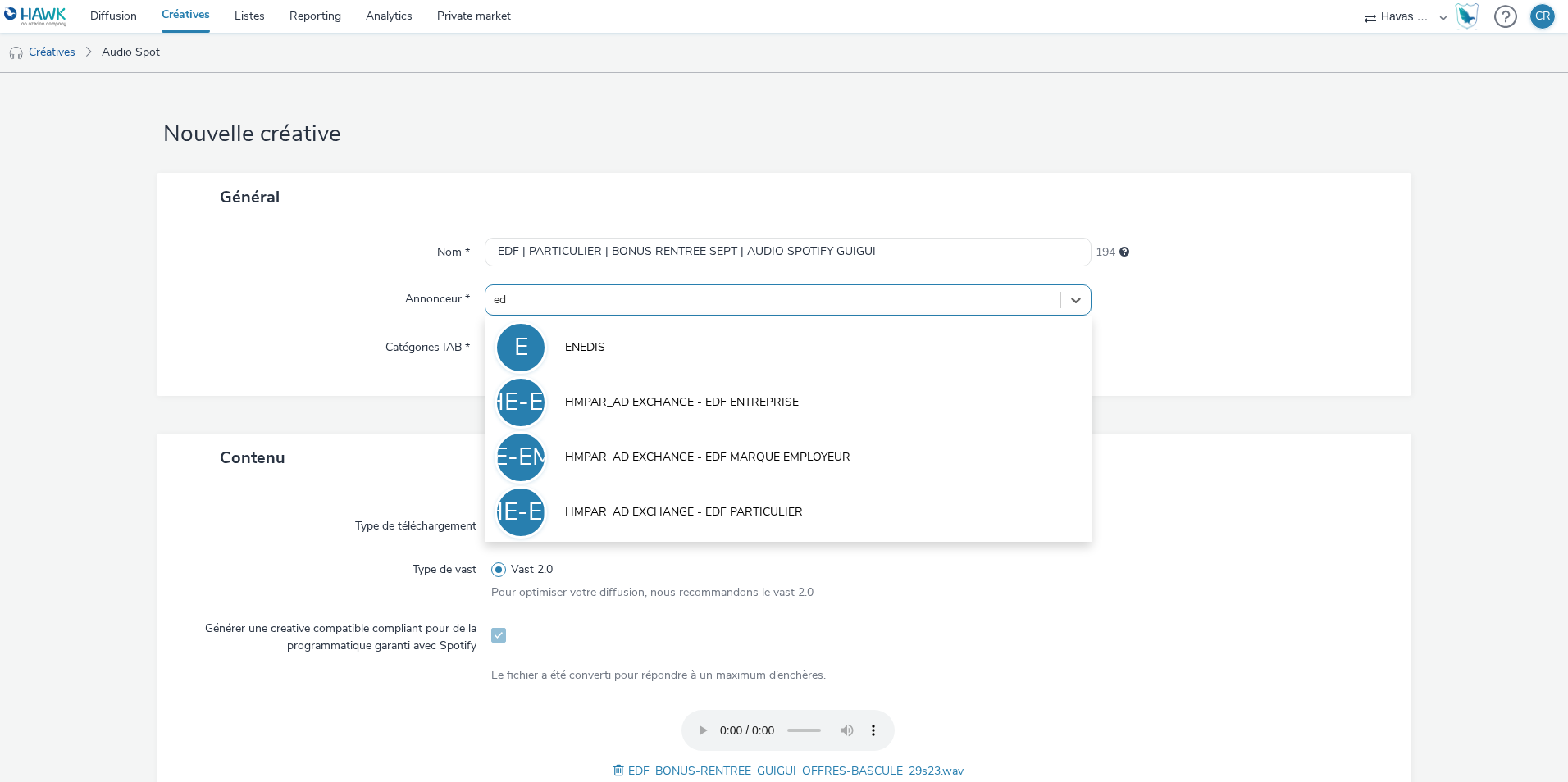
type input "edf"
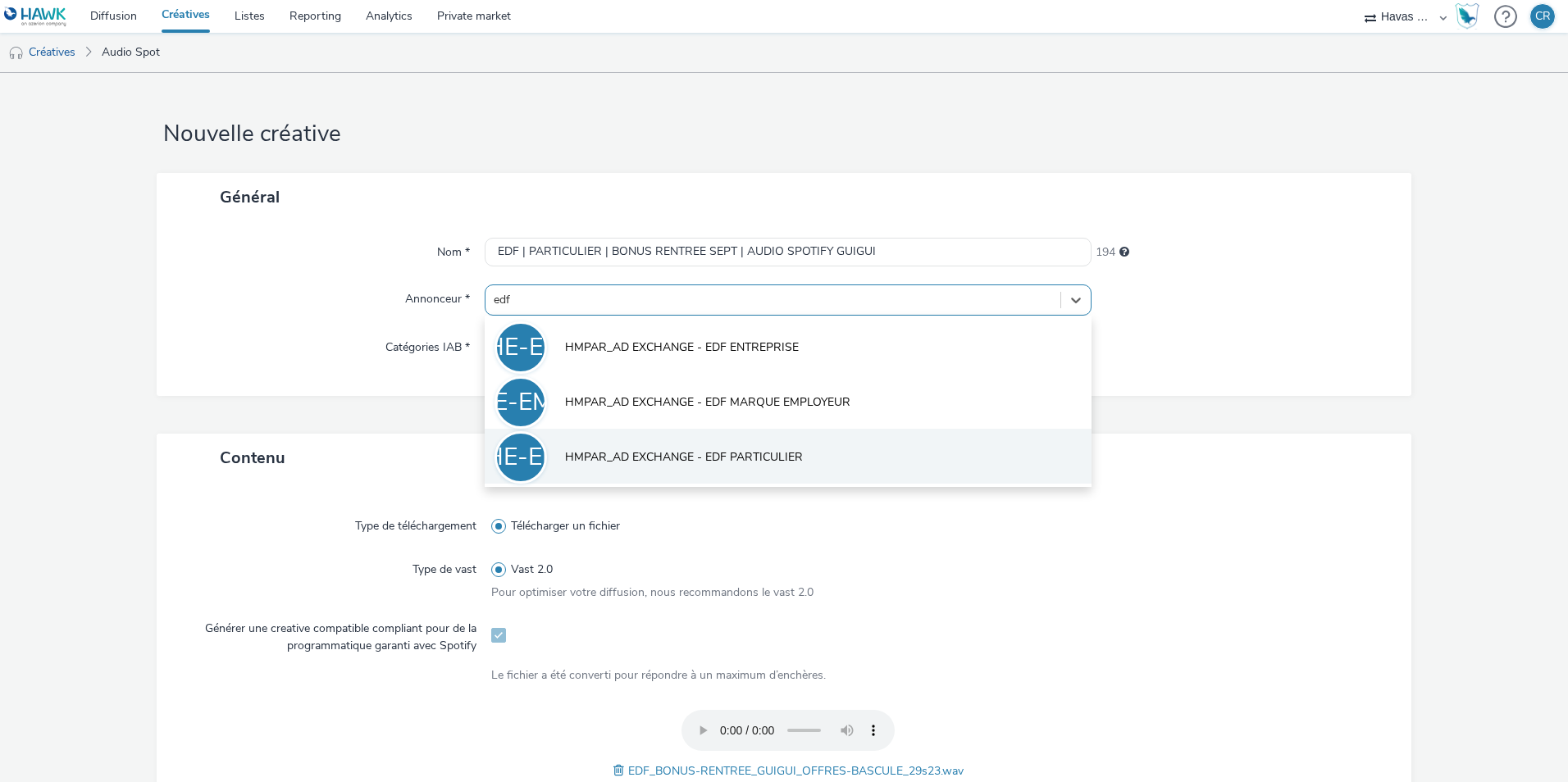
click at [716, 461] on span "HMPAR_AD EXCHANGE - EDF PARTICULIER" at bounding box center [684, 457] width 238 height 16
type input "[URL][DOMAIN_NAME]"
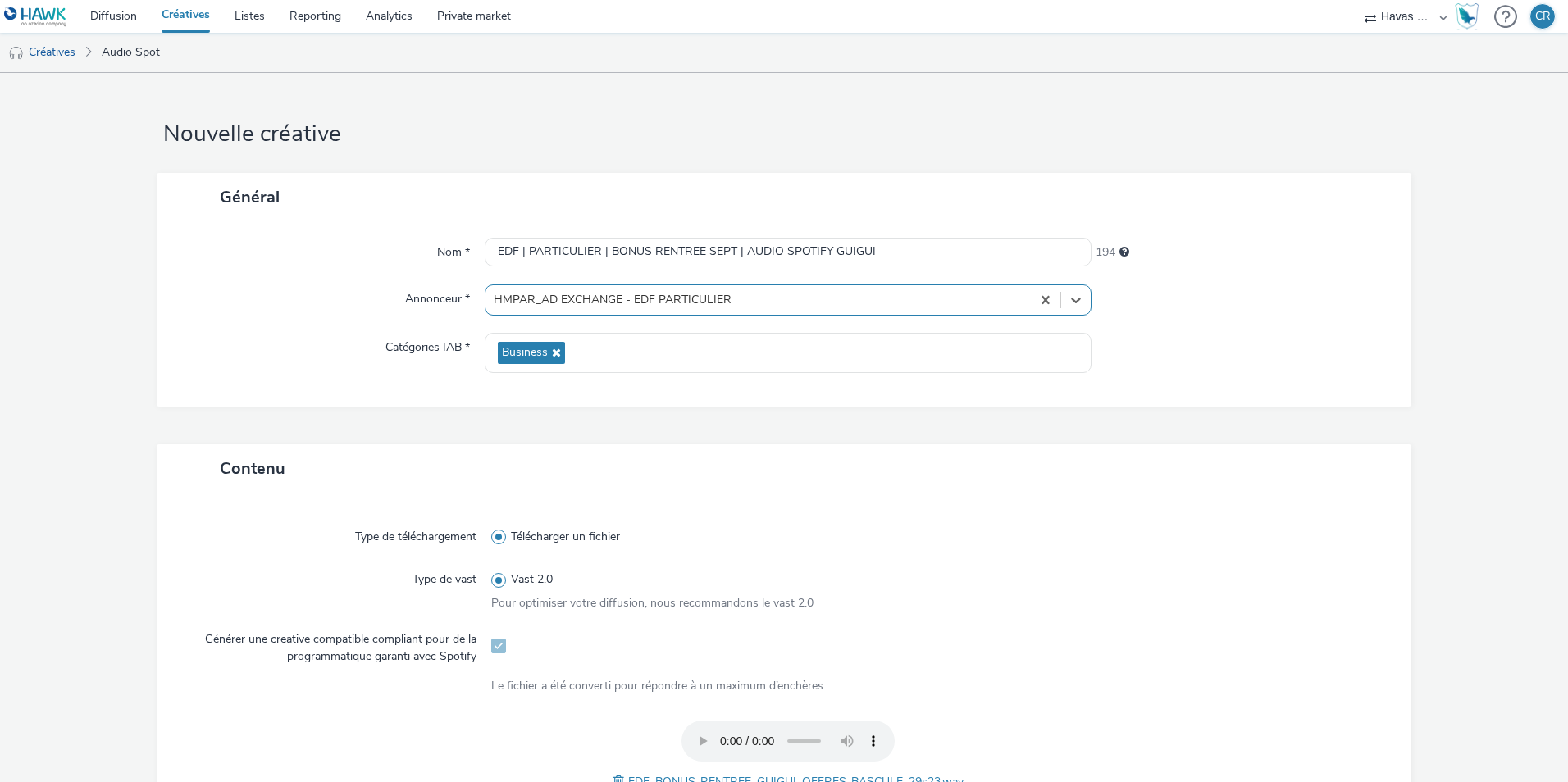
click at [1194, 641] on div at bounding box center [1232, 645] width 297 height 40
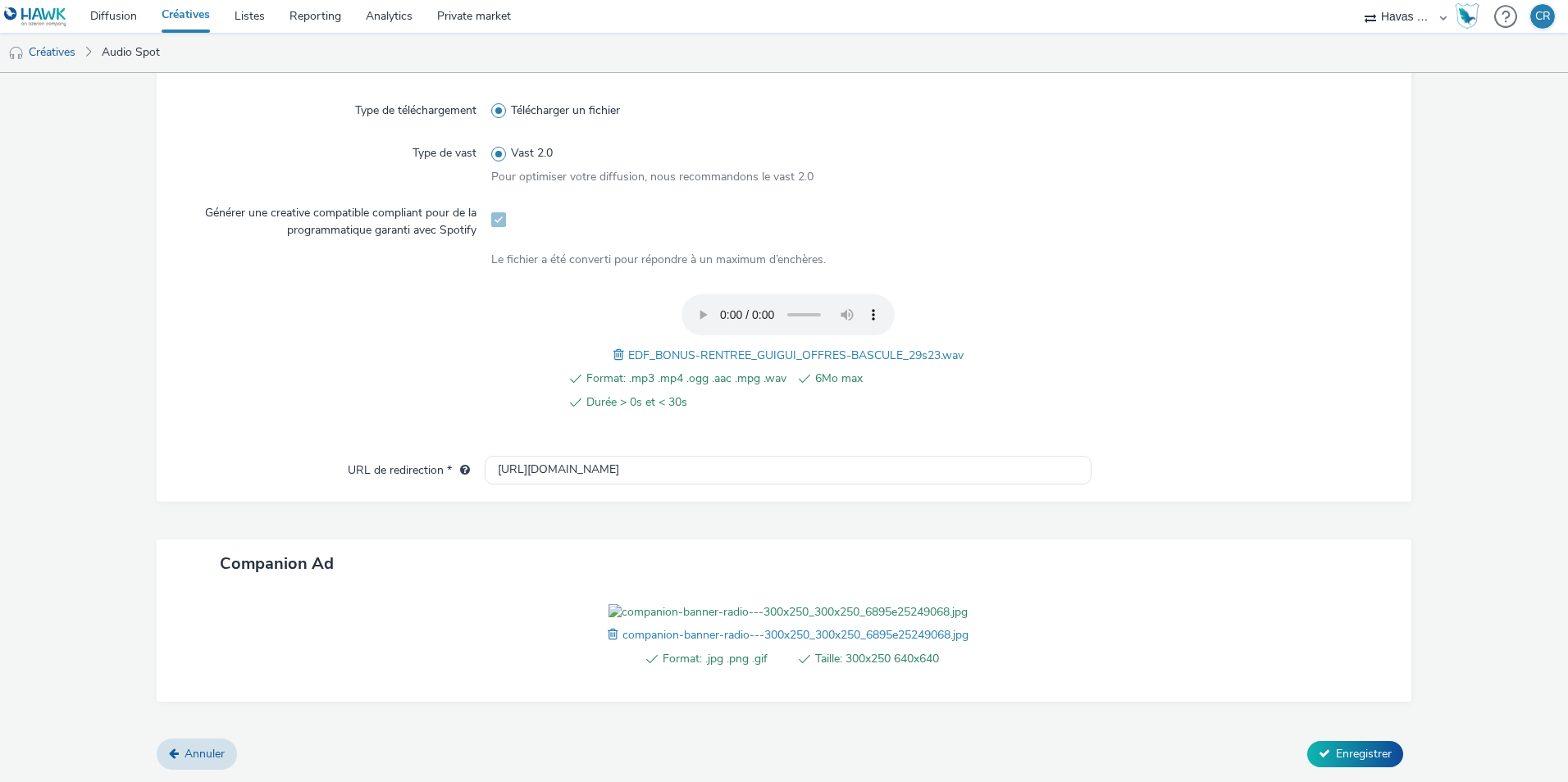
scroll to position [520, 0]
click at [1347, 749] on span "Enregistrer" at bounding box center [1363, 754] width 56 height 15
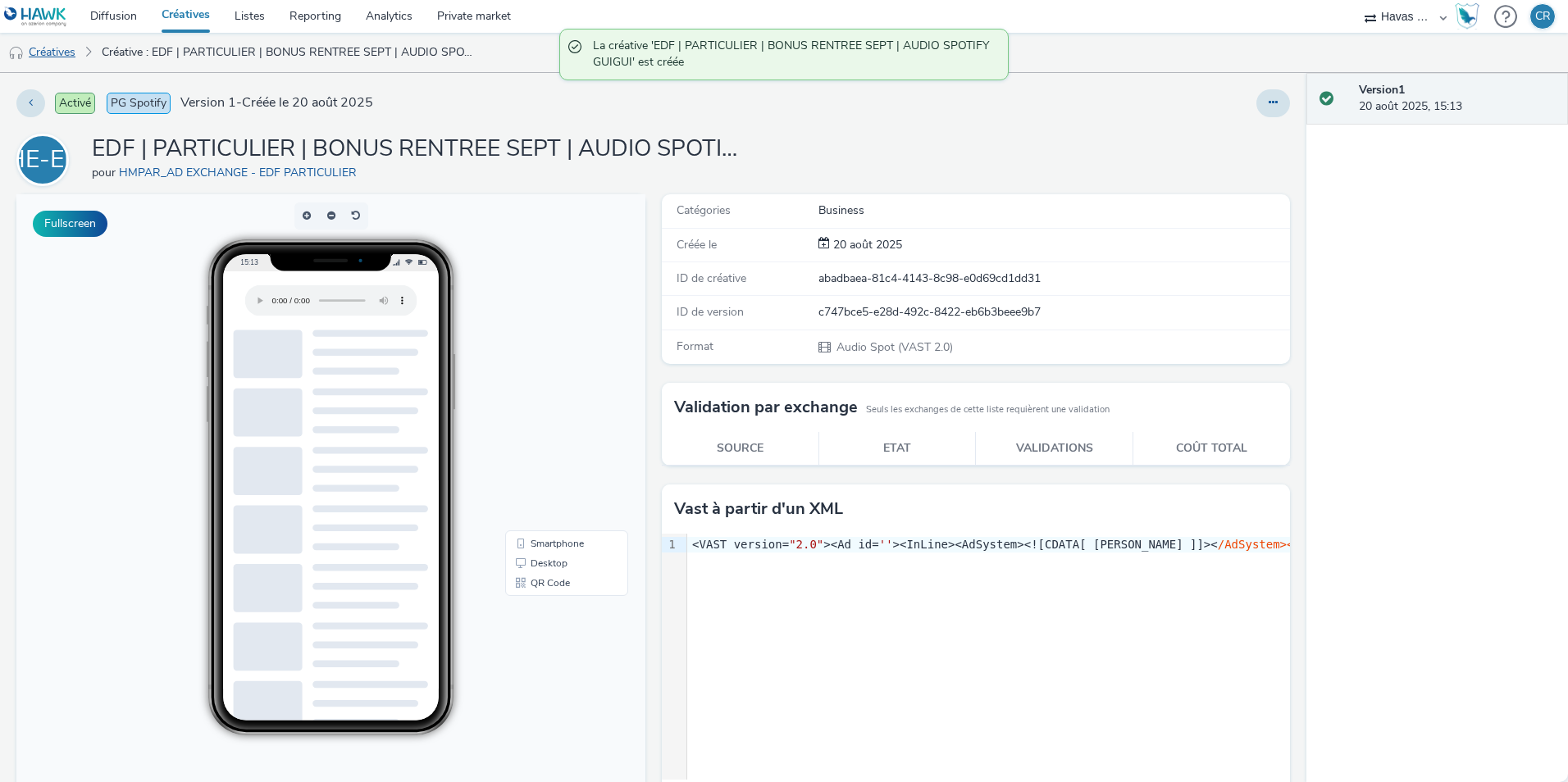
click at [61, 51] on link "Créatives" at bounding box center [42, 53] width 83 height 40
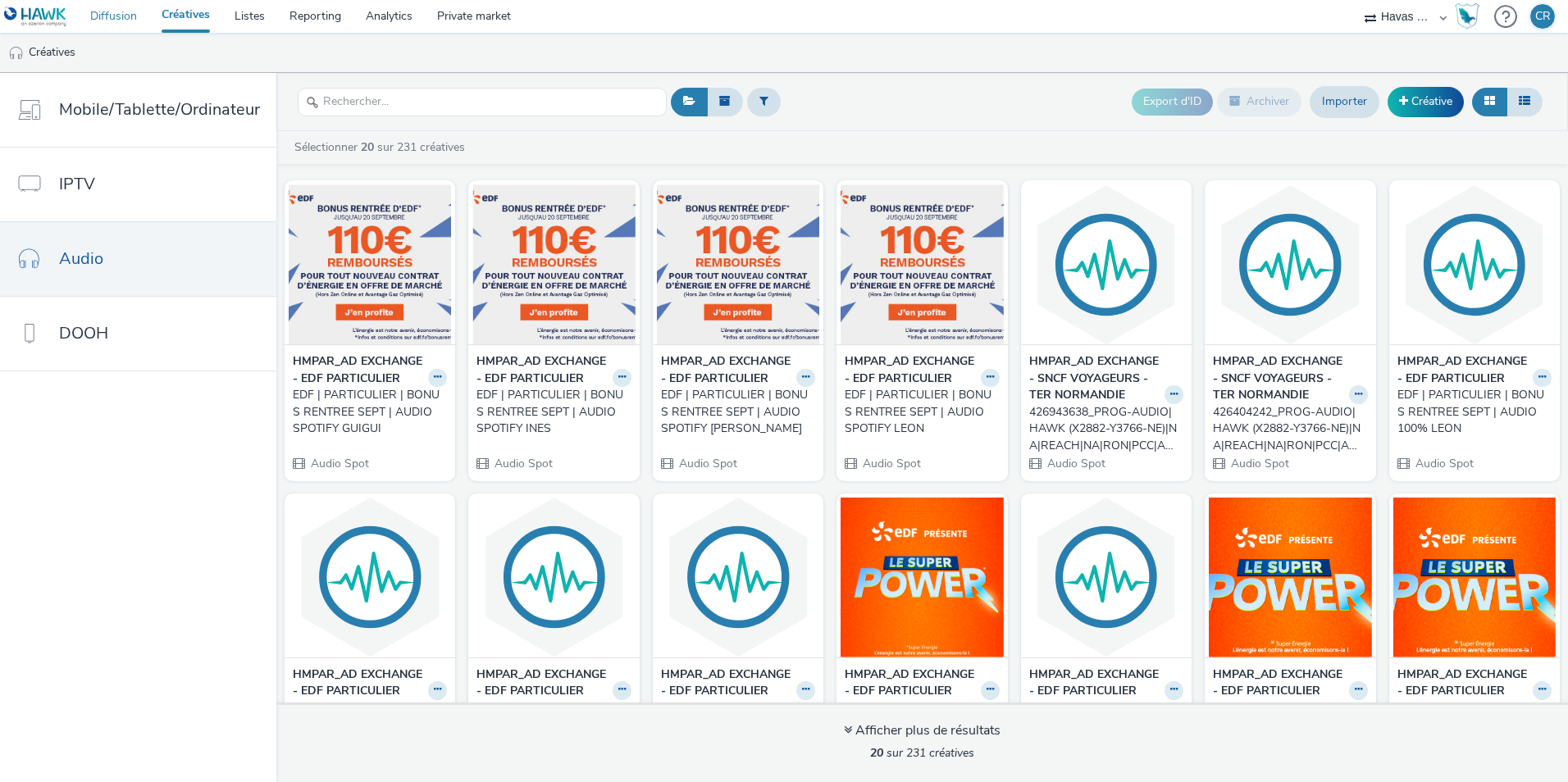
click at [115, 7] on link "Diffusion" at bounding box center [113, 16] width 71 height 33
